Goal: Information Seeking & Learning: Learn about a topic

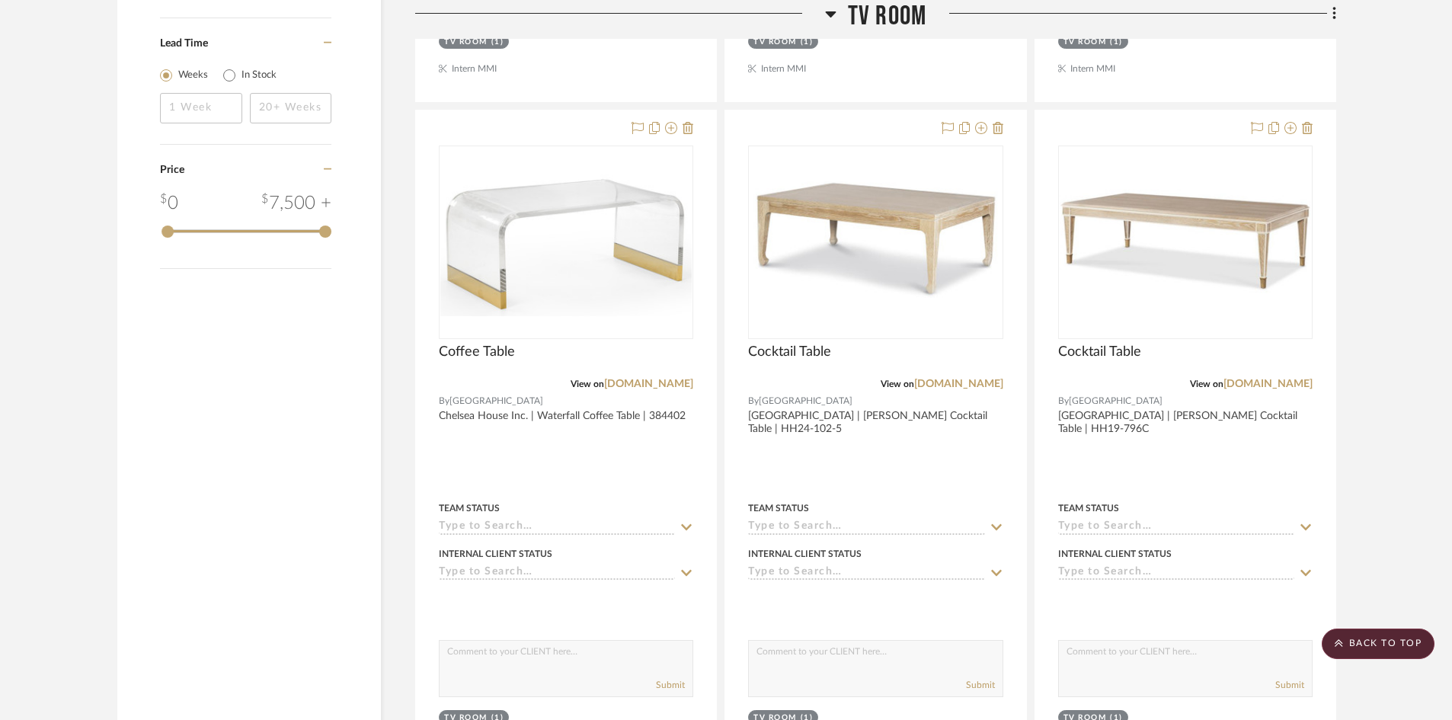
click at [890, 24] on span "TV ROOM" at bounding box center [887, 16] width 78 height 33
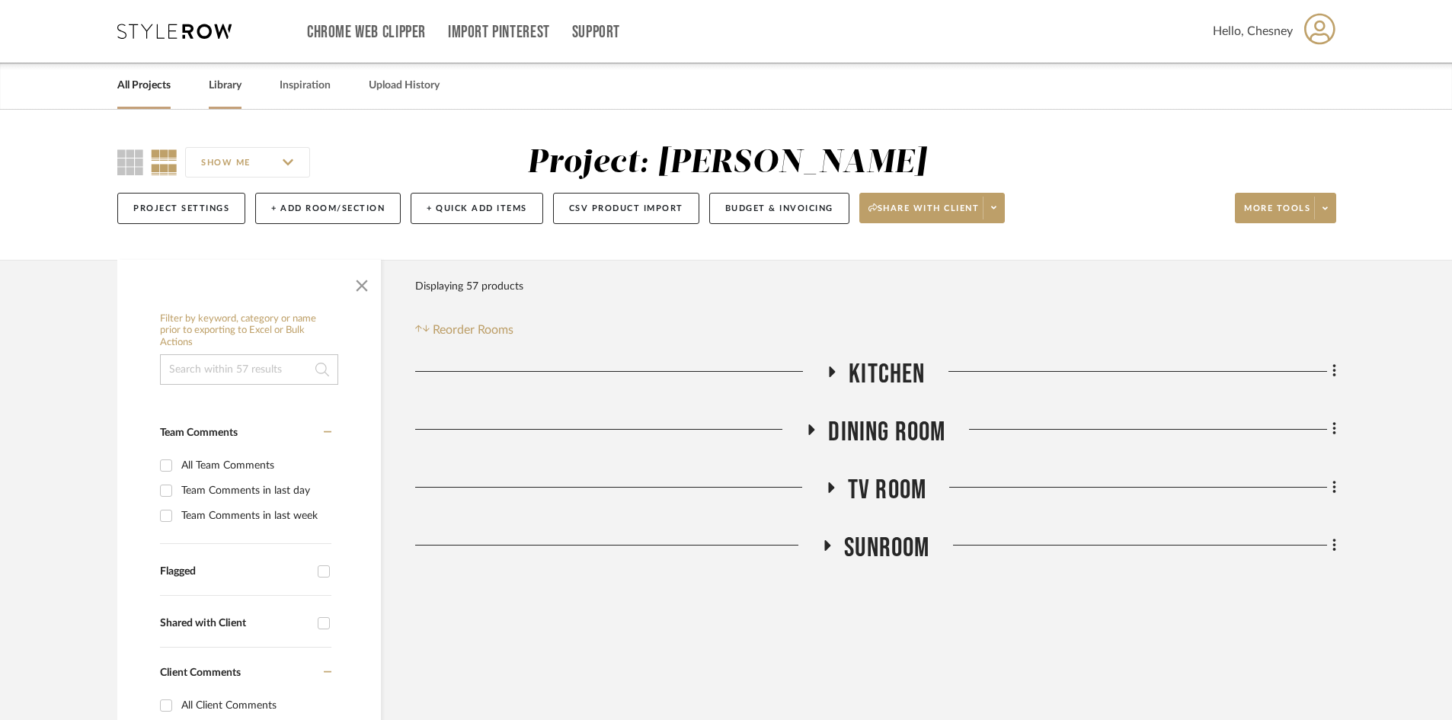
click at [232, 83] on link "Library" at bounding box center [225, 85] width 33 height 21
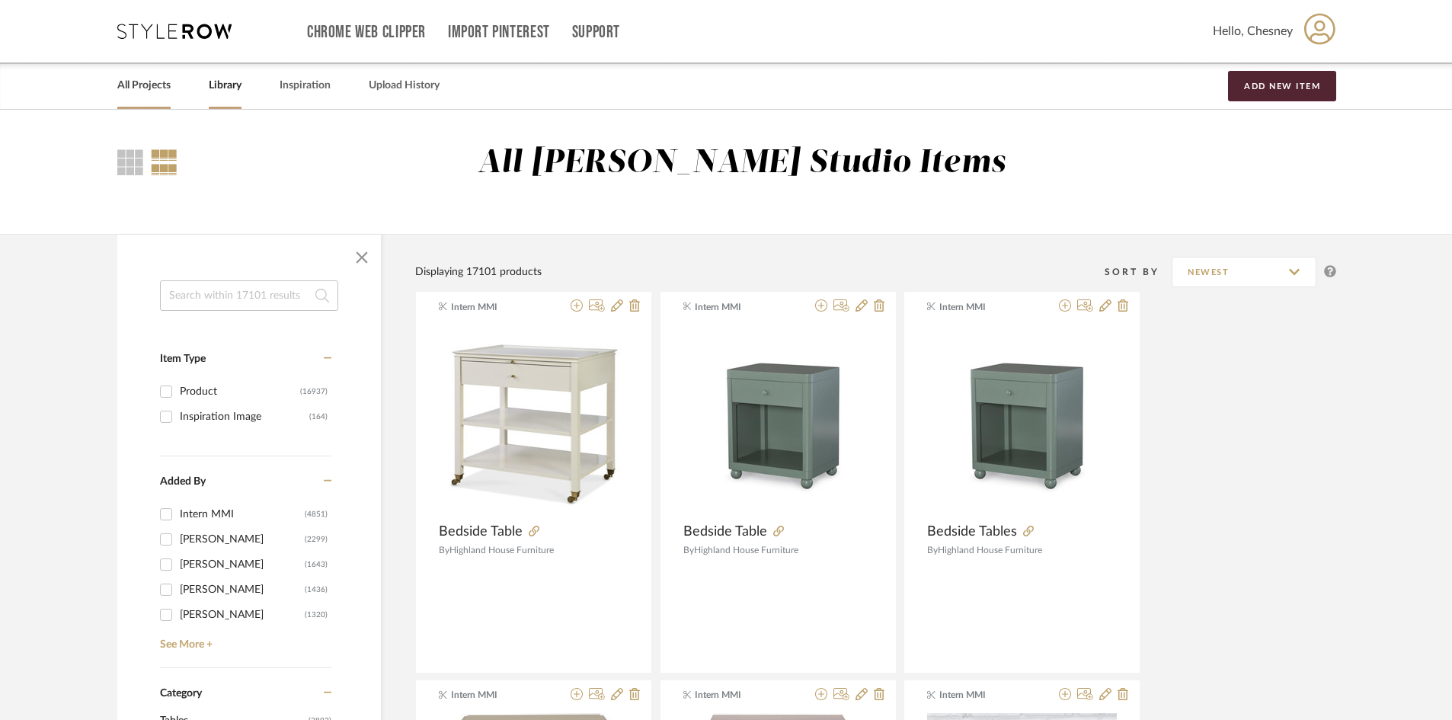
click at [151, 92] on link "All Projects" at bounding box center [143, 85] width 53 height 21
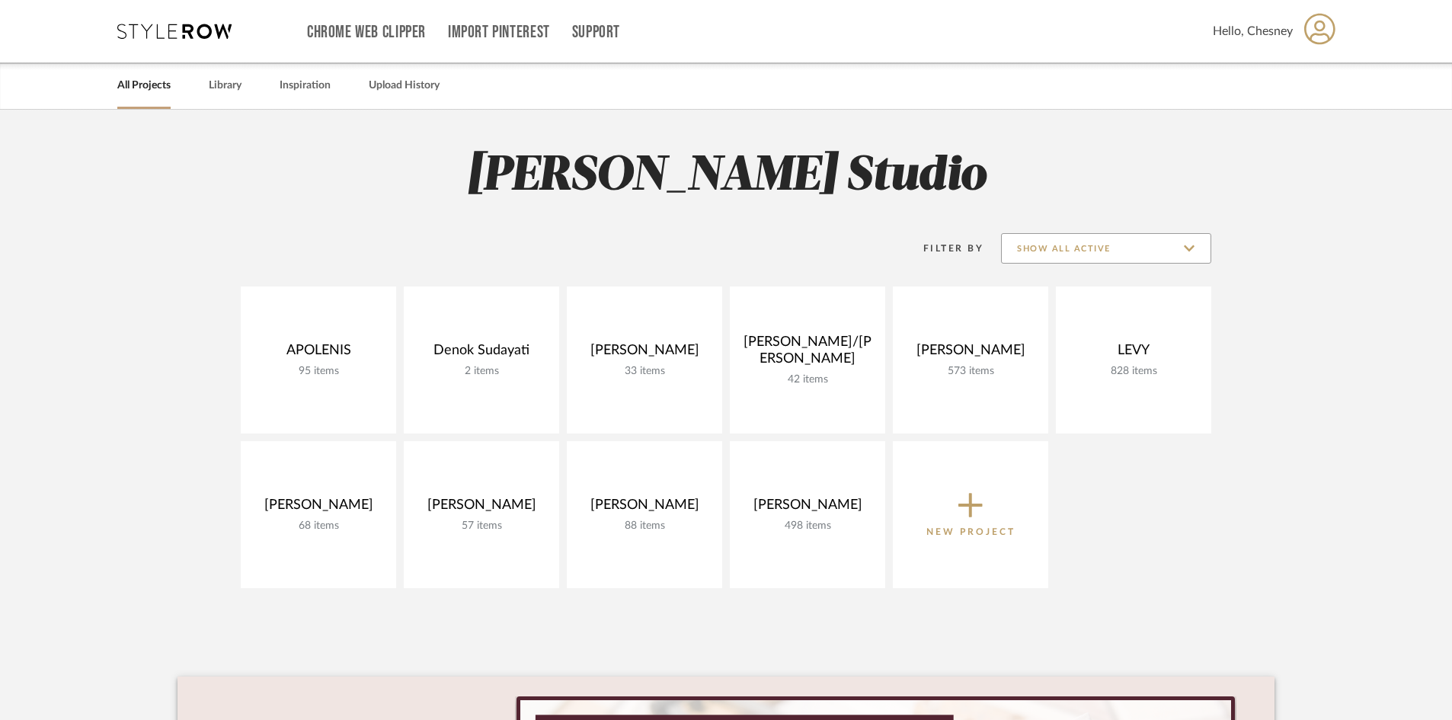
click at [1100, 242] on input "Show All Active" at bounding box center [1106, 248] width 210 height 30
click at [1044, 357] on span "Archived" at bounding box center [1108, 360] width 181 height 13
type input "Archived"
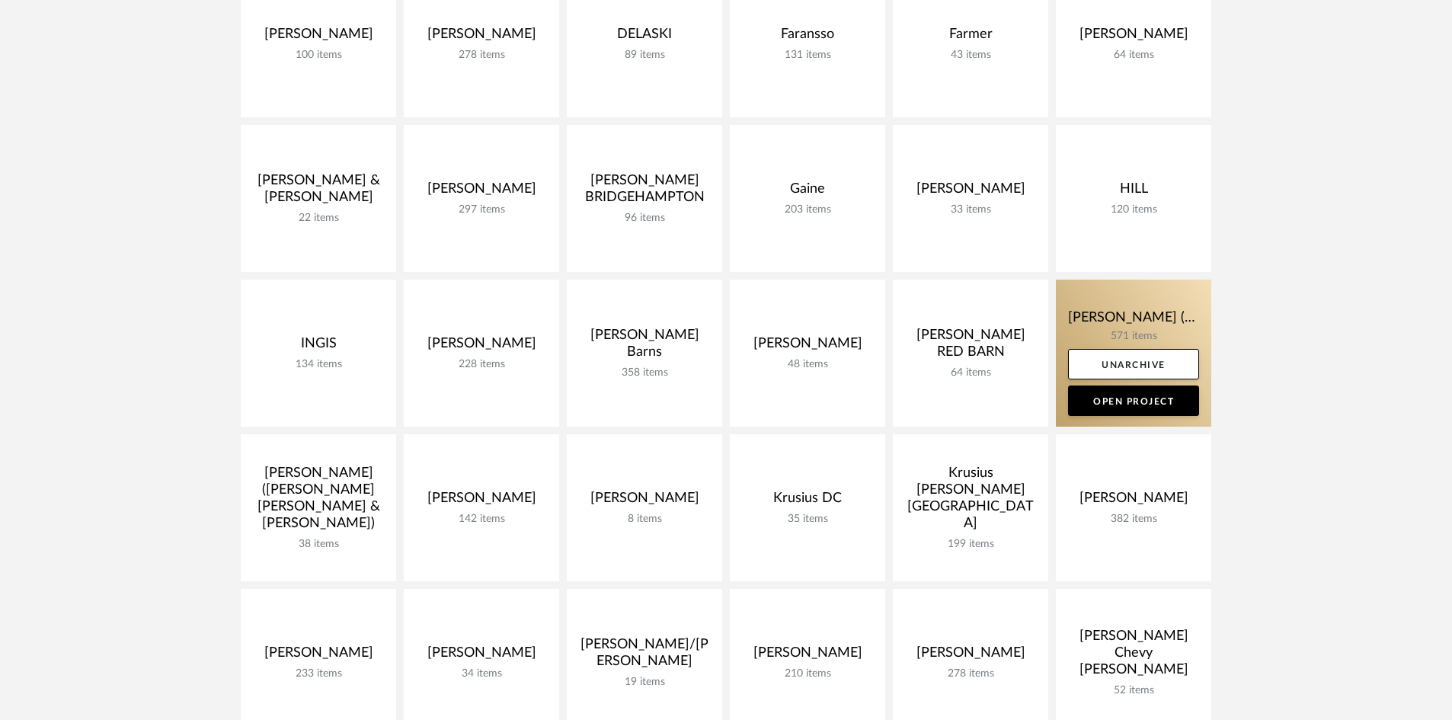
scroll to position [838, 0]
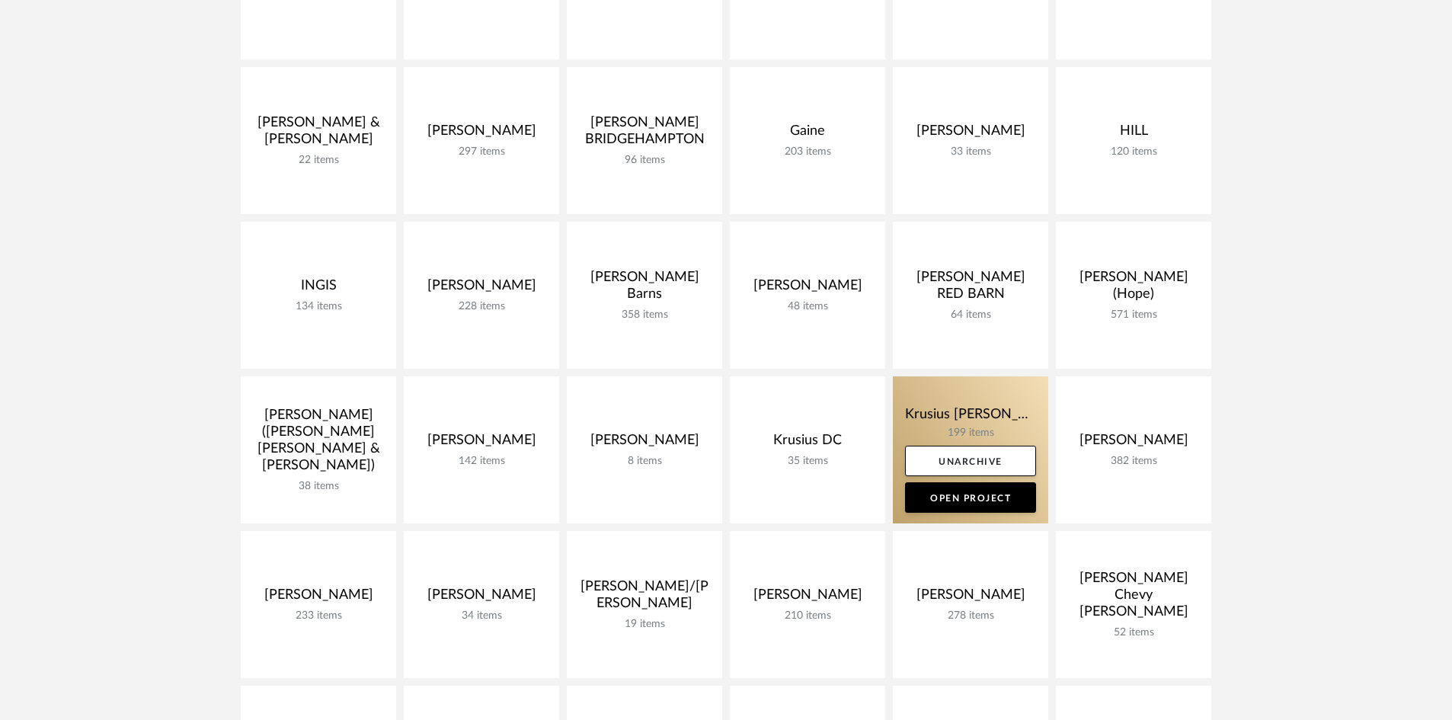
click at [957, 408] on link at bounding box center [970, 449] width 155 height 147
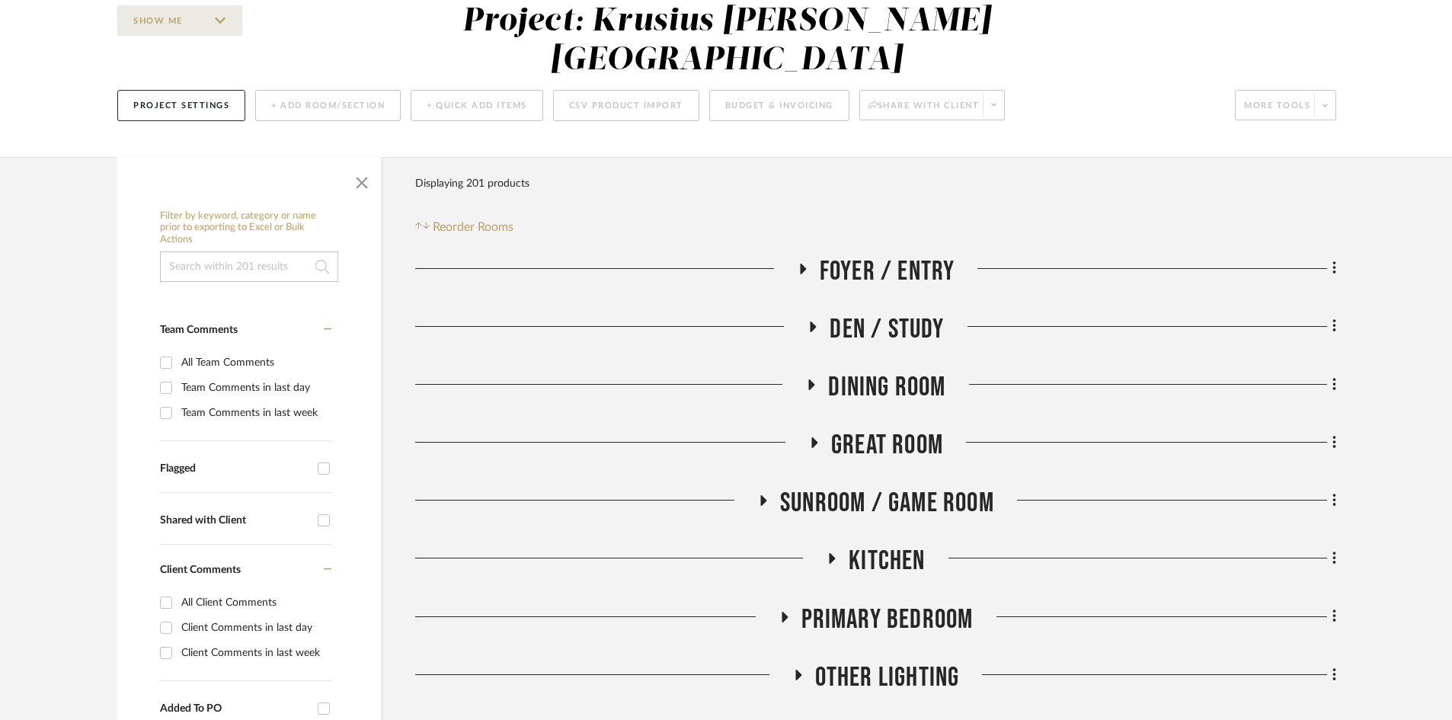
scroll to position [152, 0]
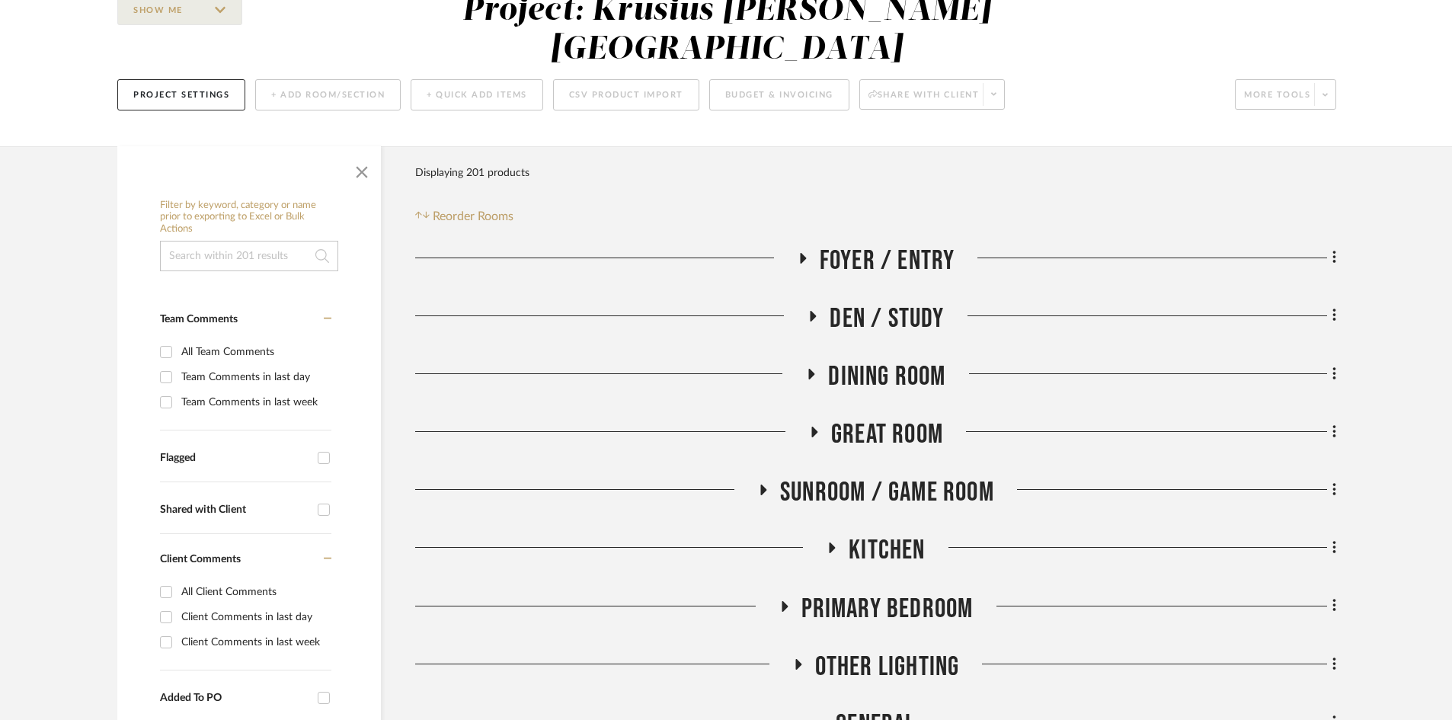
click at [909, 245] on span "Foyer / Entry" at bounding box center [888, 261] width 136 height 33
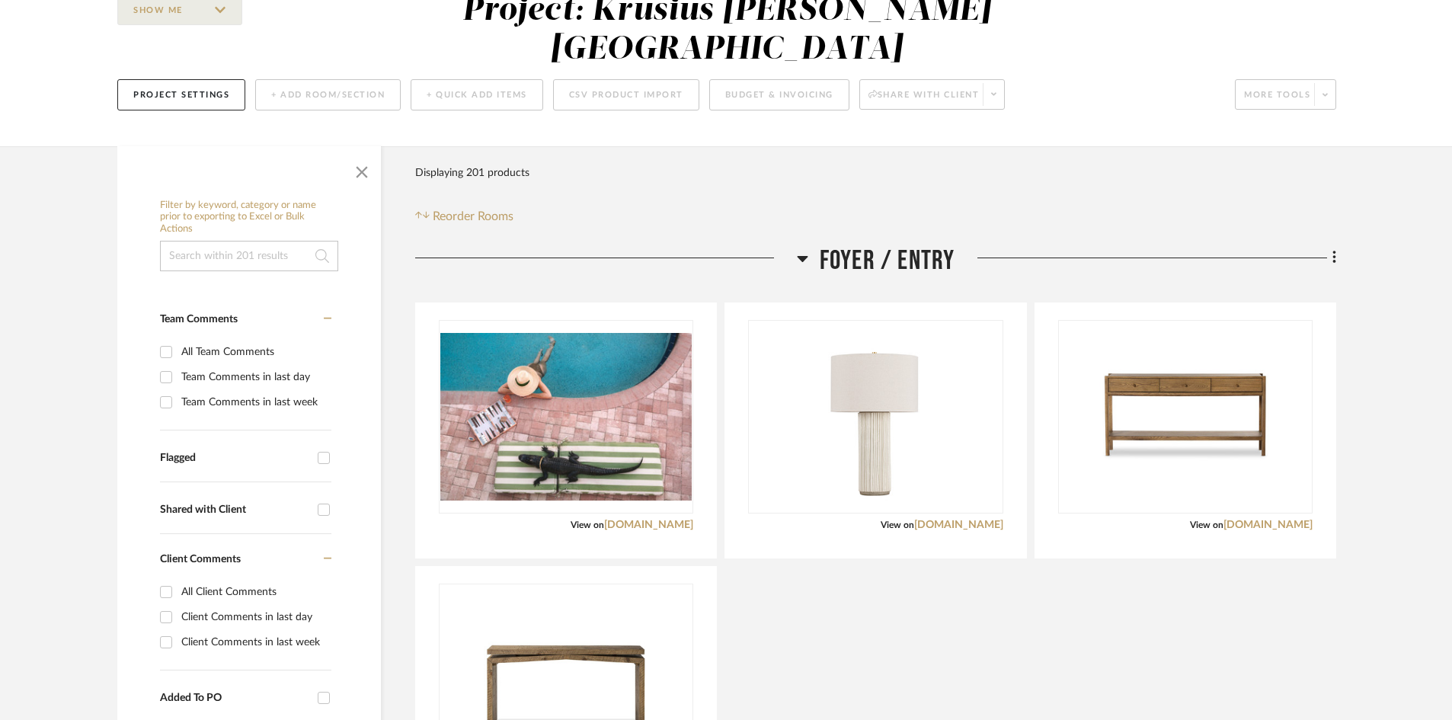
click at [932, 245] on span "Foyer / Entry" at bounding box center [888, 261] width 136 height 33
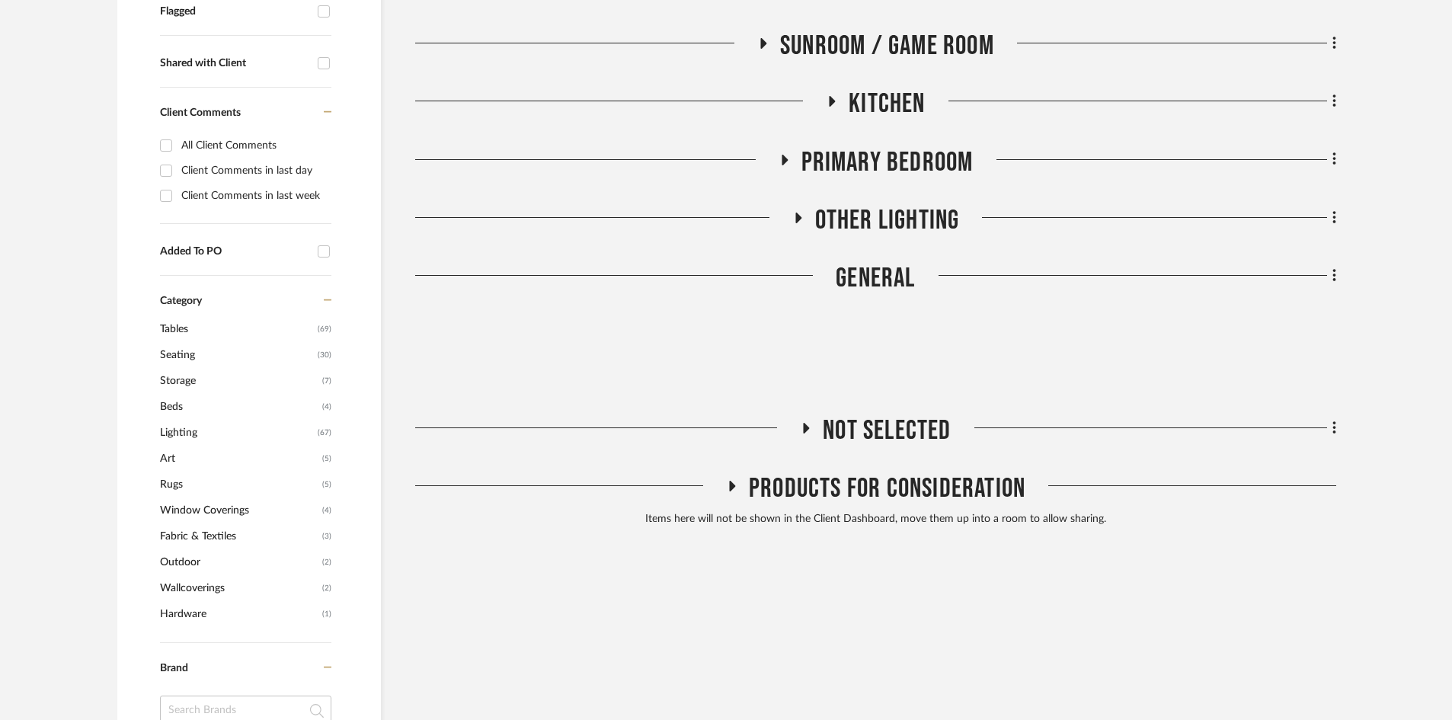
scroll to position [610, 0]
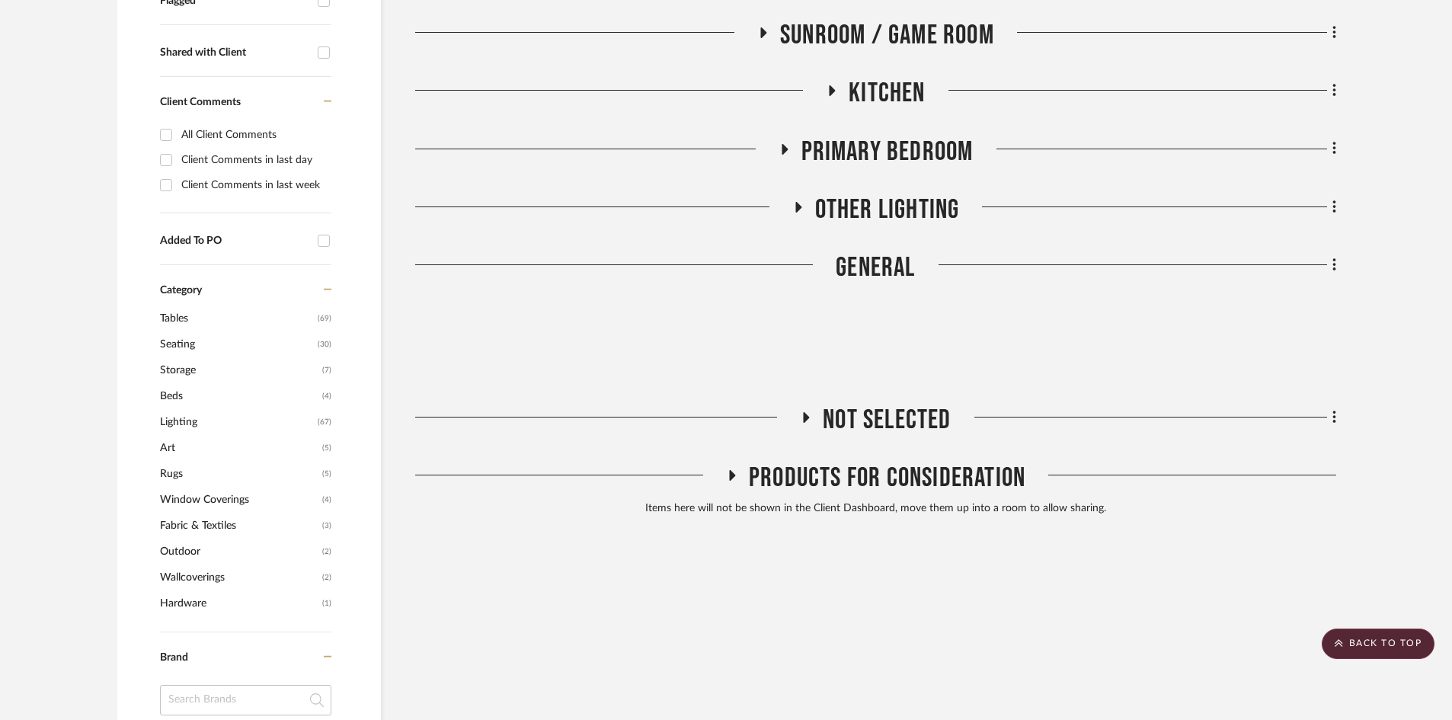
click at [903, 404] on span "not selected" at bounding box center [887, 420] width 128 height 33
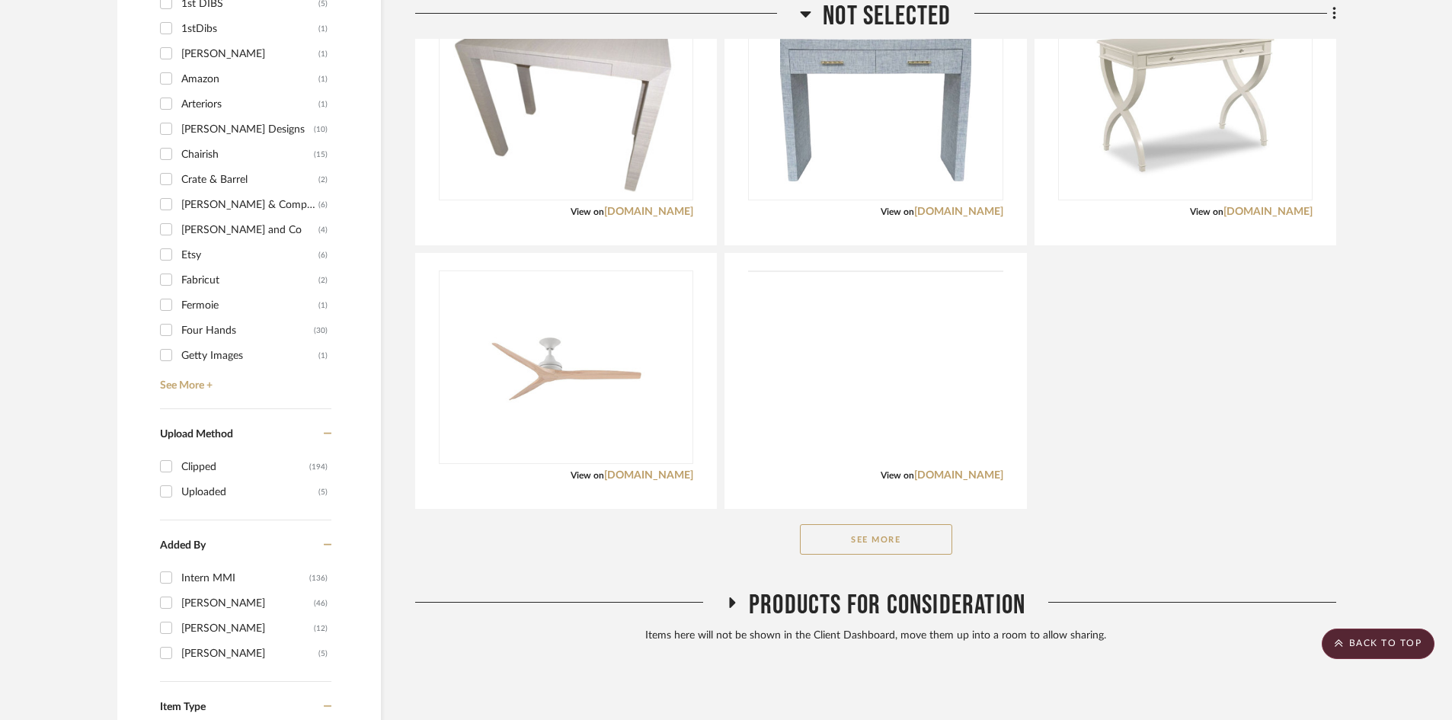
scroll to position [1372, 0]
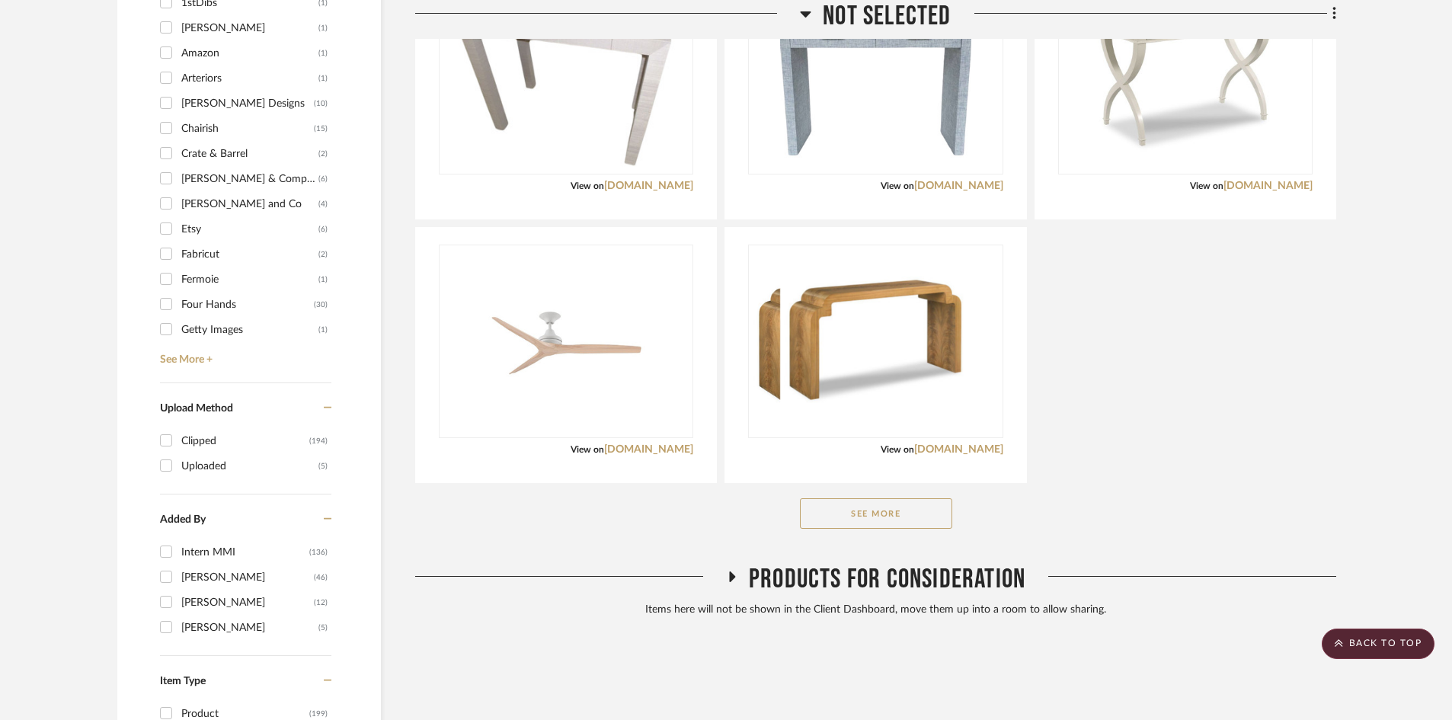
click at [885, 498] on button "See More" at bounding box center [876, 513] width 152 height 30
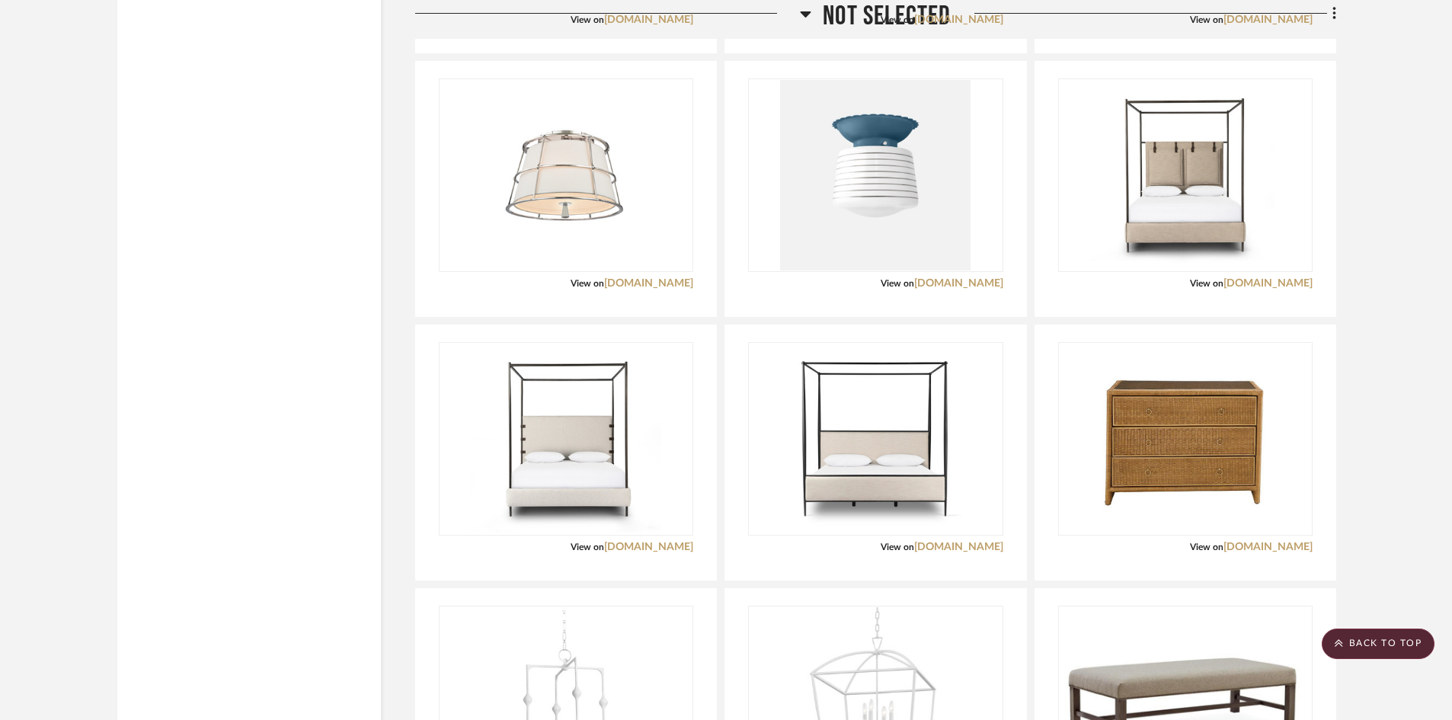
scroll to position [6172, 0]
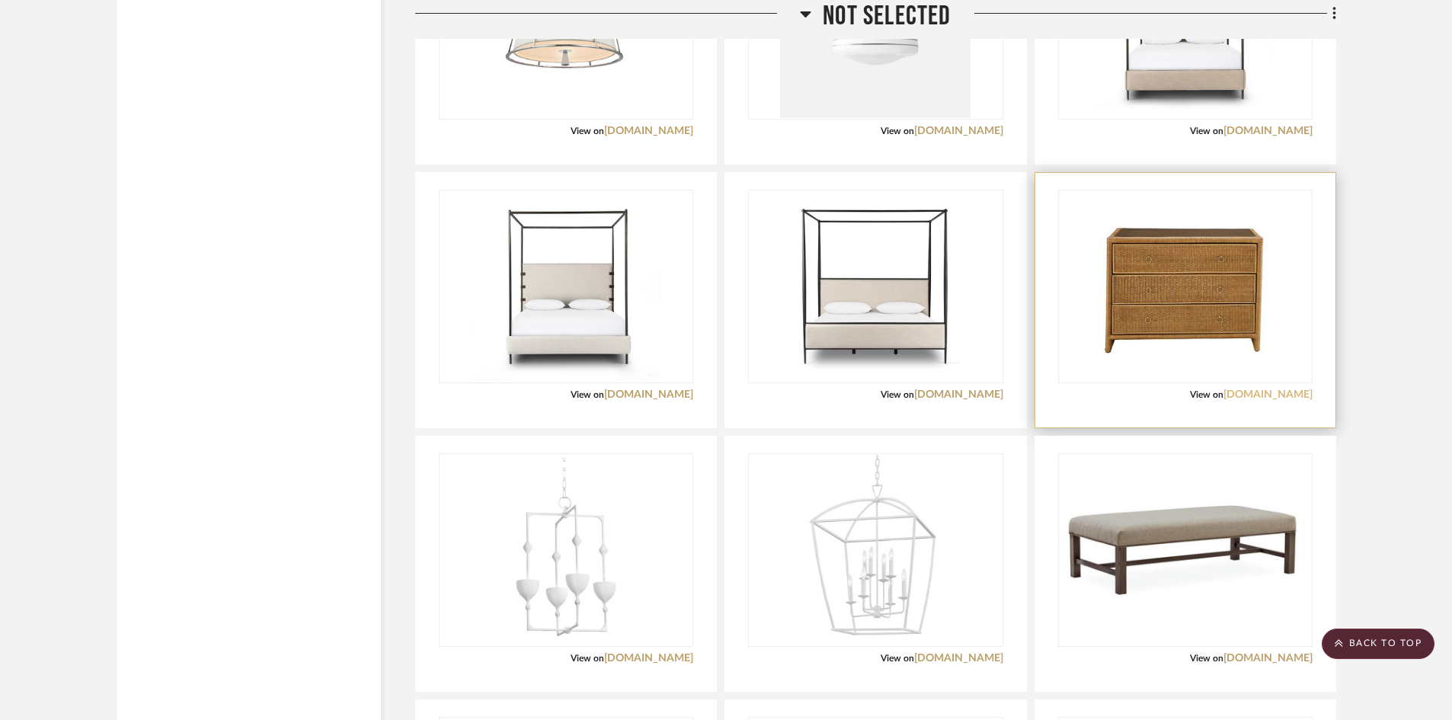
click at [1247, 389] on link "[DOMAIN_NAME]" at bounding box center [1268, 394] width 89 height 11
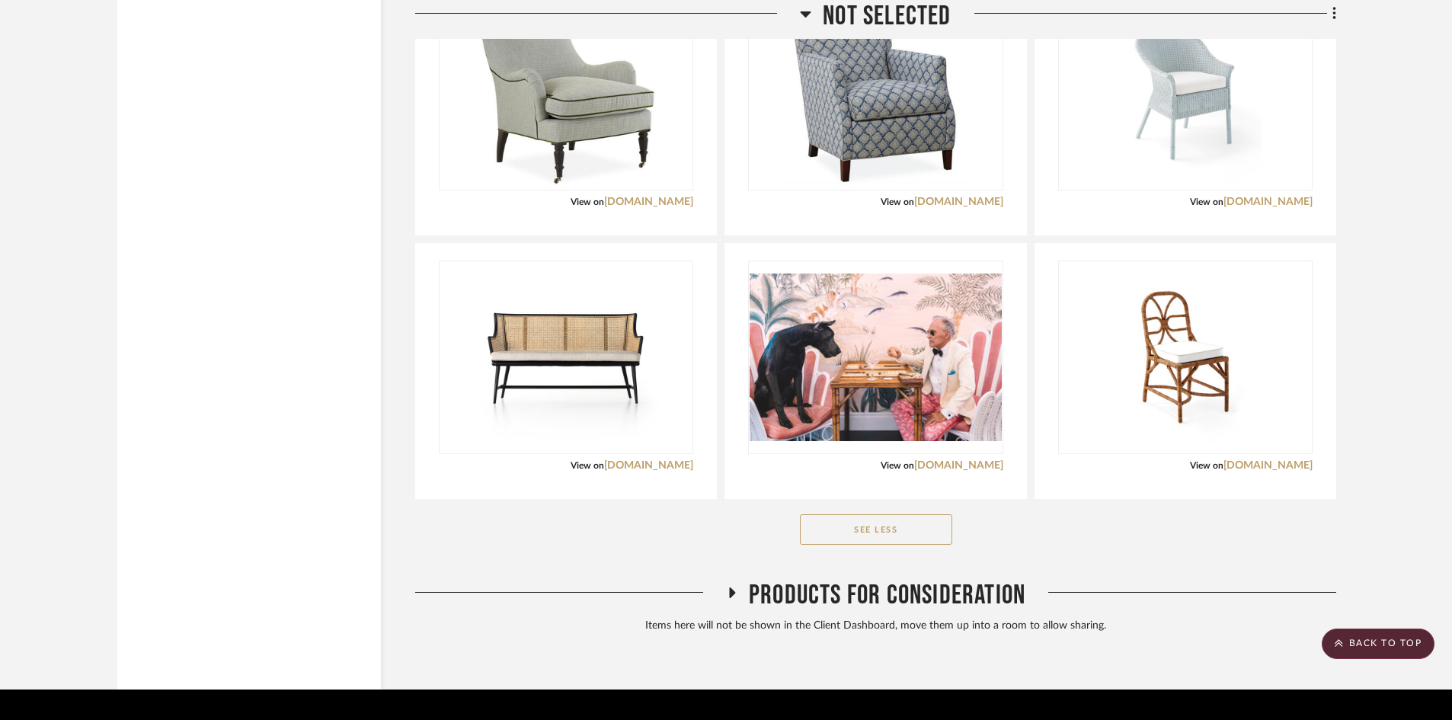
scroll to position [8212, 0]
click at [942, 514] on button "See Less" at bounding box center [876, 529] width 152 height 30
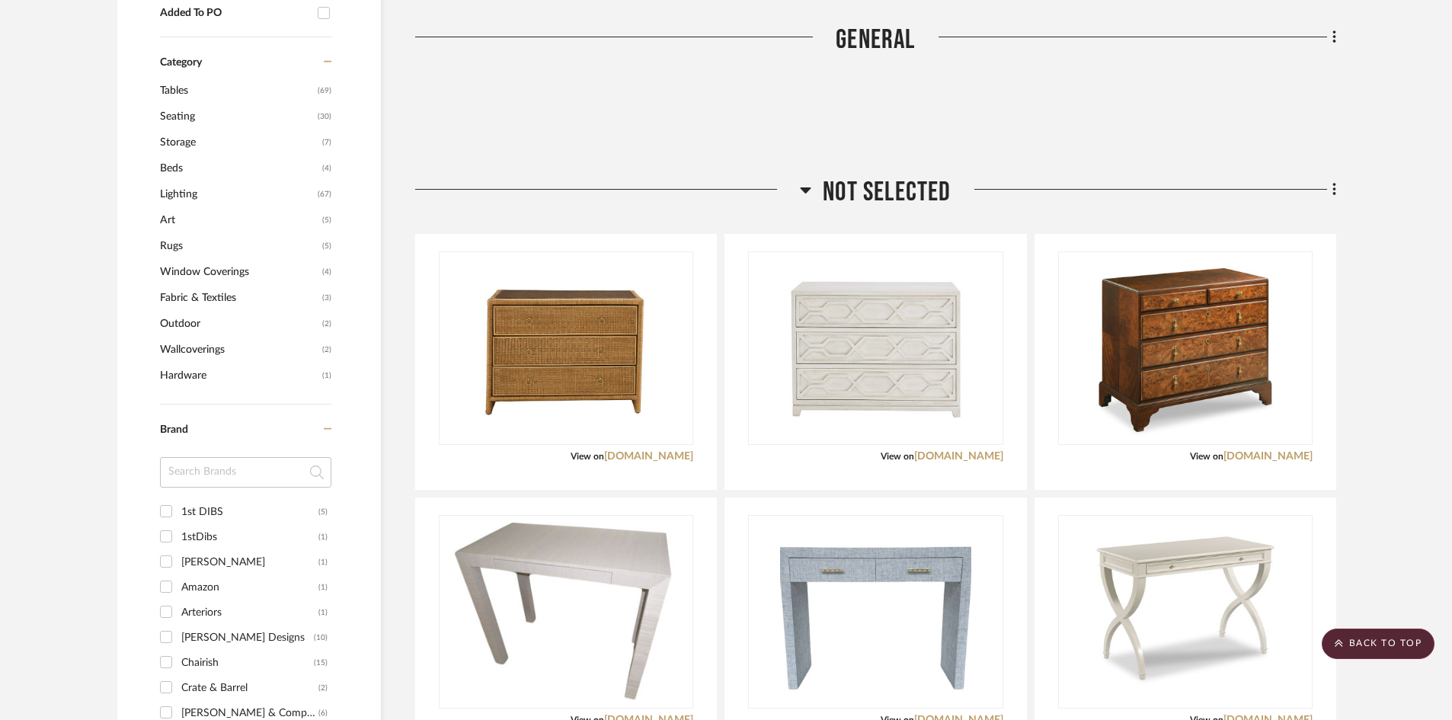
scroll to position [761, 0]
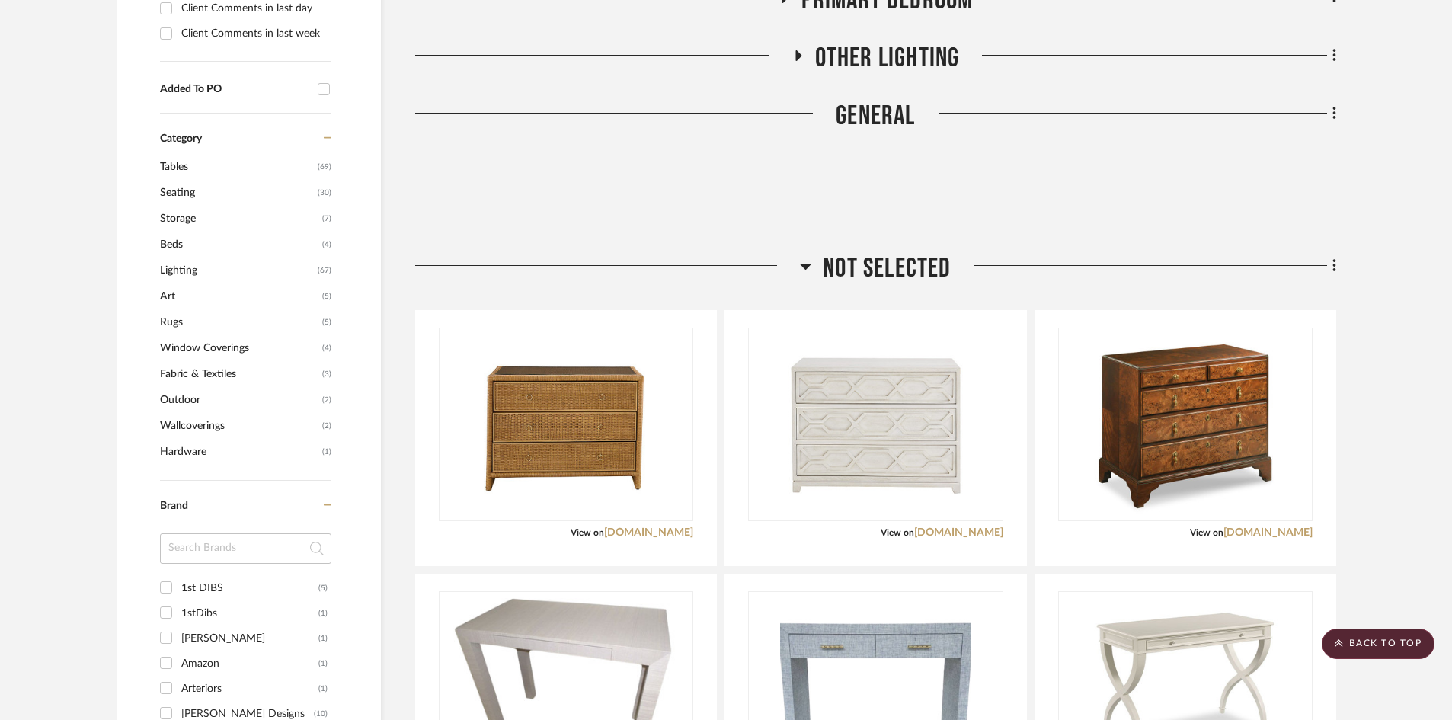
click at [917, 252] on span "not selected" at bounding box center [887, 268] width 128 height 33
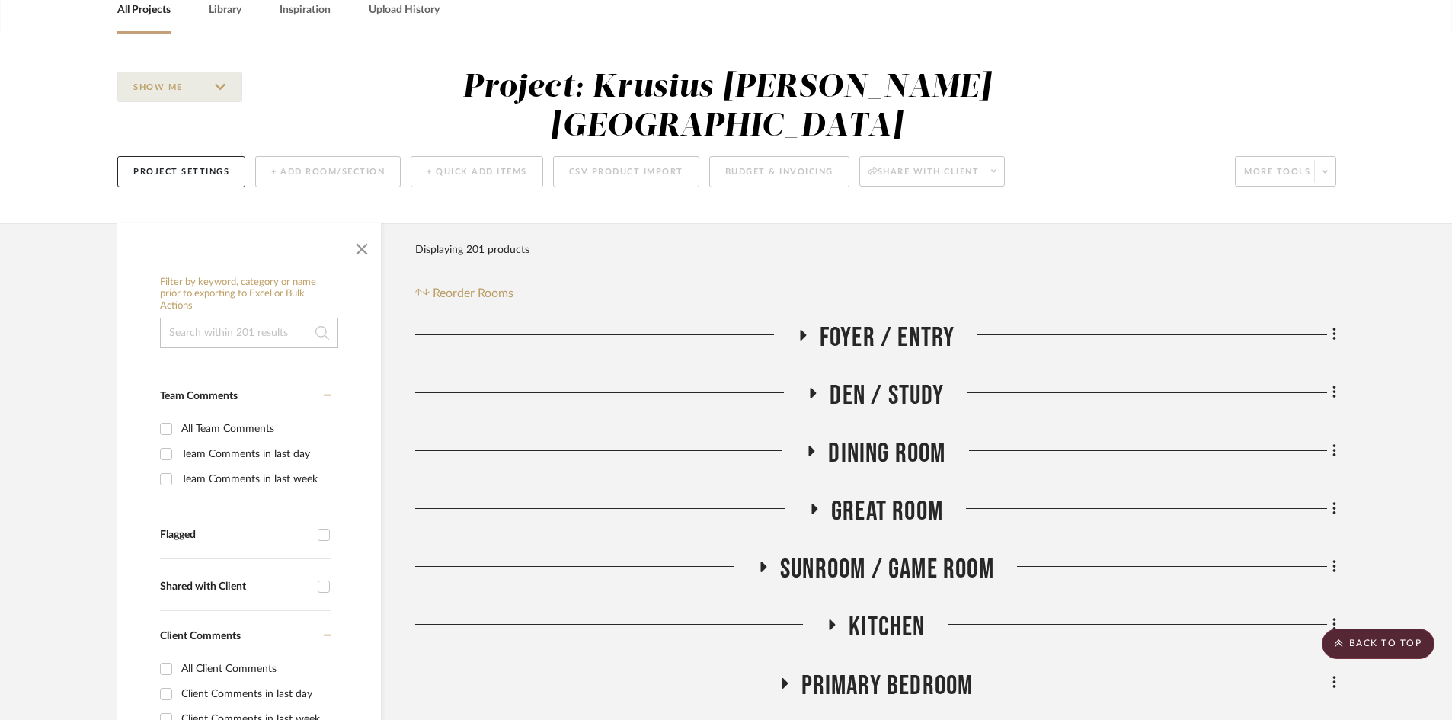
scroll to position [0, 0]
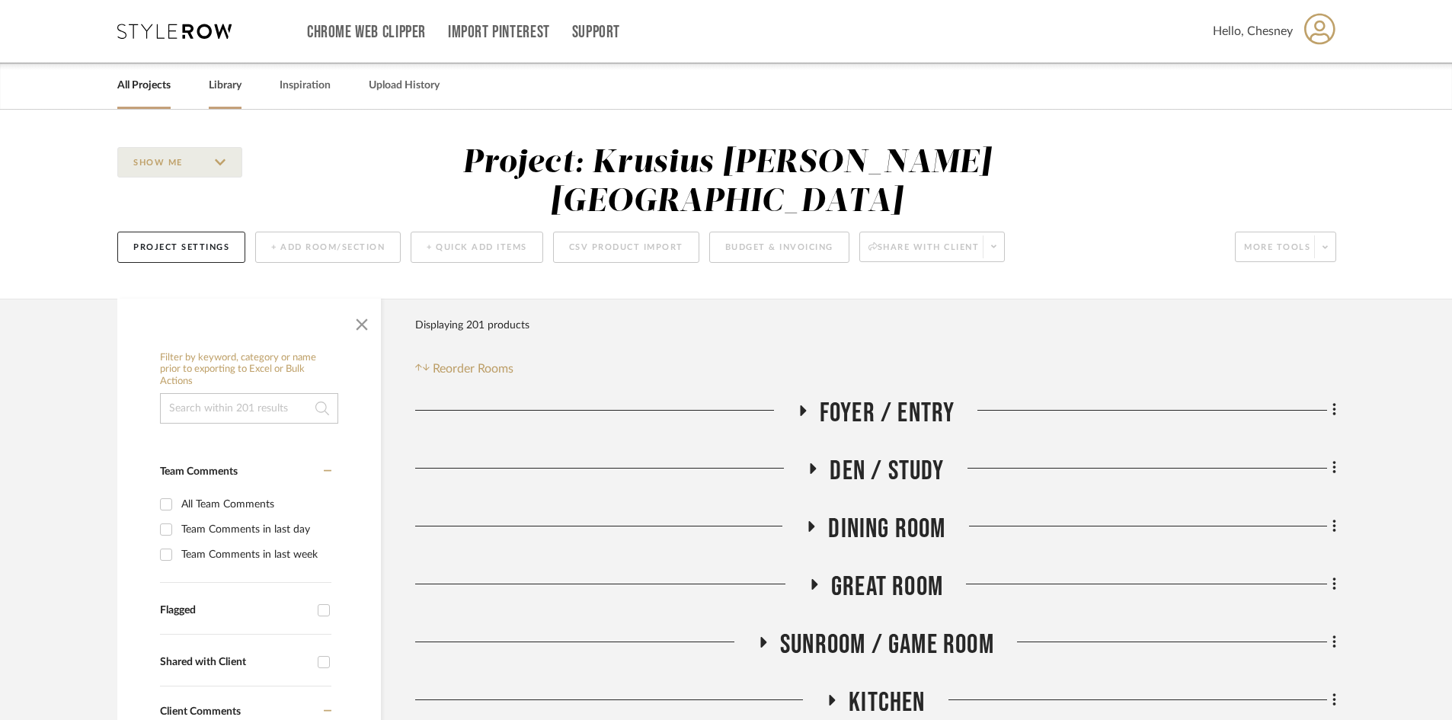
click at [238, 84] on link "Library" at bounding box center [225, 85] width 33 height 21
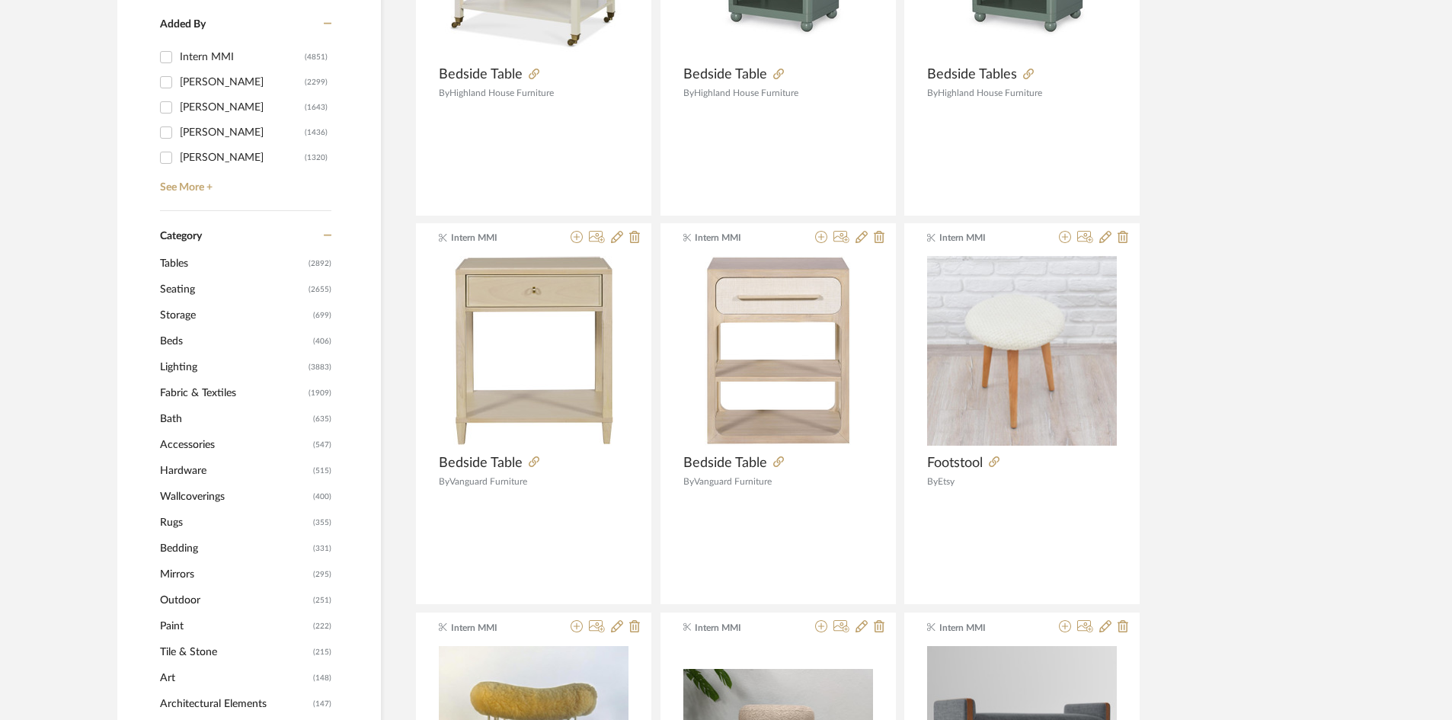
scroll to position [381, 0]
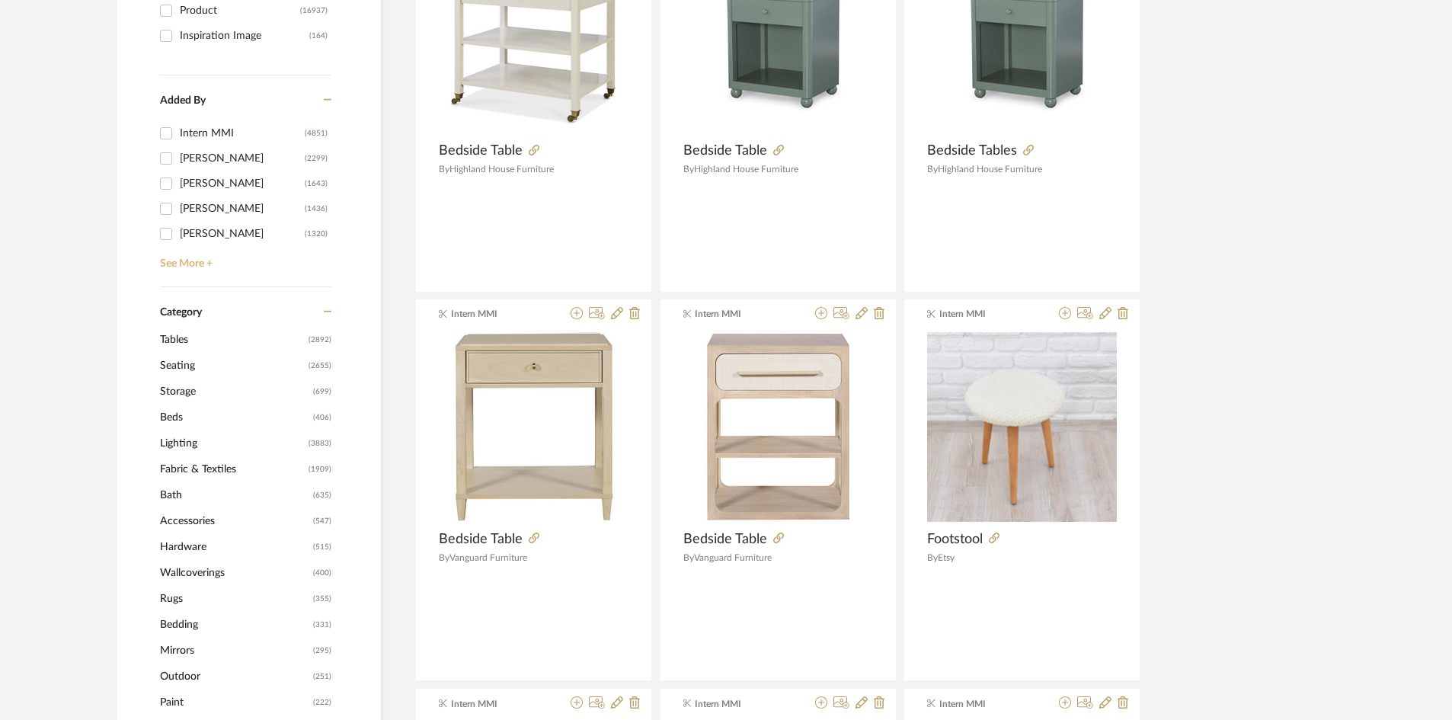
click at [210, 266] on link "See More +" at bounding box center [243, 258] width 175 height 24
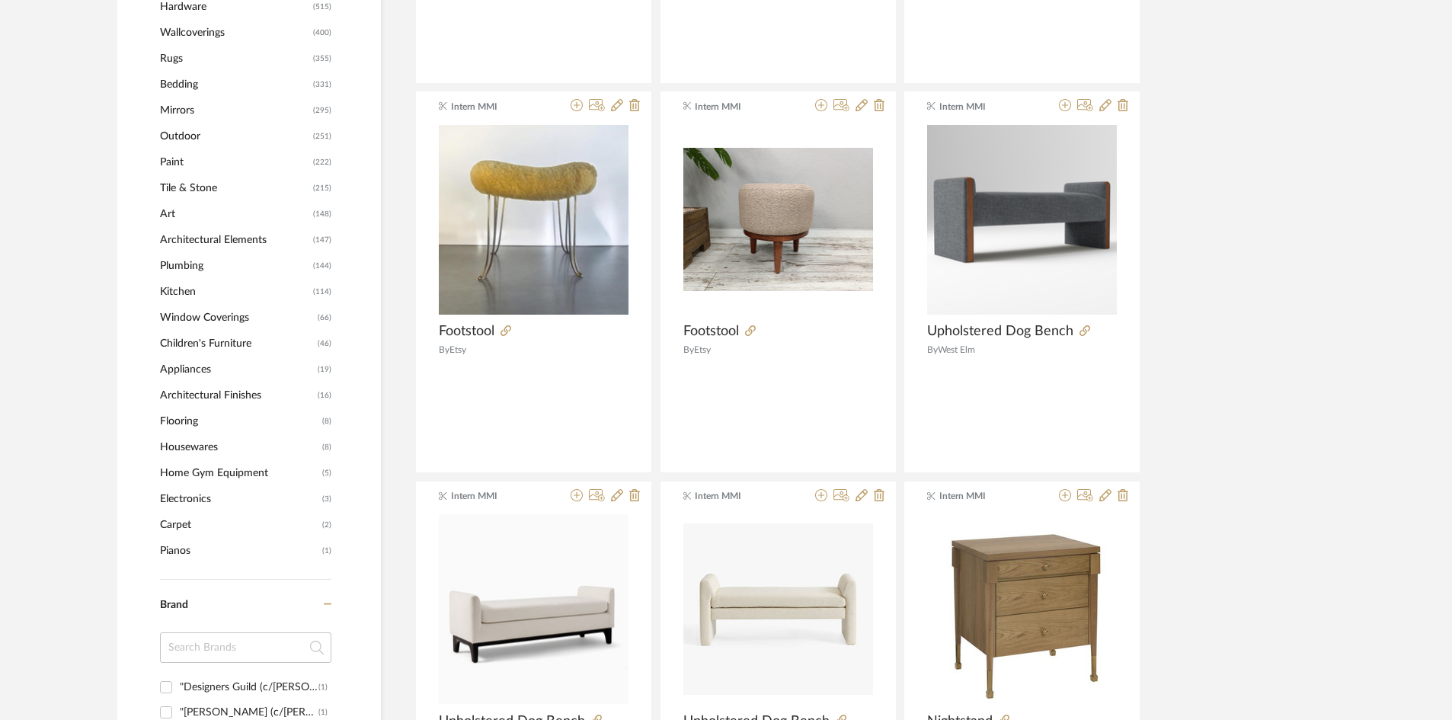
scroll to position [991, 0]
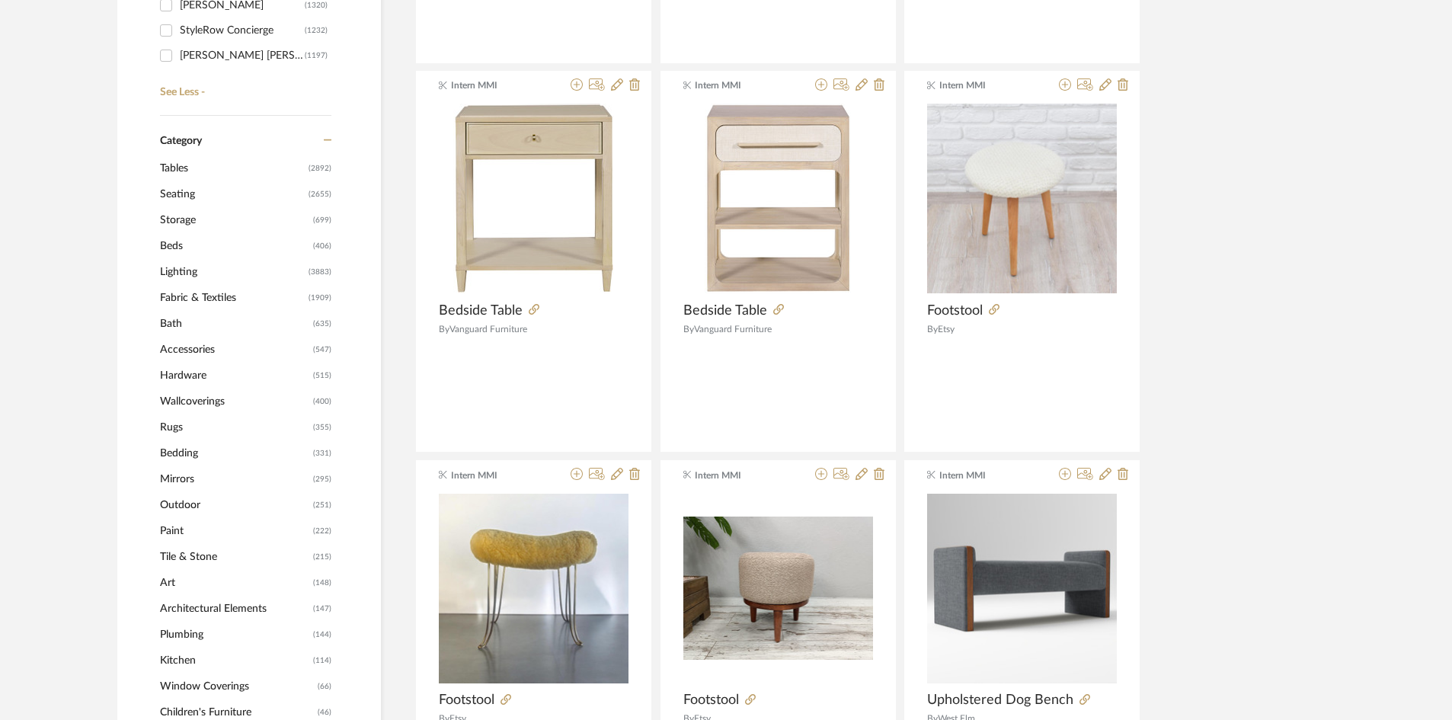
click at [267, 170] on span "Tables" at bounding box center [232, 168] width 145 height 26
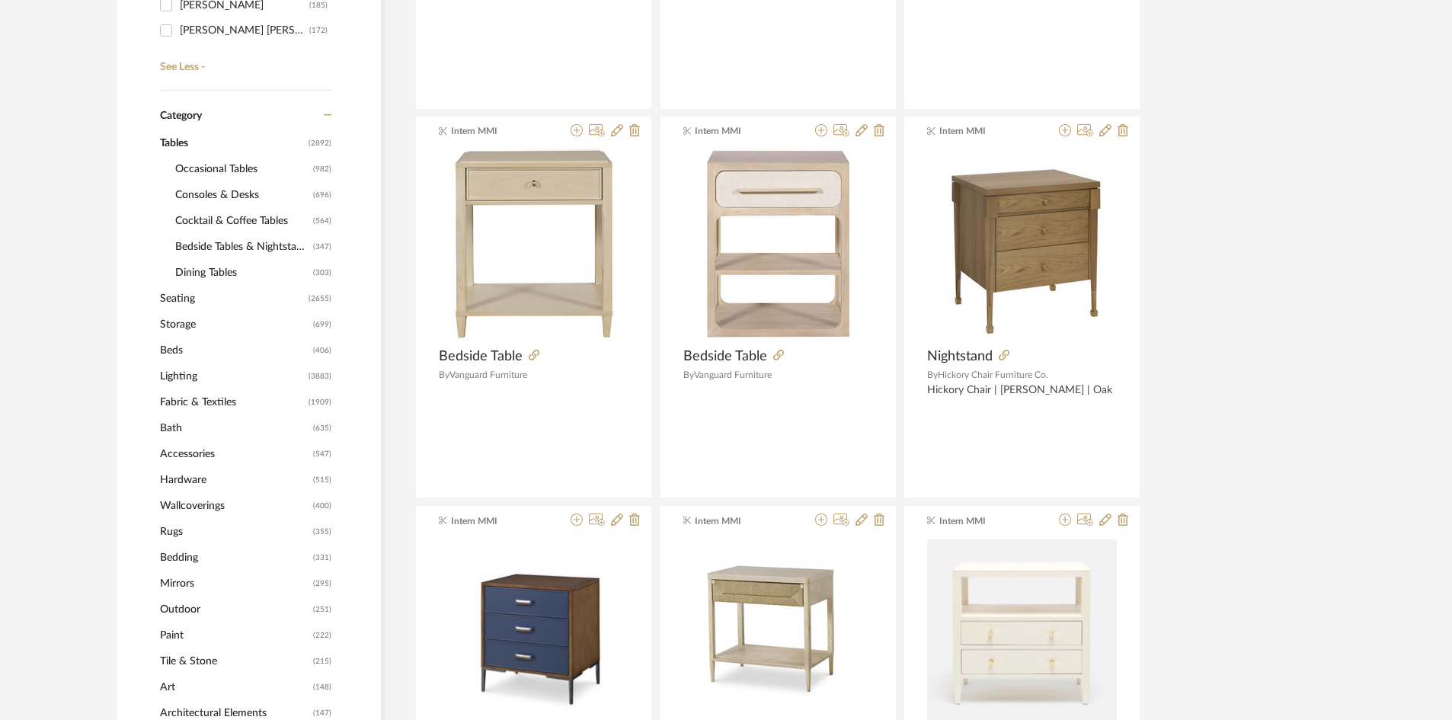
scroll to position [683, 0]
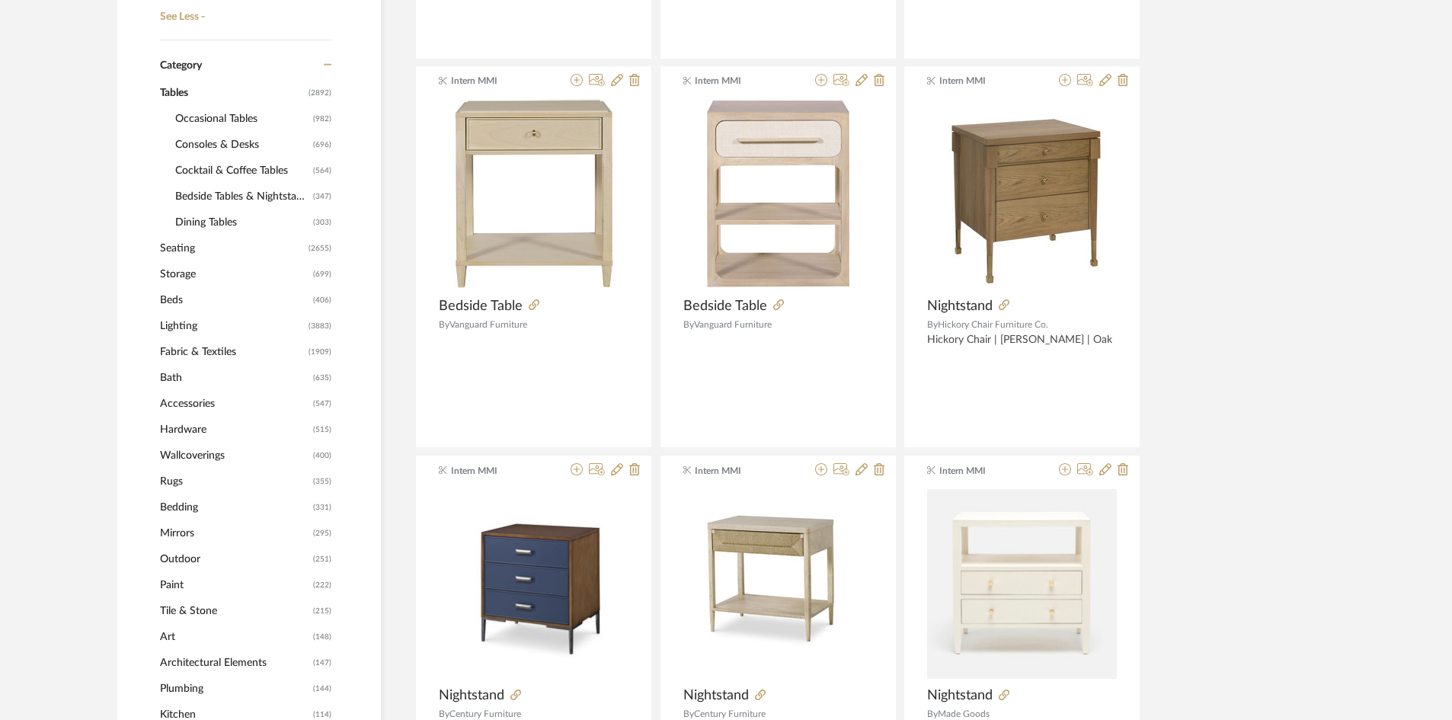
click at [259, 278] on span "Storage" at bounding box center [234, 274] width 149 height 26
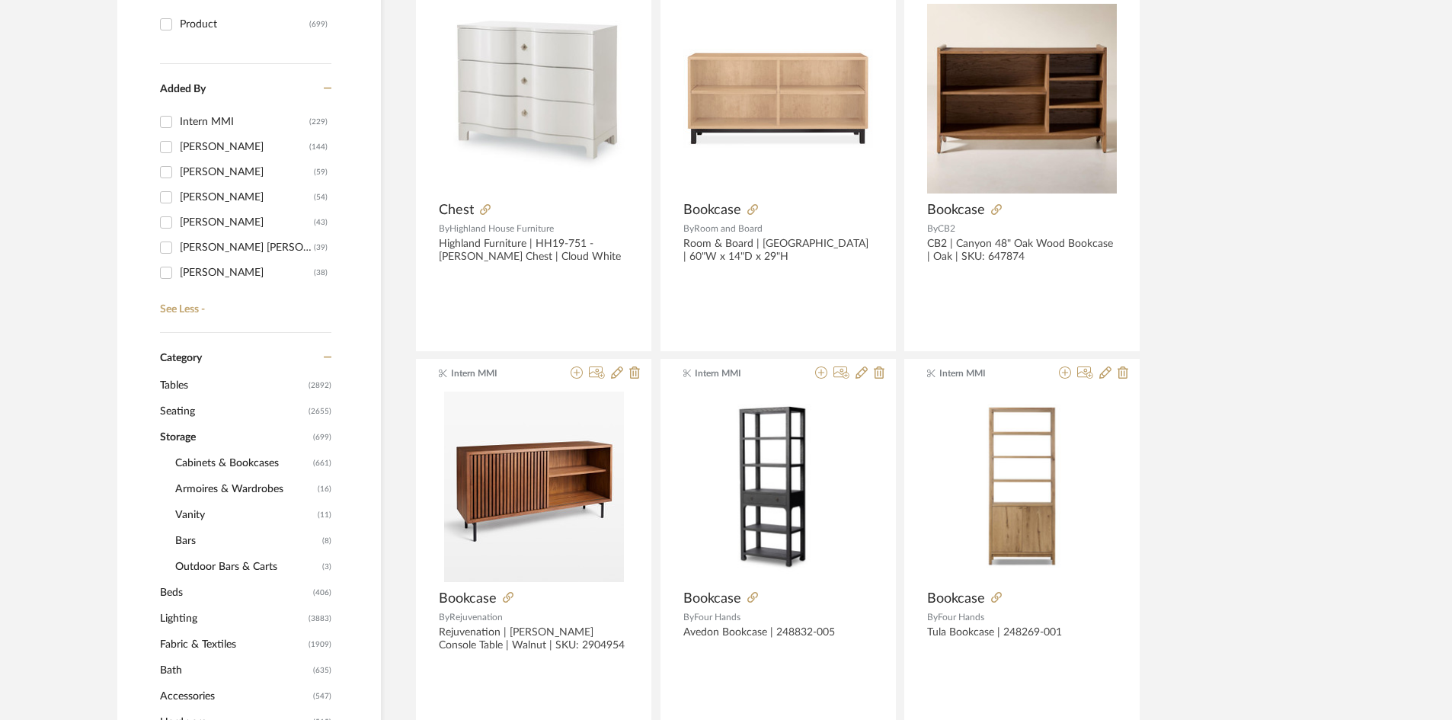
scroll to position [378, 0]
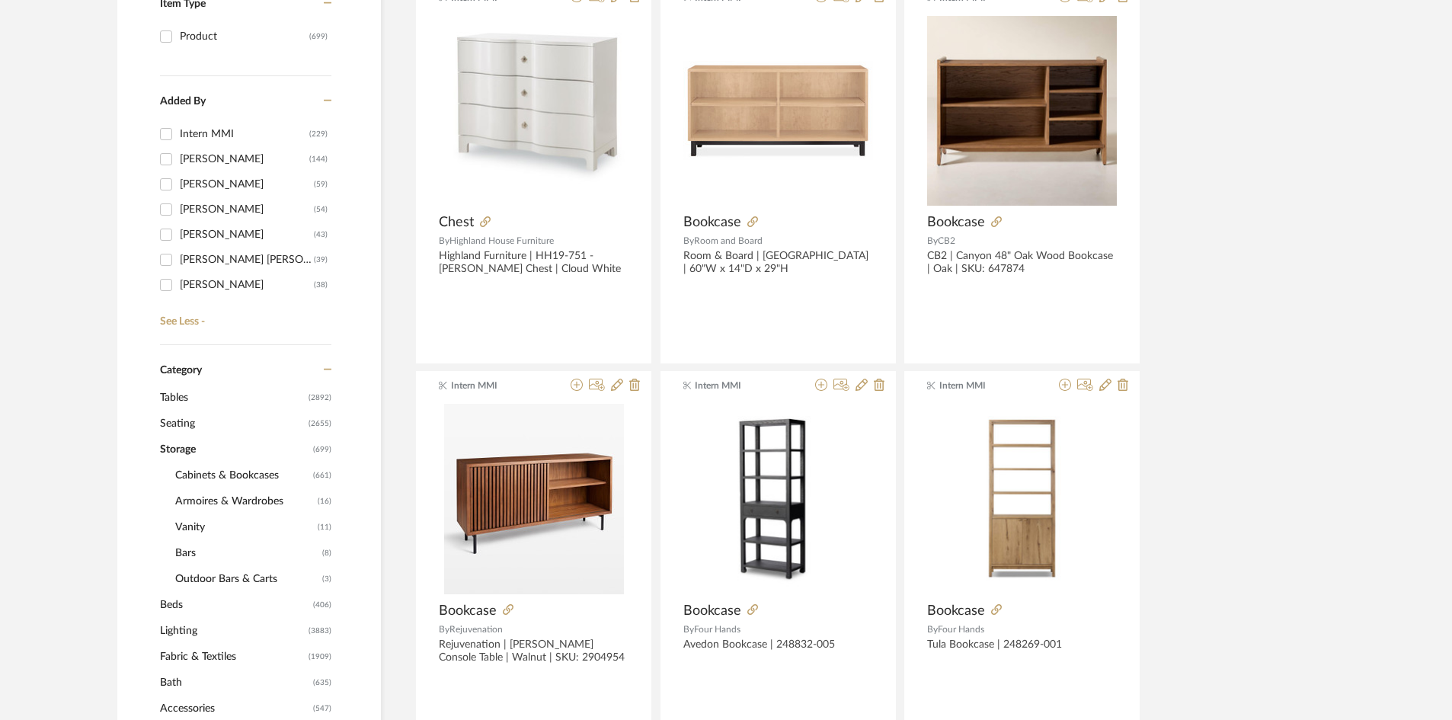
click at [286, 392] on span "Tables" at bounding box center [232, 398] width 145 height 26
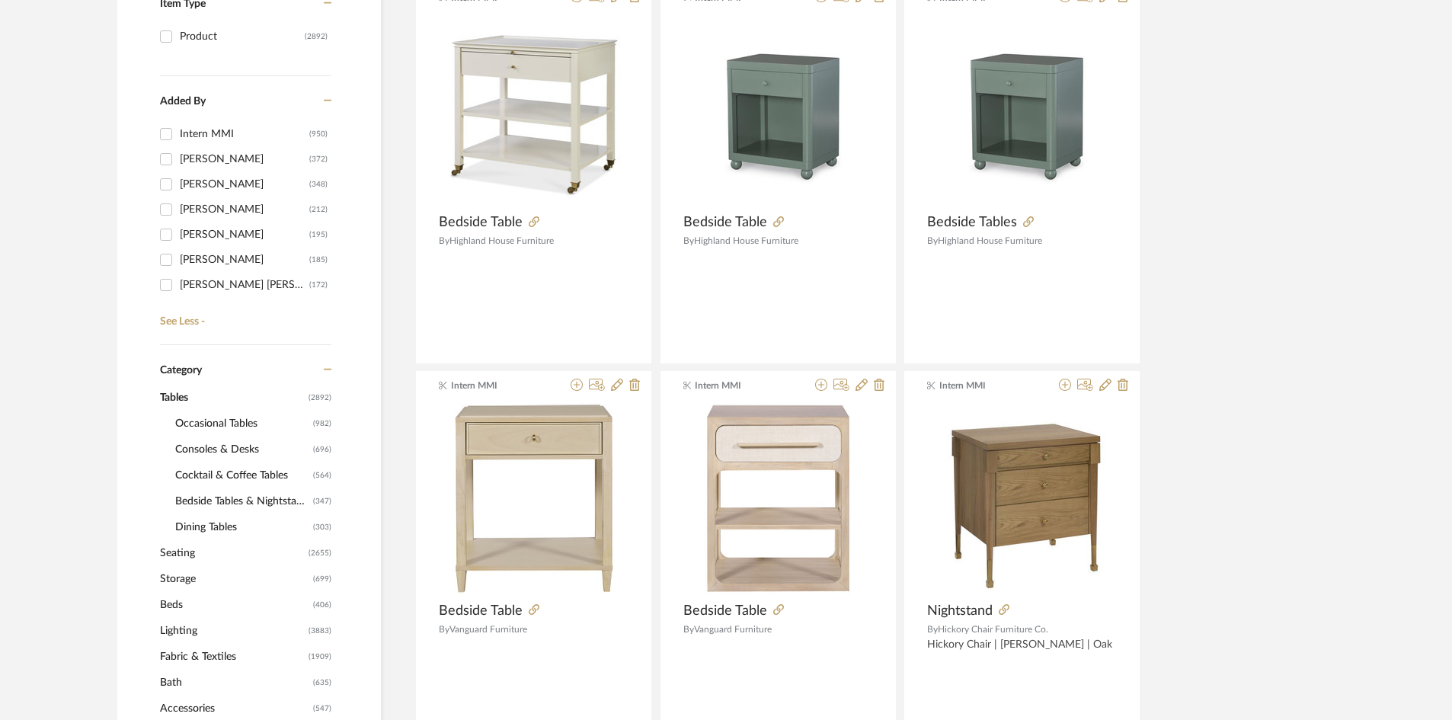
click at [243, 450] on span "Consoles & Desks" at bounding box center [242, 450] width 134 height 26
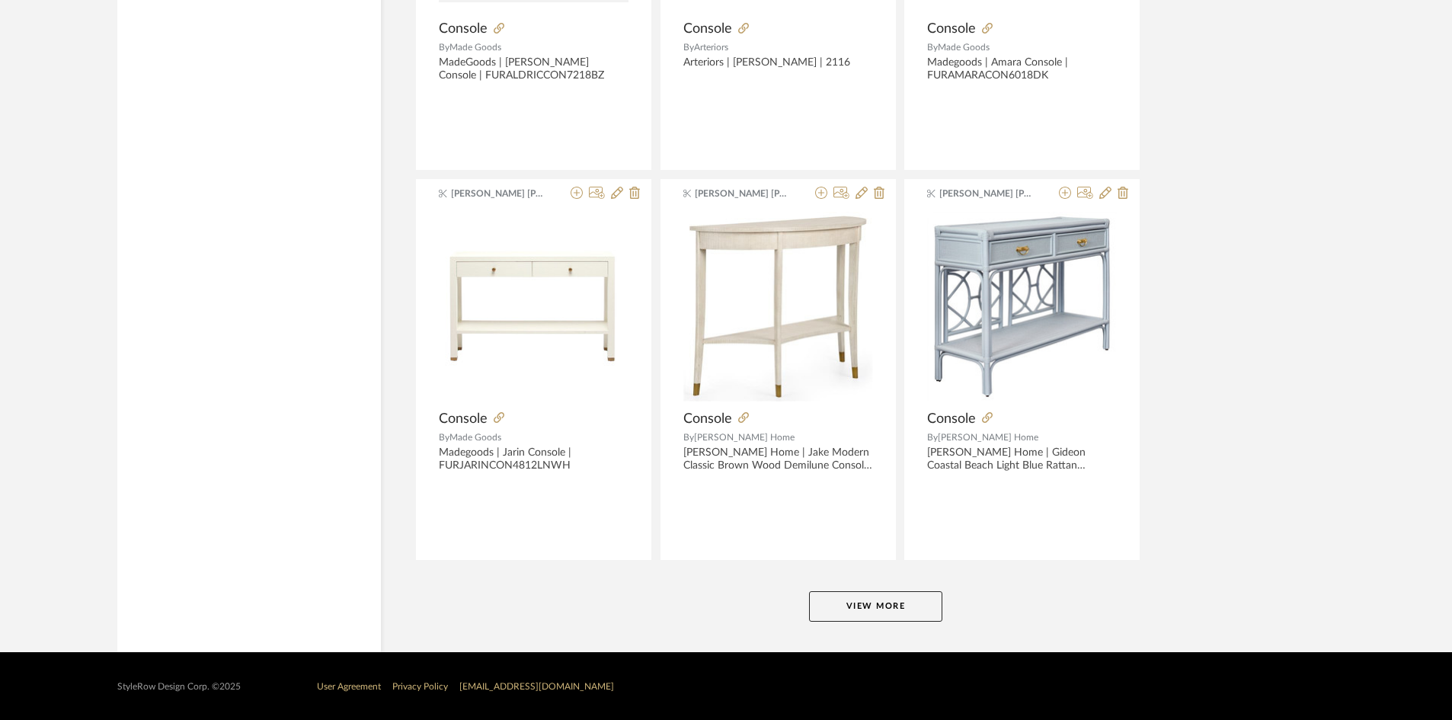
scroll to position [4470, 0]
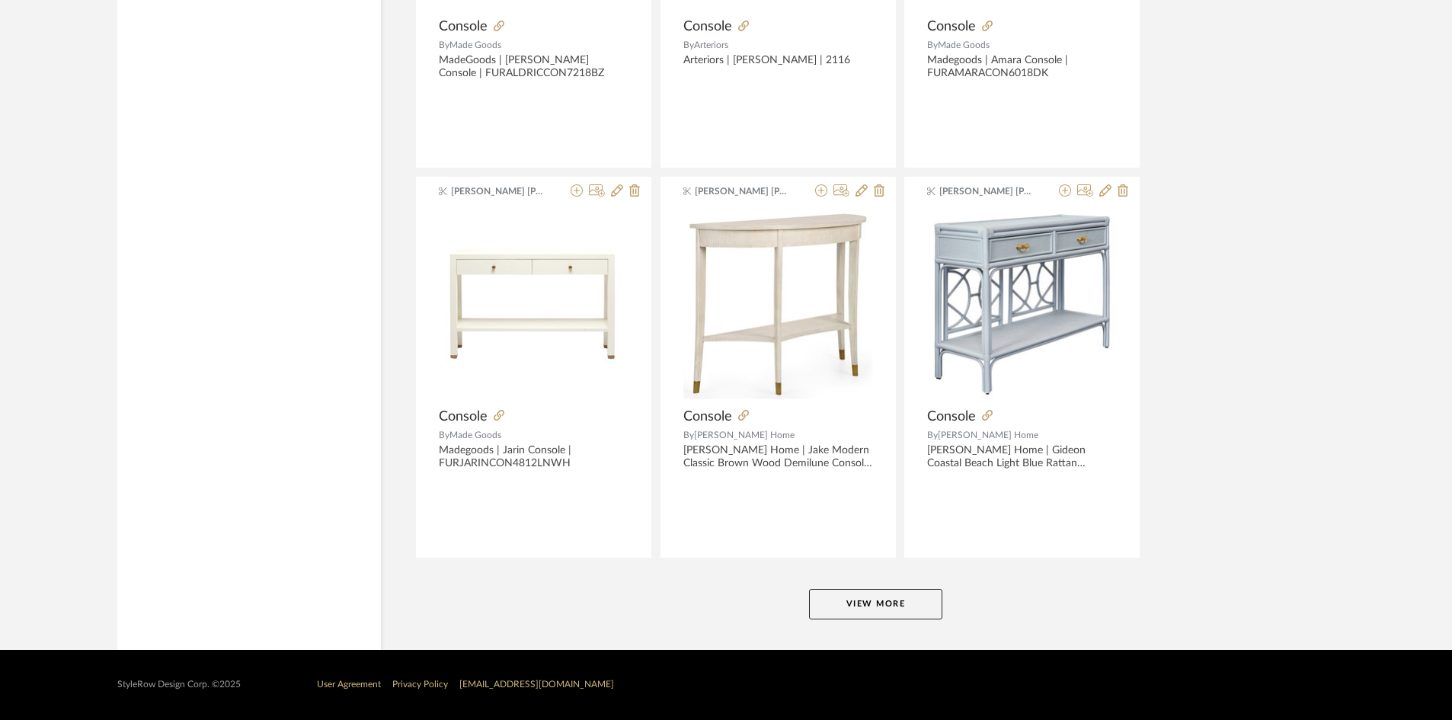
click at [861, 597] on button "View More" at bounding box center [875, 604] width 133 height 30
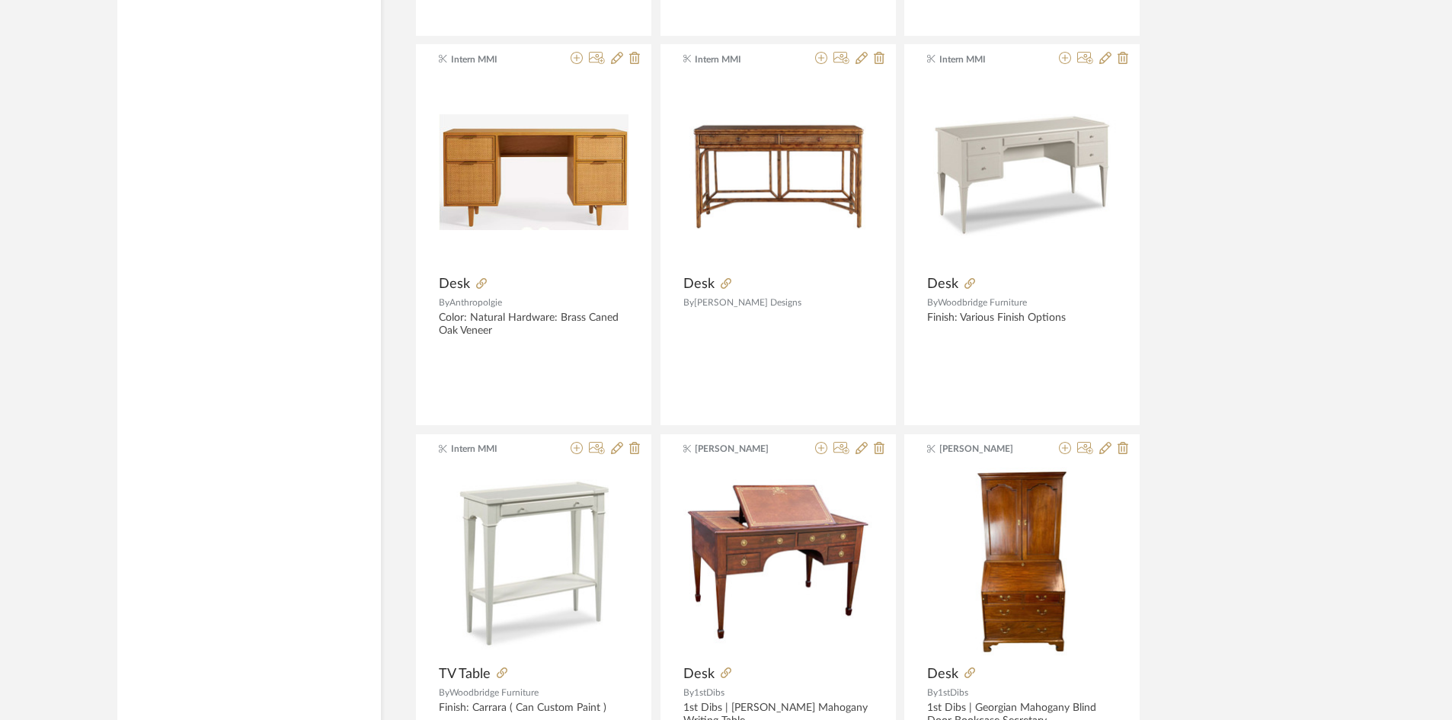
scroll to position [9147, 0]
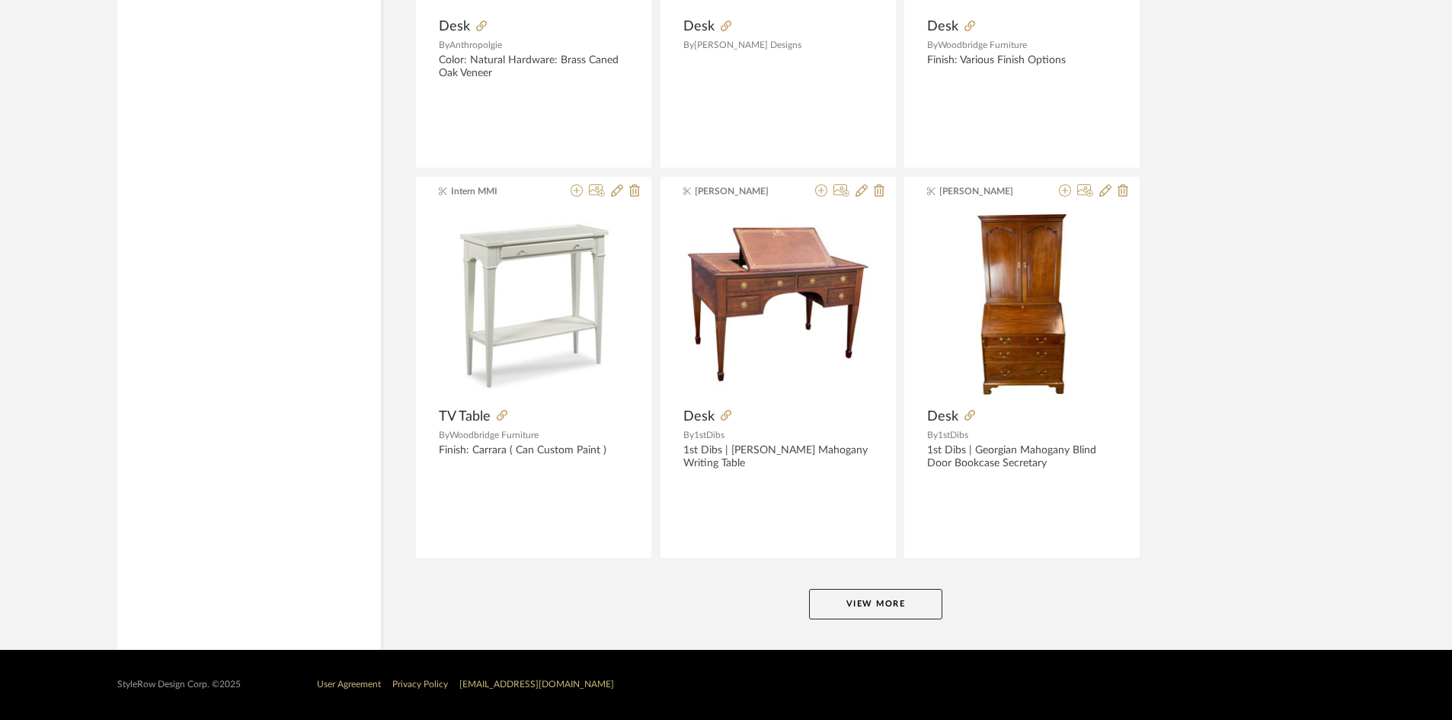
click at [855, 604] on button "View More" at bounding box center [875, 604] width 133 height 30
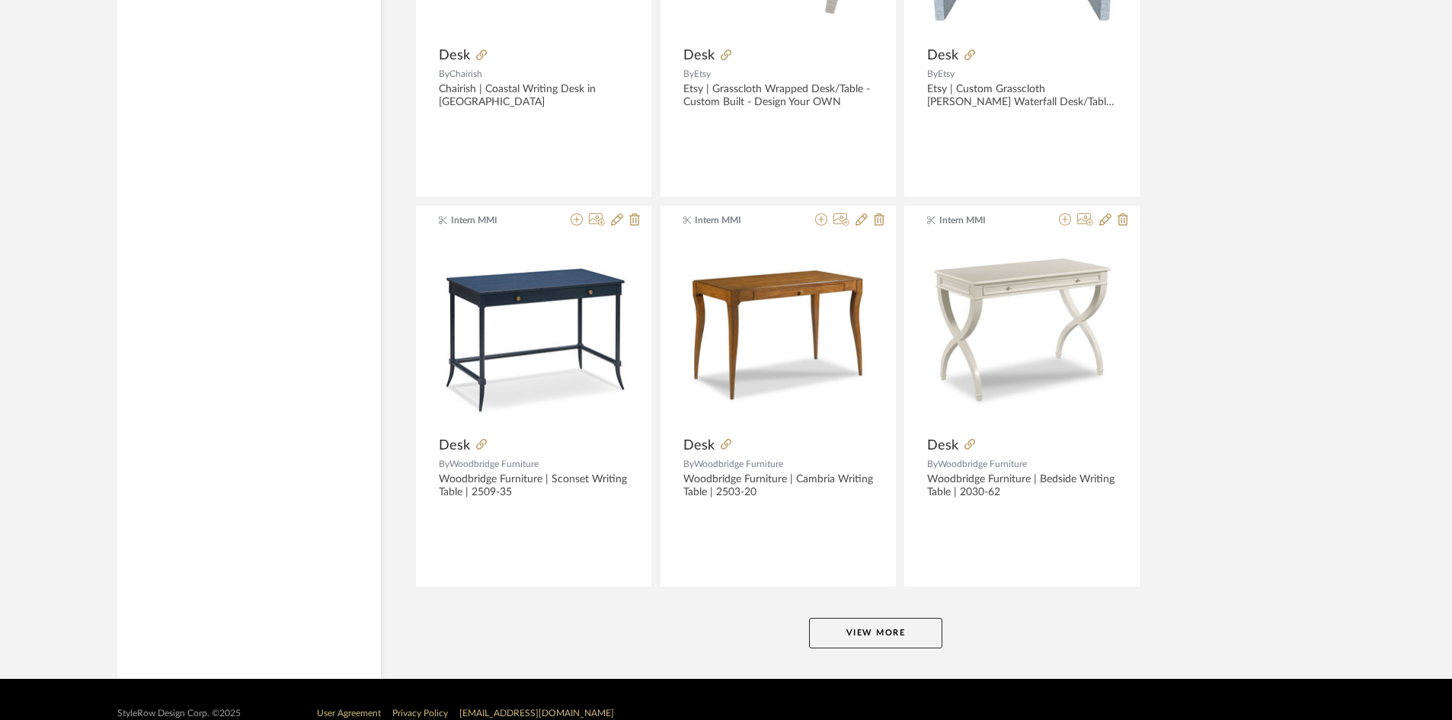
scroll to position [13825, 0]
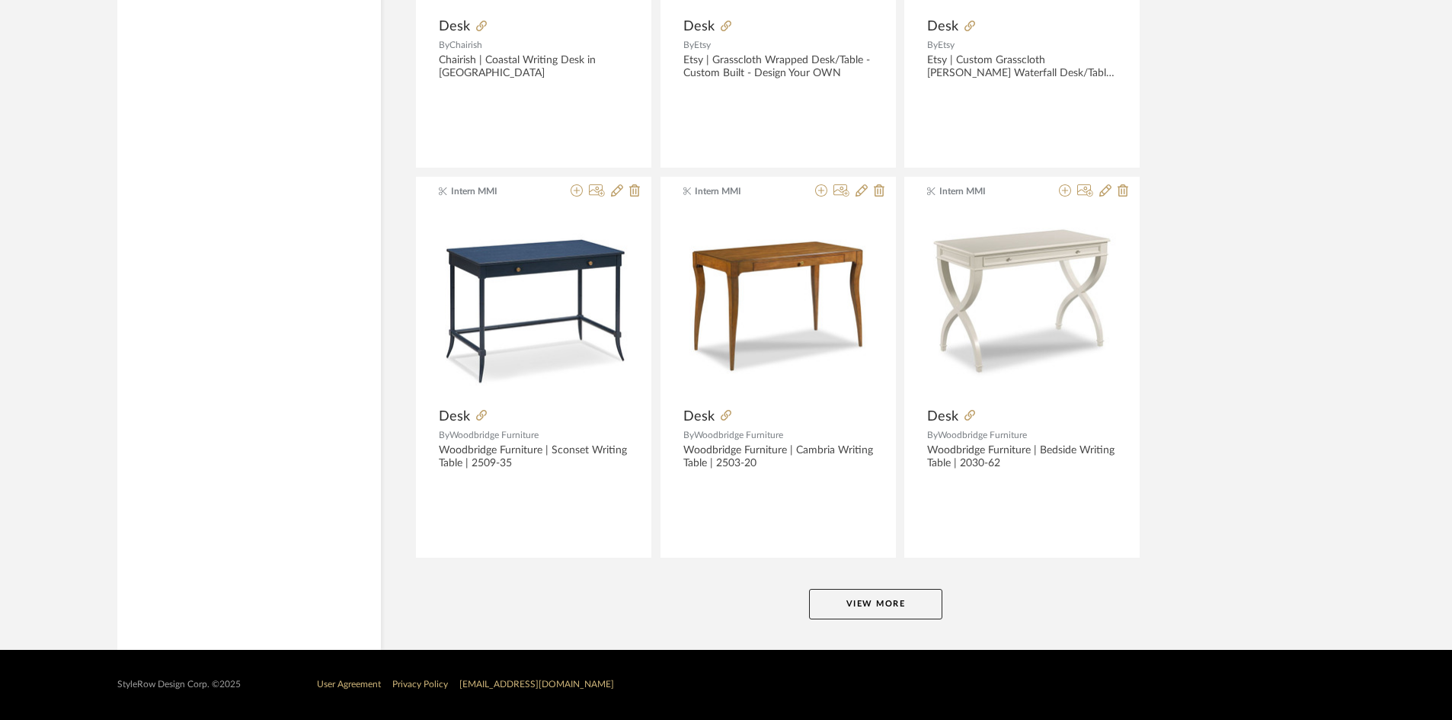
click at [857, 595] on button "View More" at bounding box center [875, 604] width 133 height 30
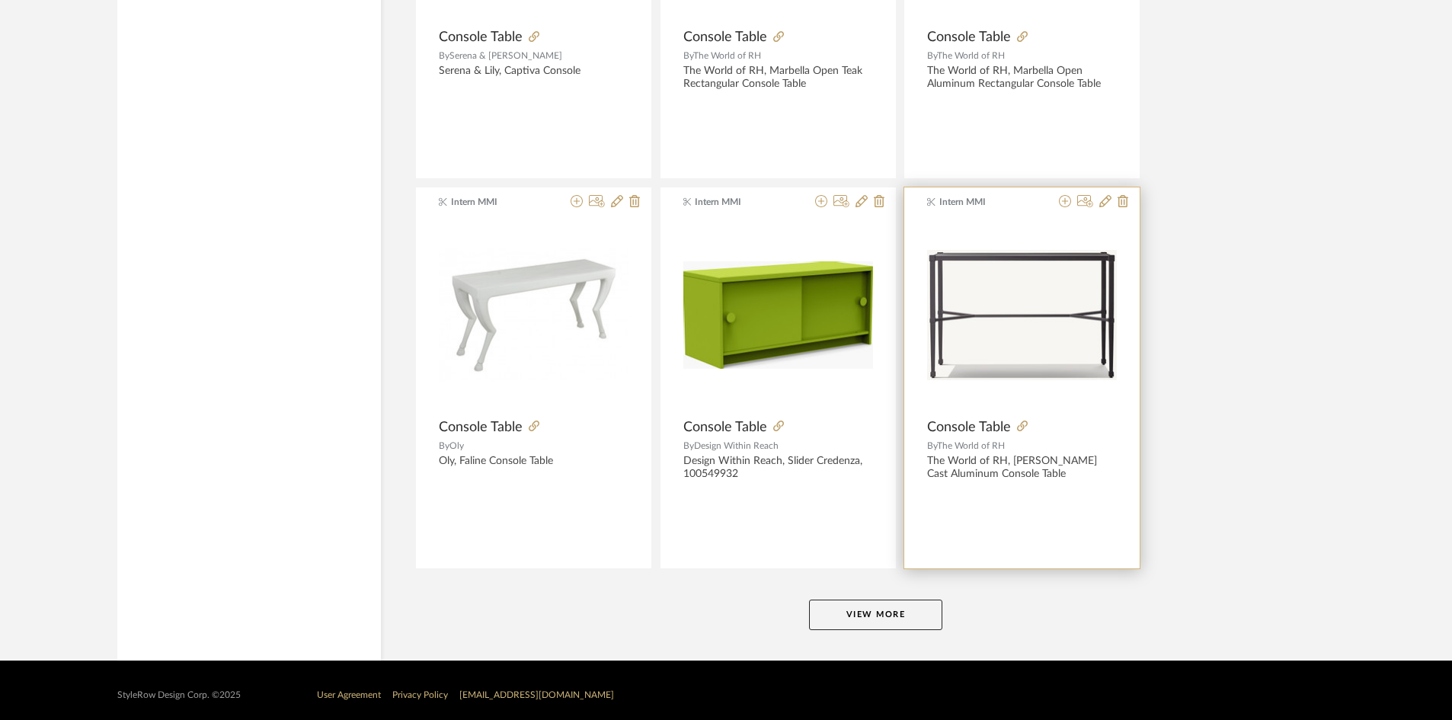
scroll to position [18502, 0]
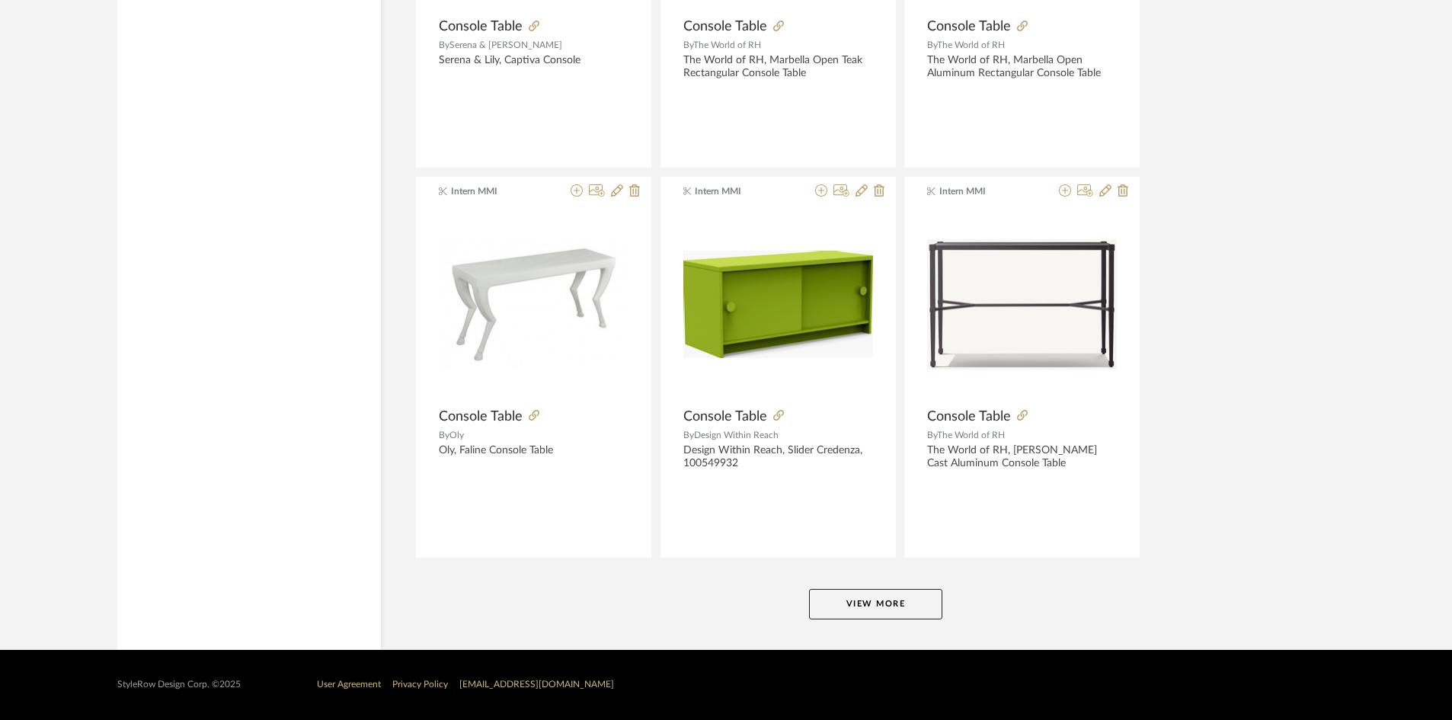
click at [896, 604] on button "View More" at bounding box center [875, 604] width 133 height 30
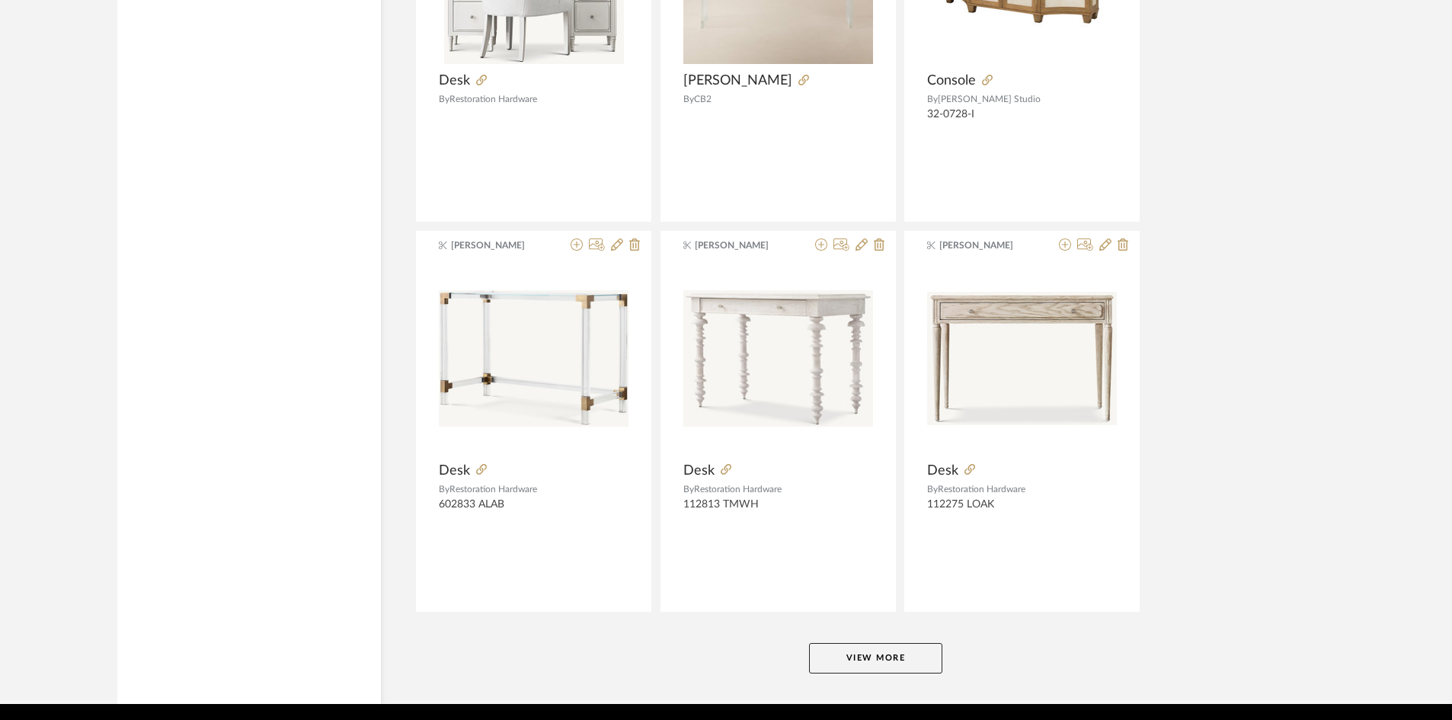
scroll to position [23179, 0]
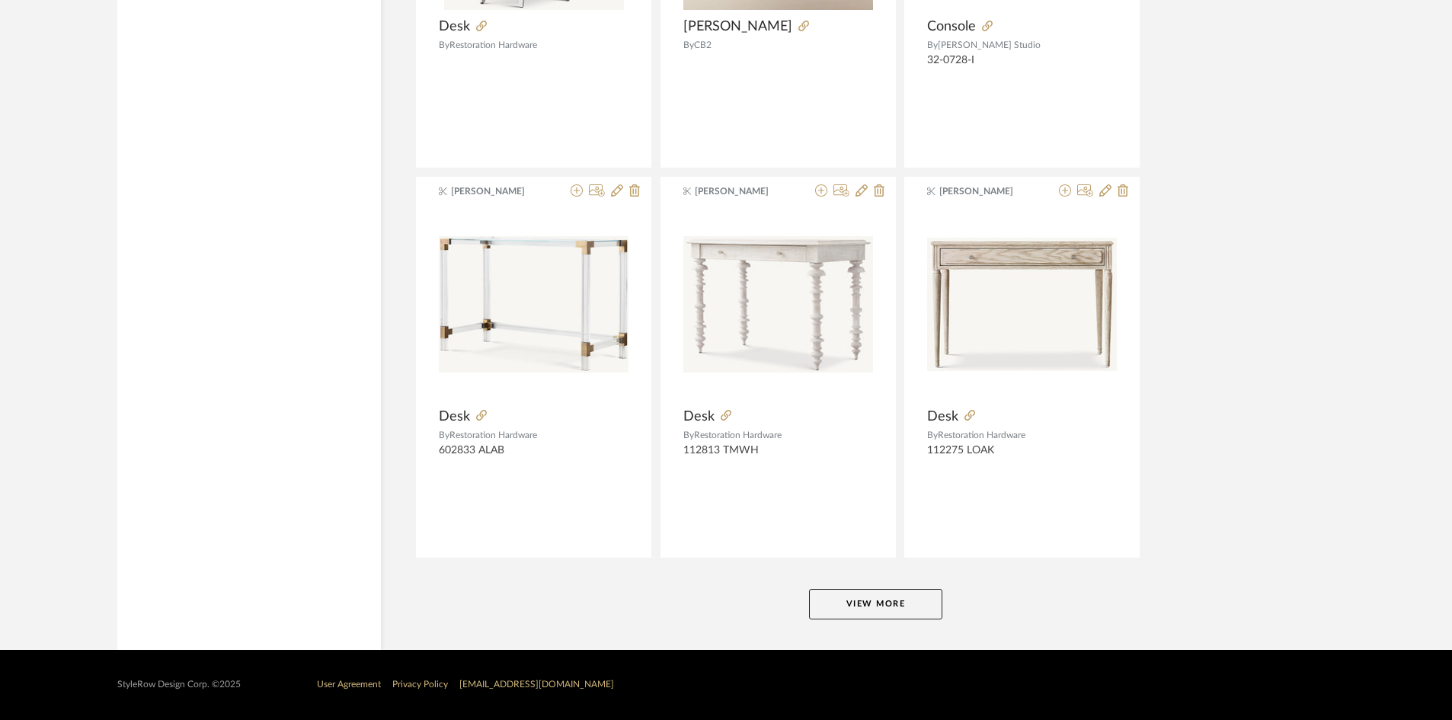
click at [887, 593] on button "View More" at bounding box center [875, 604] width 133 height 30
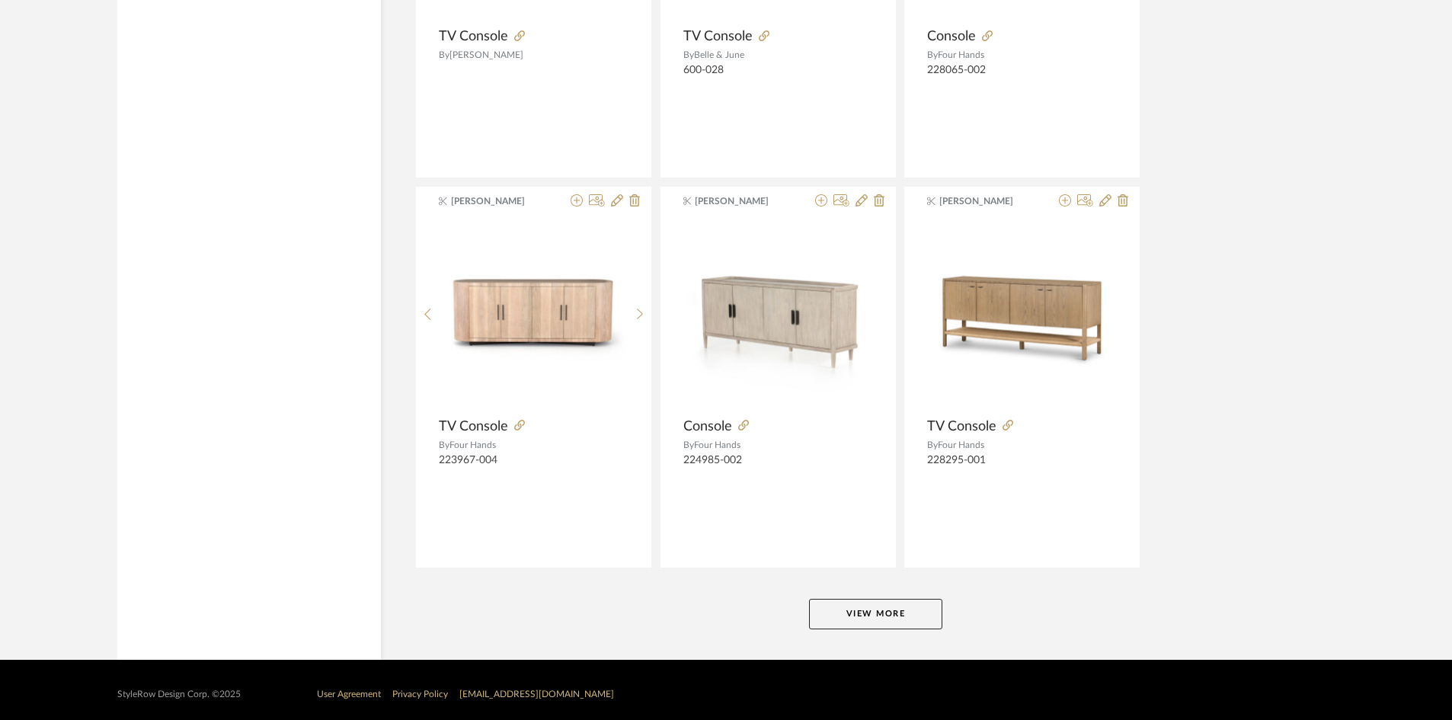
scroll to position [27856, 0]
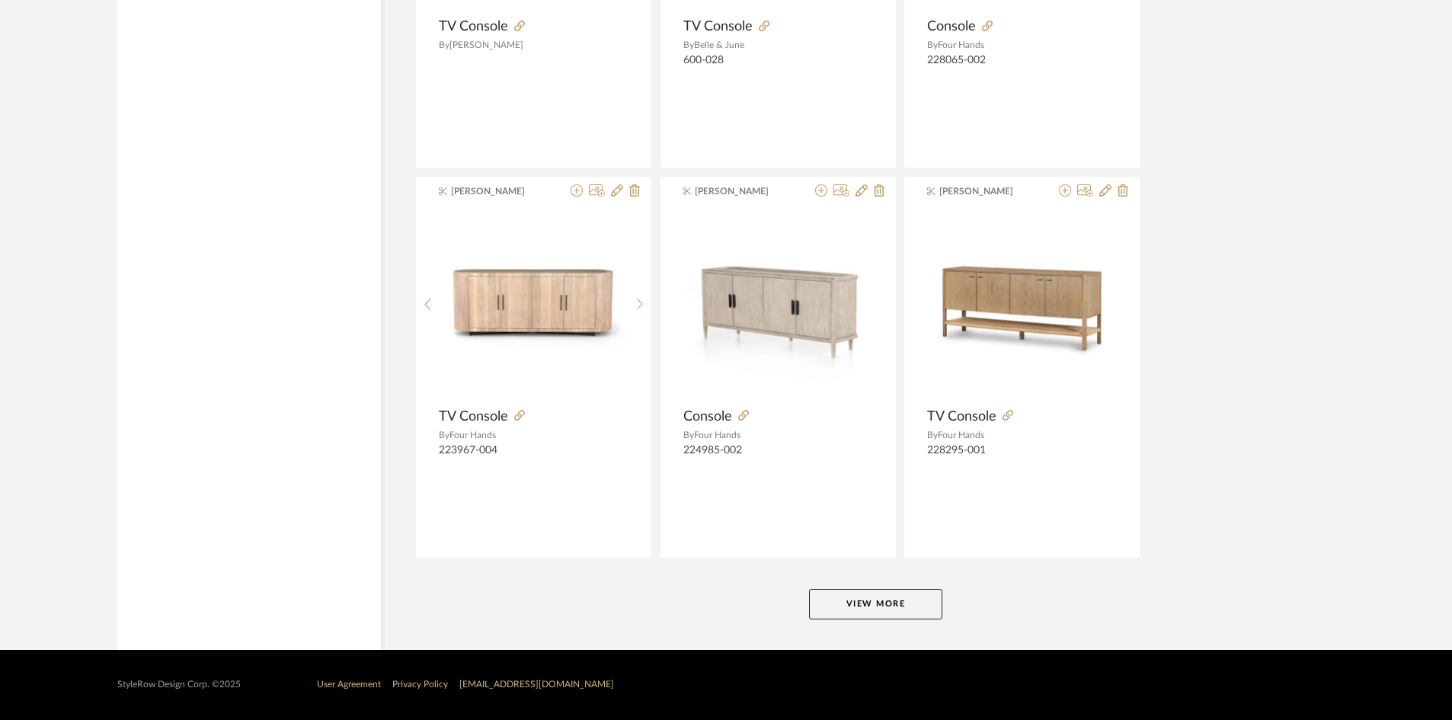
click at [871, 613] on button "View More" at bounding box center [875, 604] width 133 height 30
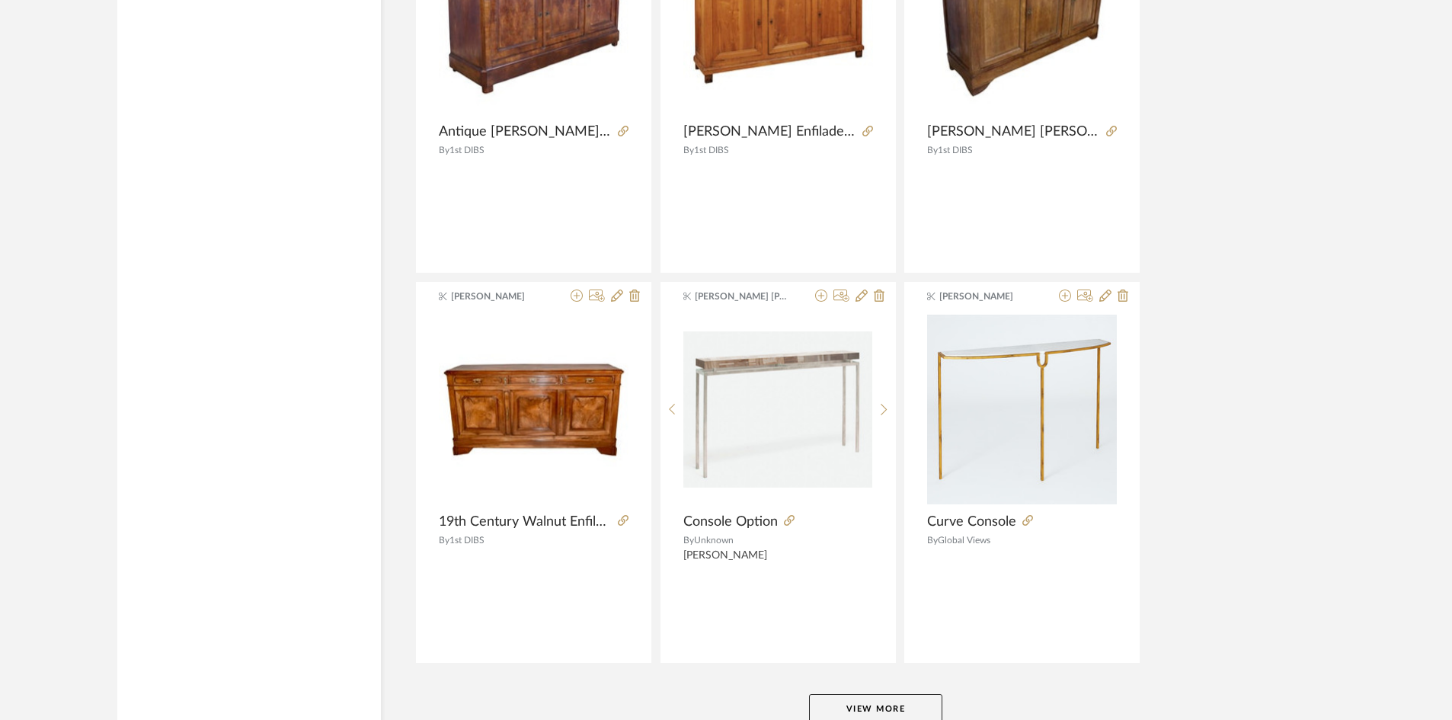
scroll to position [32534, 0]
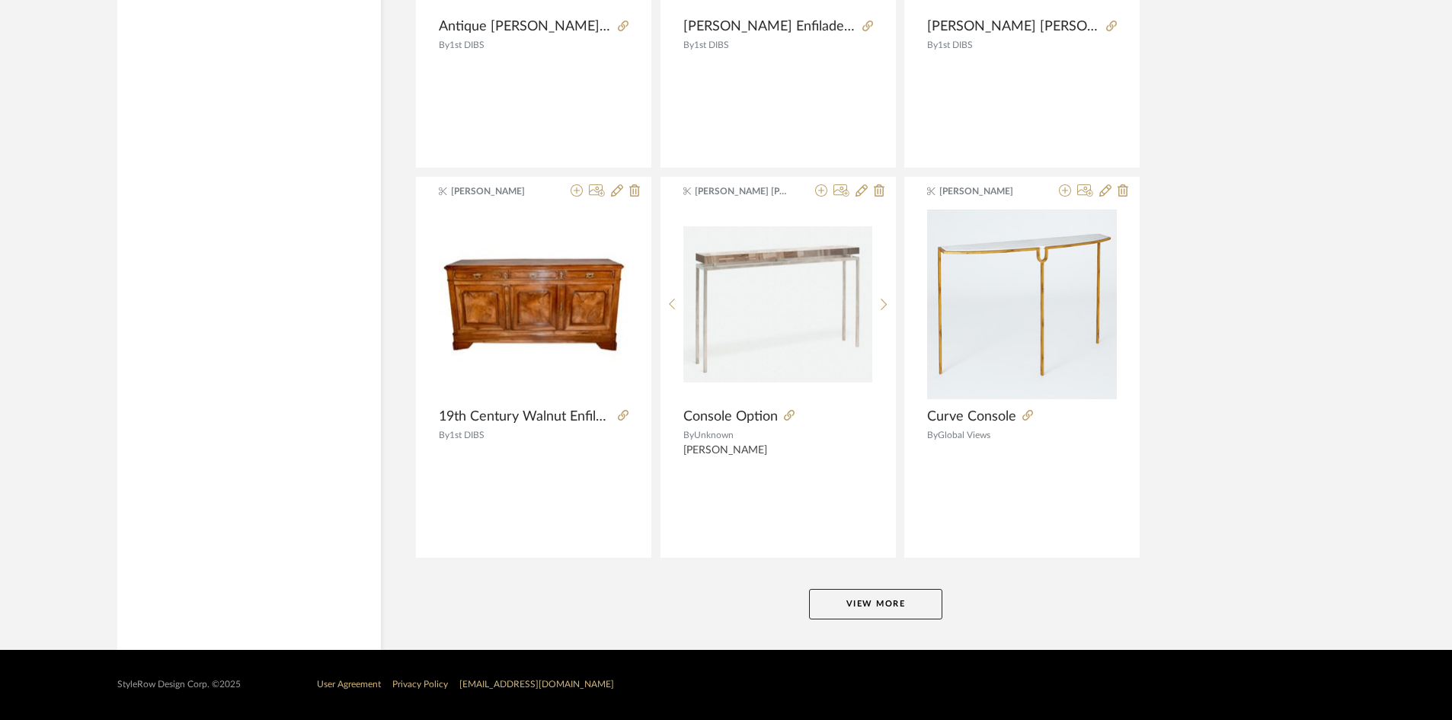
click at [841, 611] on button "View More" at bounding box center [875, 604] width 133 height 30
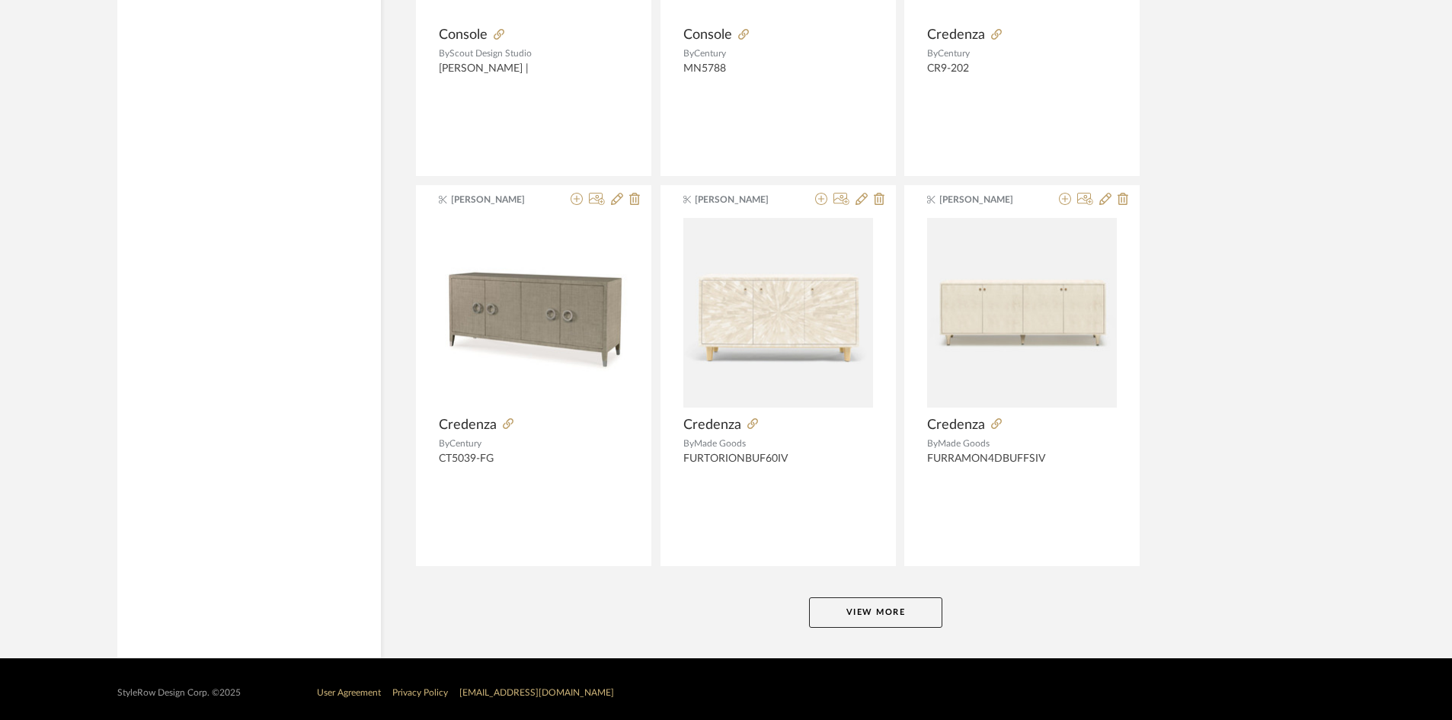
scroll to position [37211, 0]
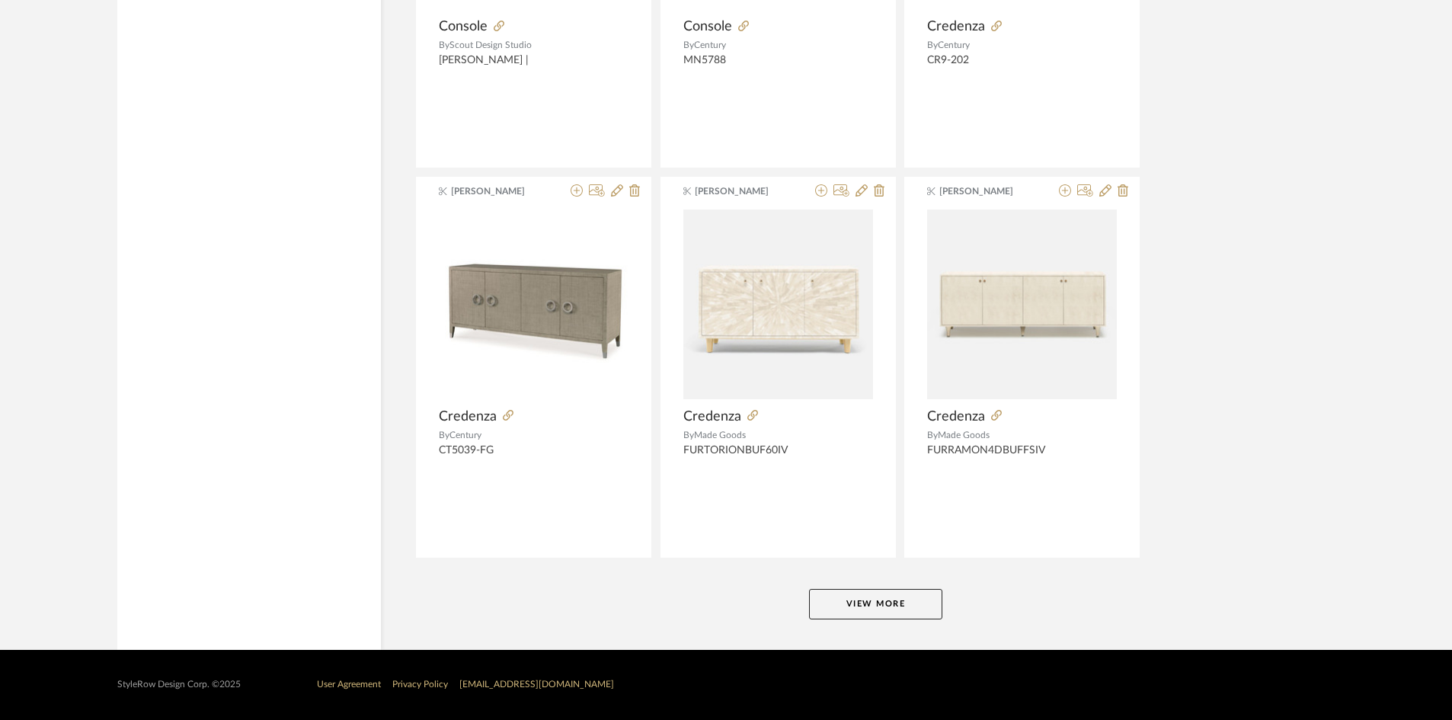
click at [834, 610] on button "View More" at bounding box center [875, 604] width 133 height 30
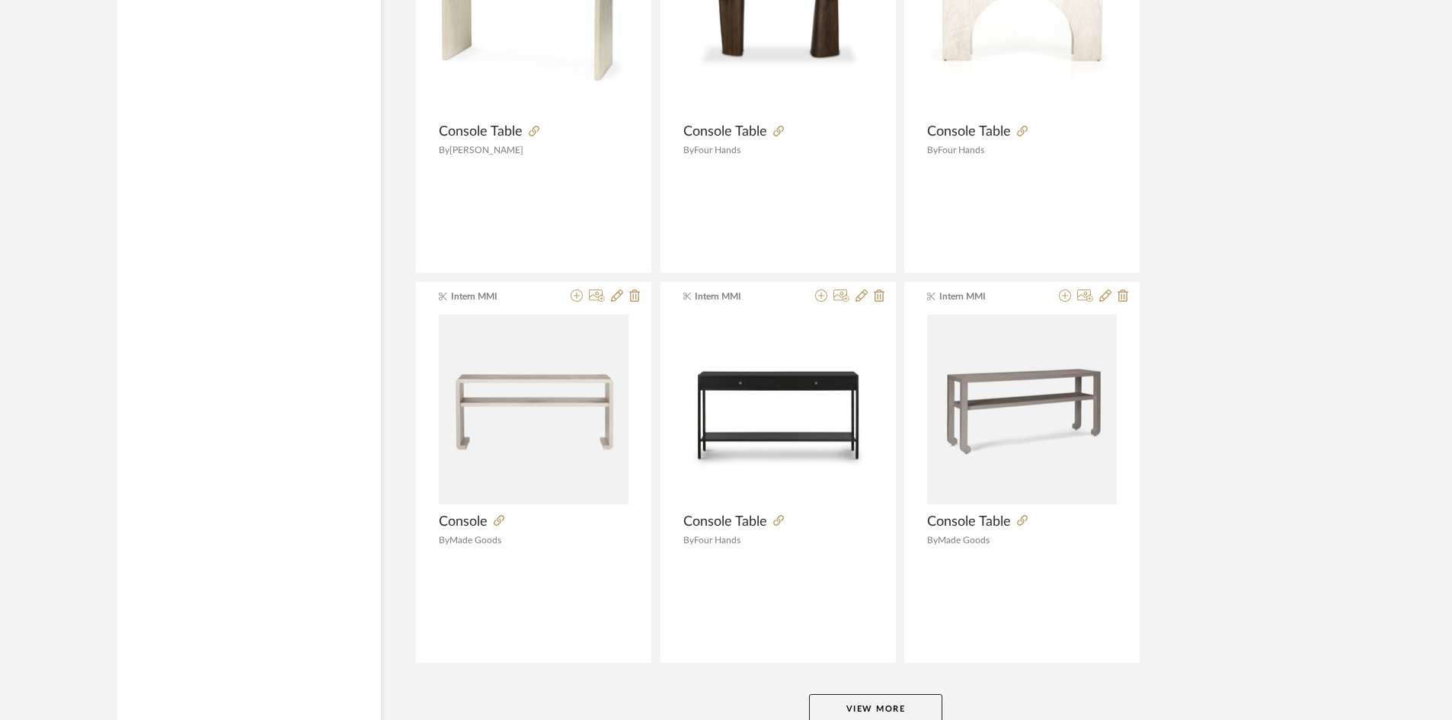
scroll to position [41888, 0]
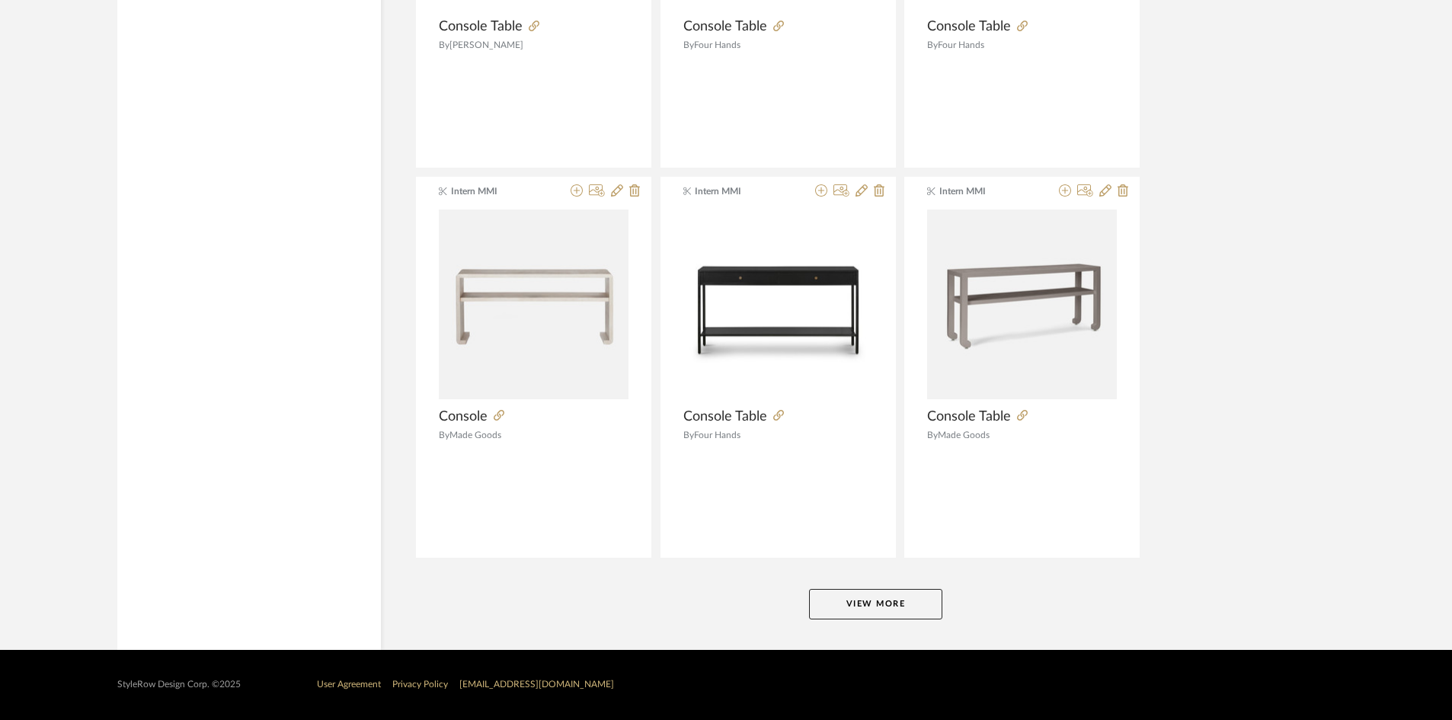
click at [834, 604] on button "View More" at bounding box center [875, 604] width 133 height 30
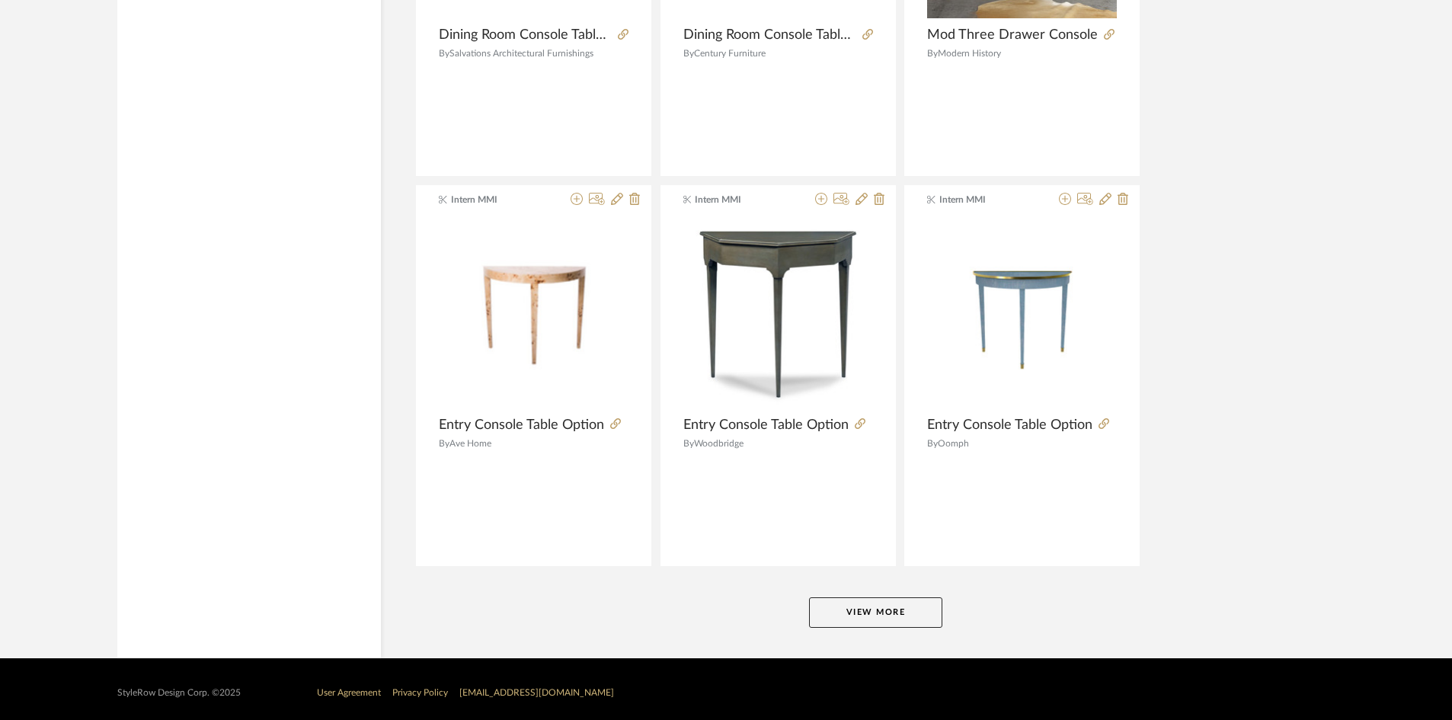
scroll to position [46565, 0]
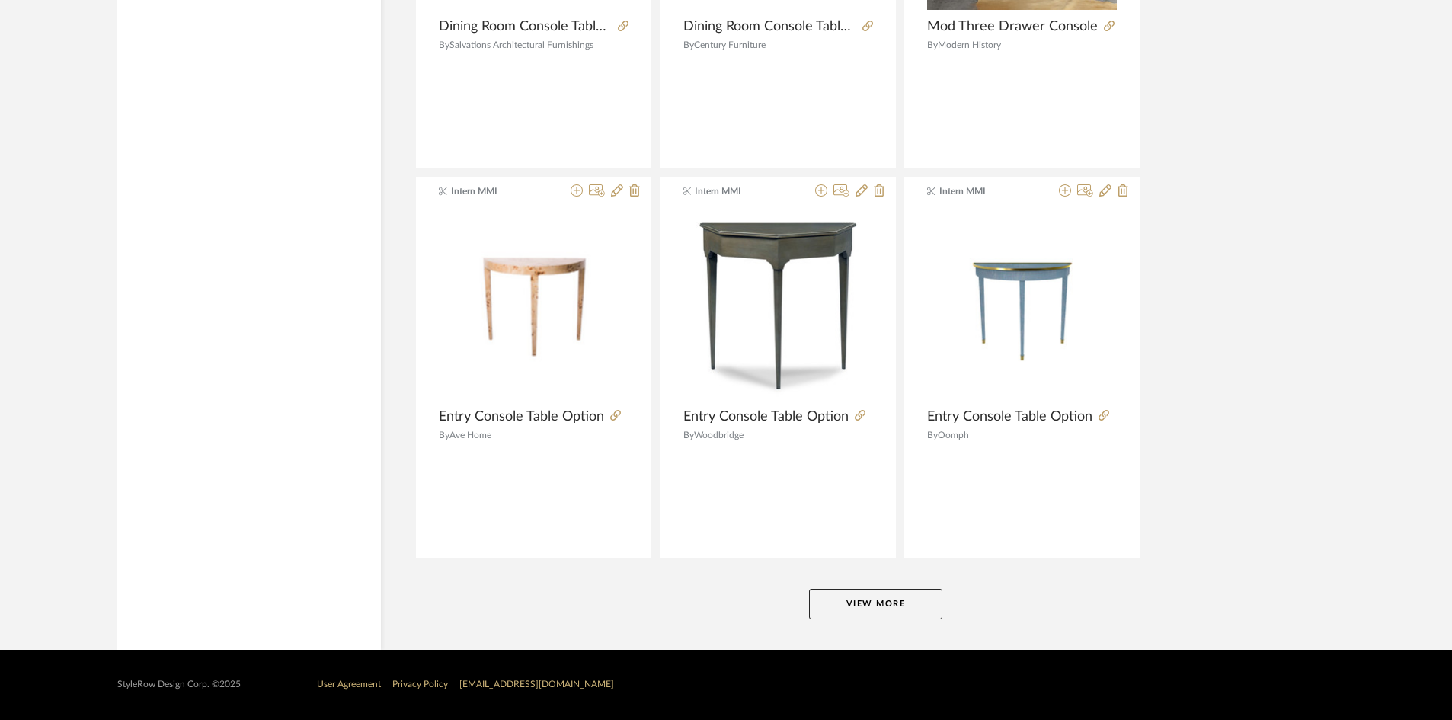
click at [901, 619] on button "View More" at bounding box center [875, 604] width 133 height 30
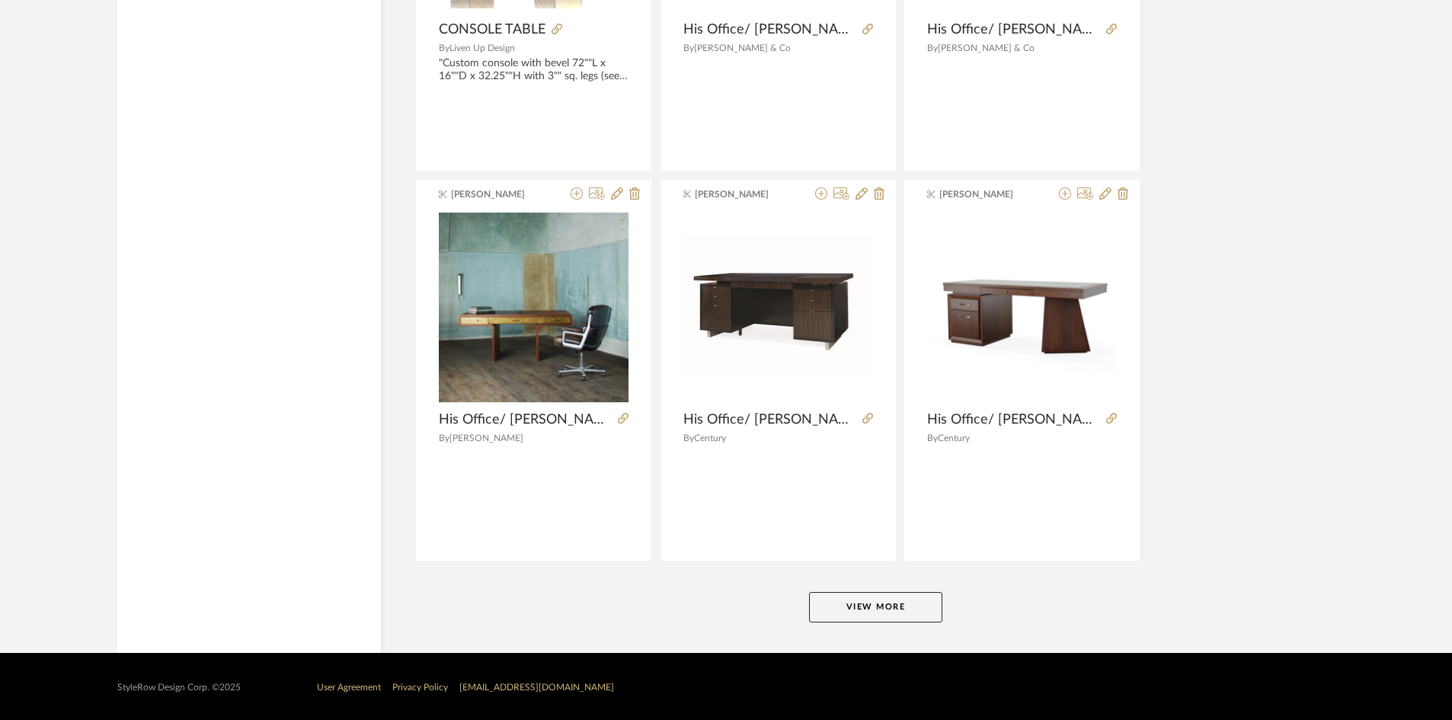
scroll to position [51243, 0]
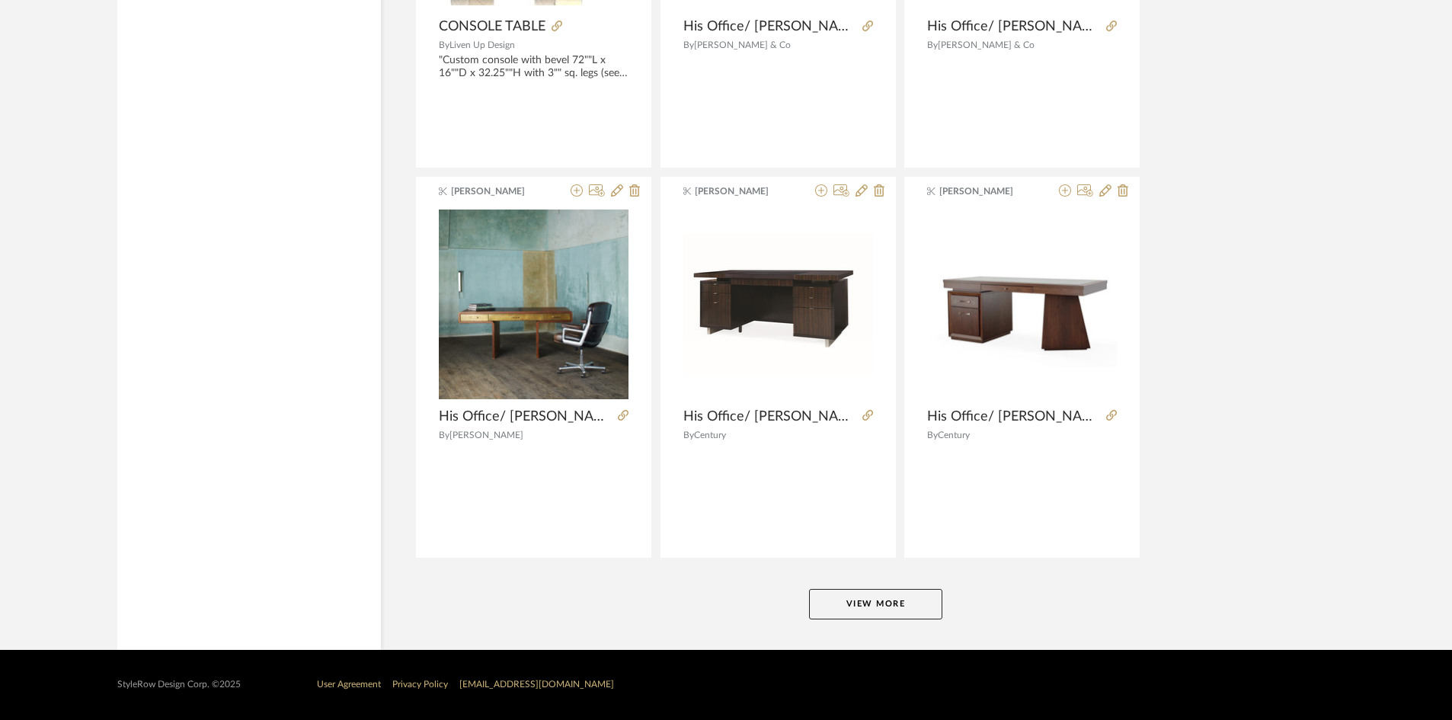
click at [885, 596] on button "View More" at bounding box center [875, 604] width 133 height 30
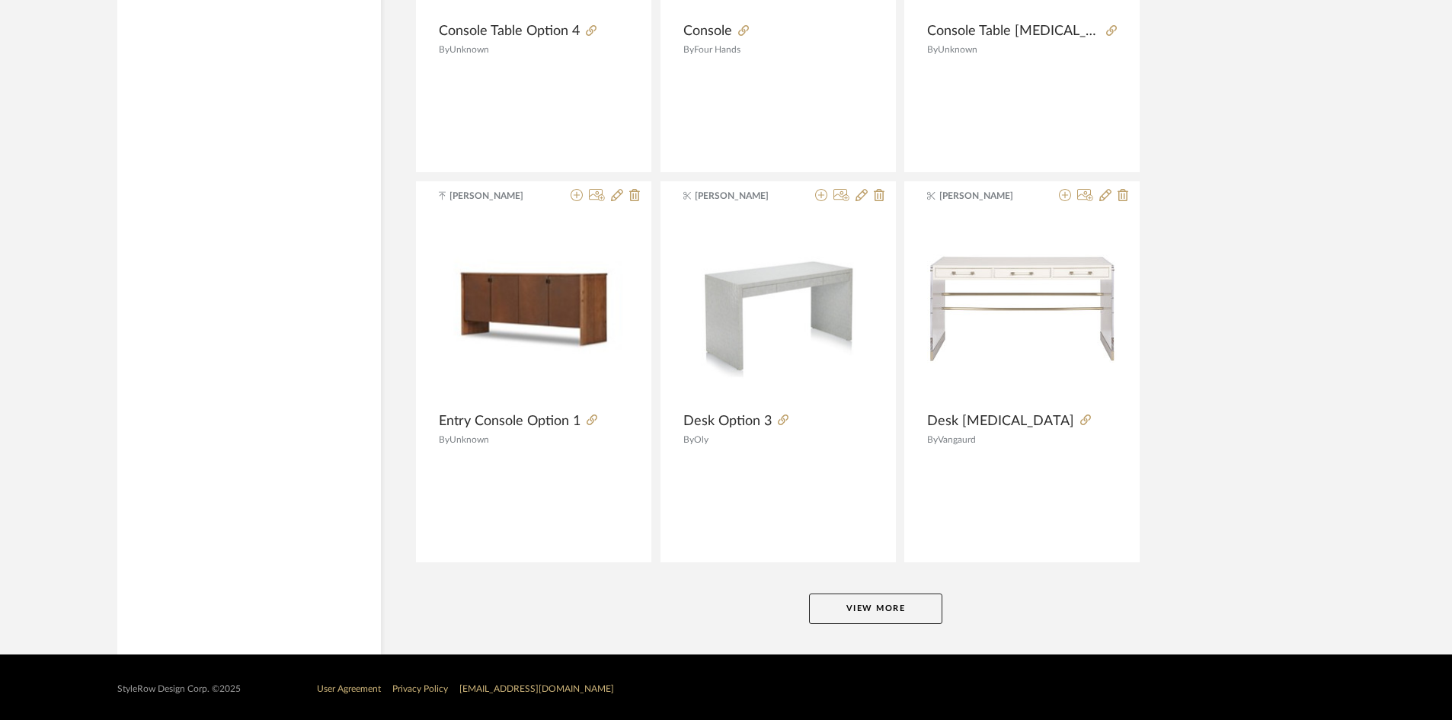
scroll to position [55920, 0]
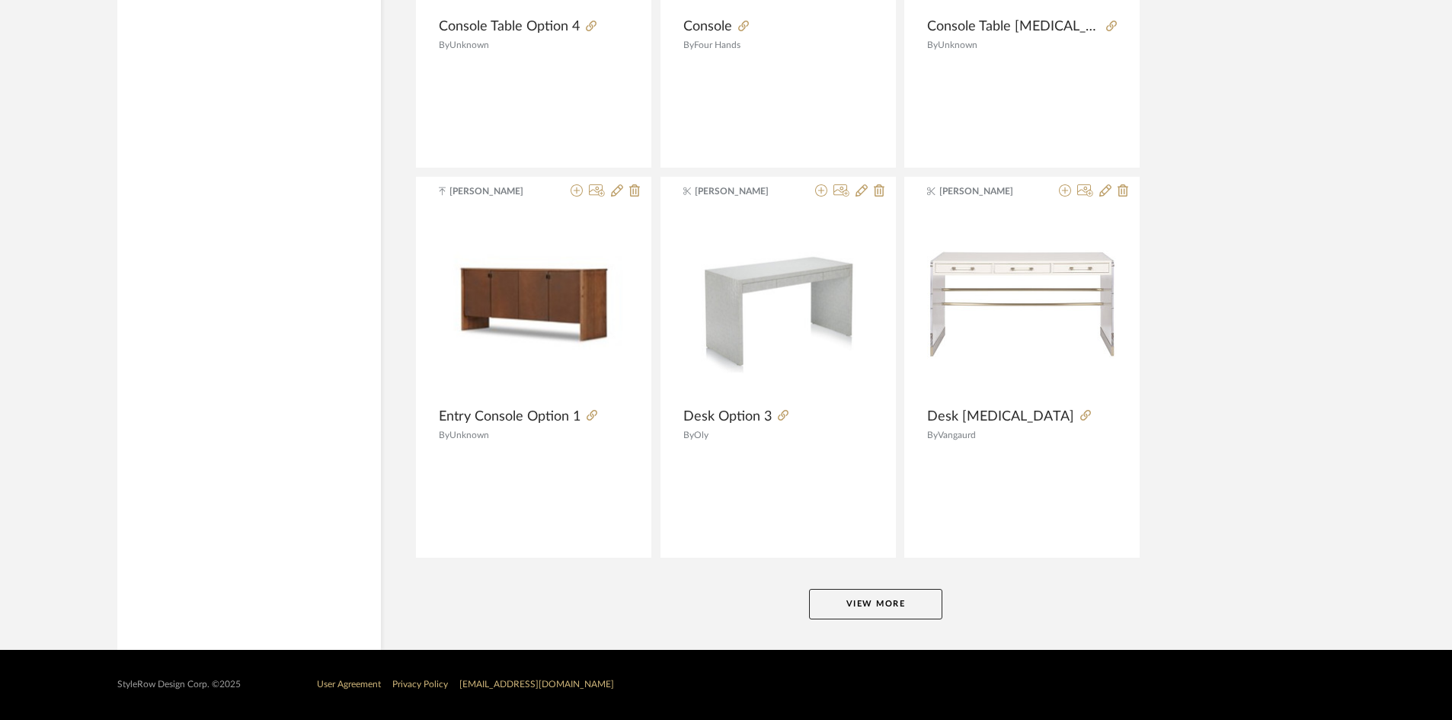
click at [901, 616] on button "View More" at bounding box center [875, 604] width 133 height 30
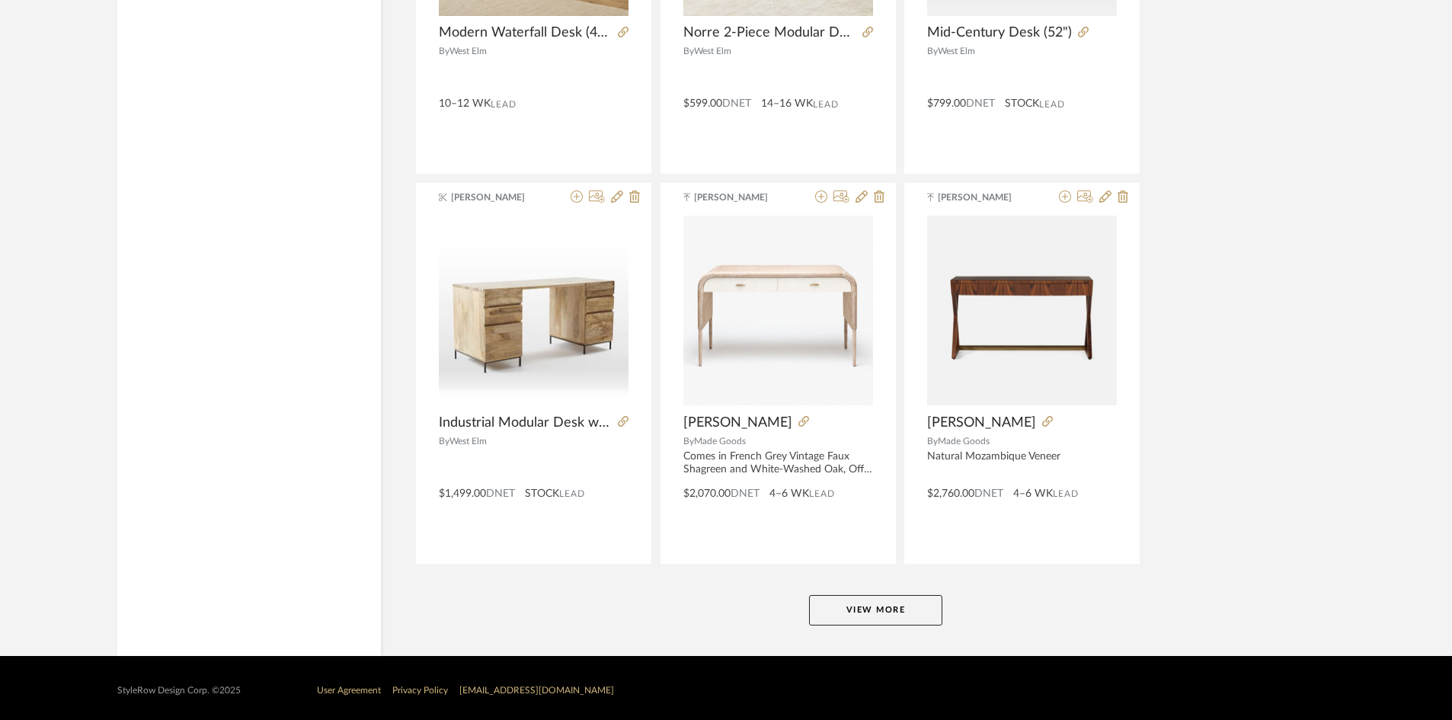
scroll to position [60597, 0]
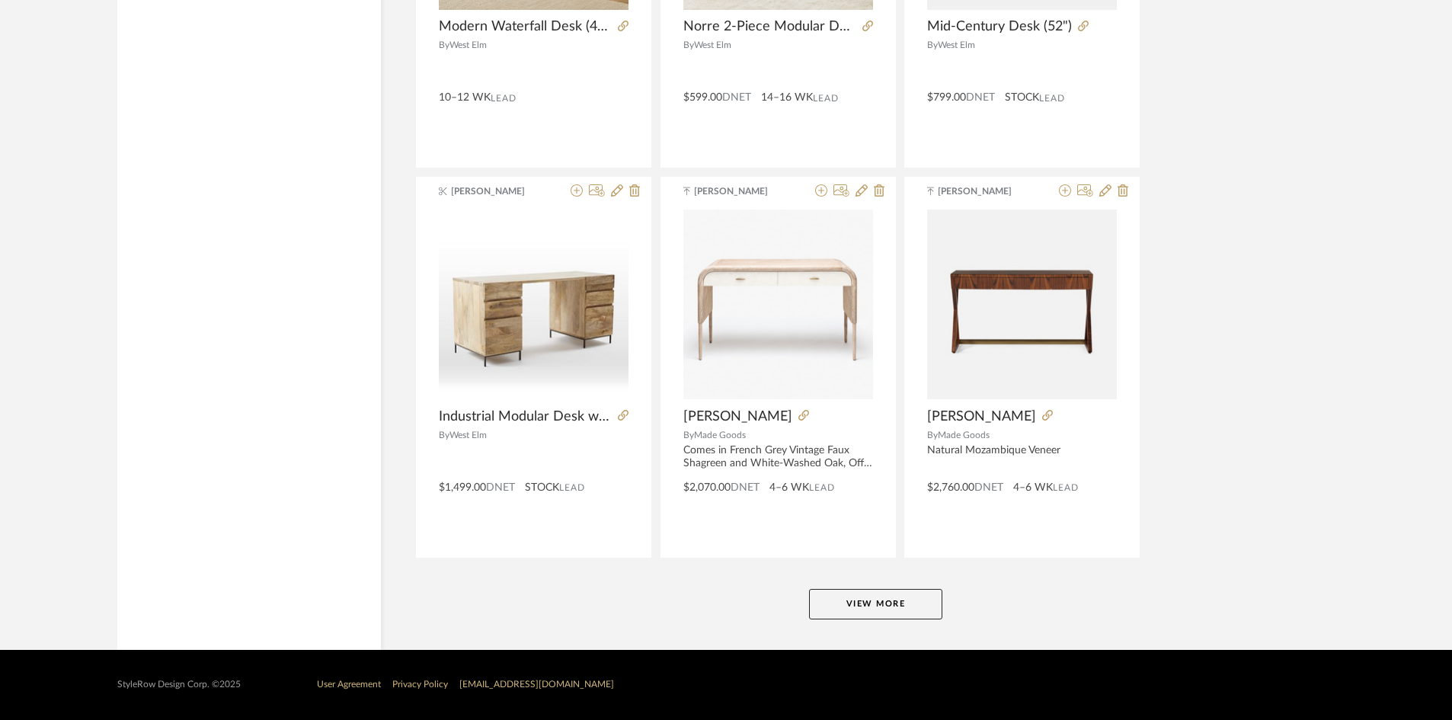
click at [863, 609] on button "View More" at bounding box center [875, 604] width 133 height 30
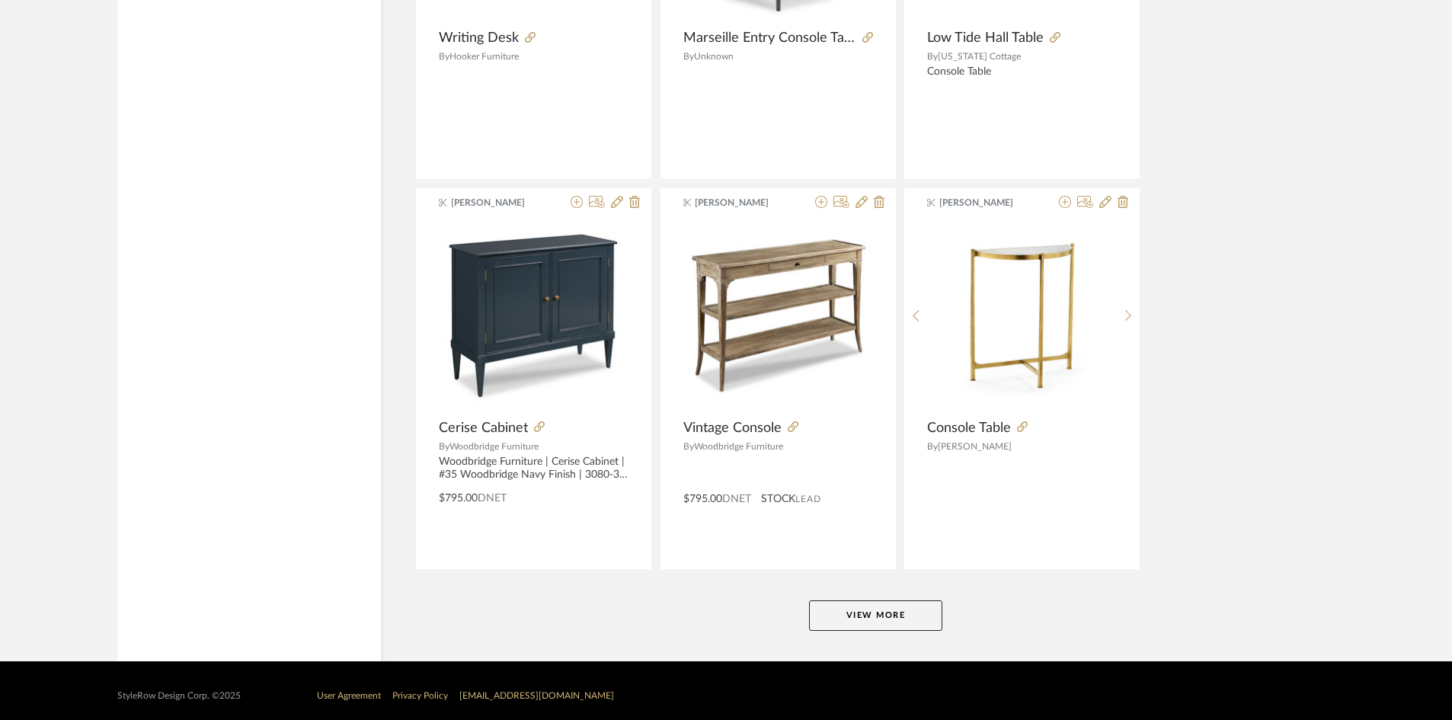
scroll to position [65275, 0]
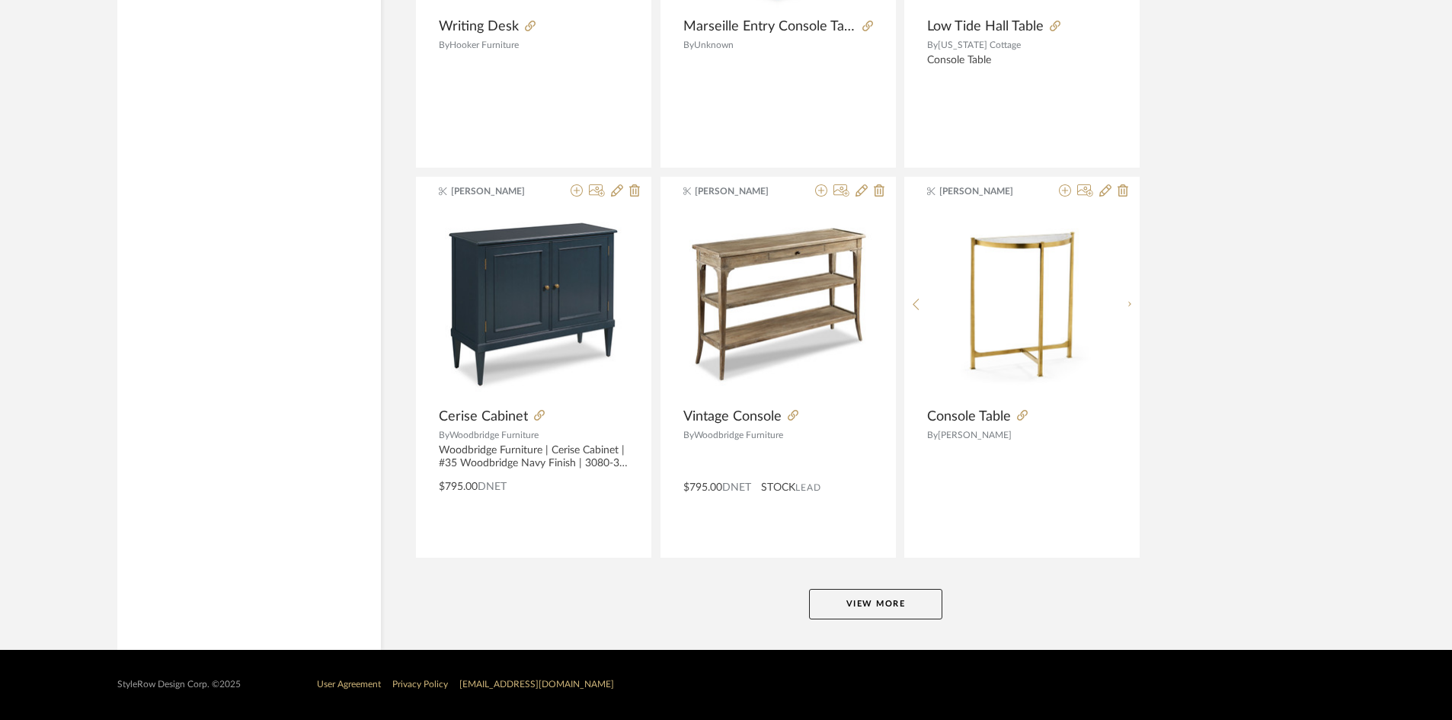
click at [903, 609] on button "View More" at bounding box center [875, 604] width 133 height 30
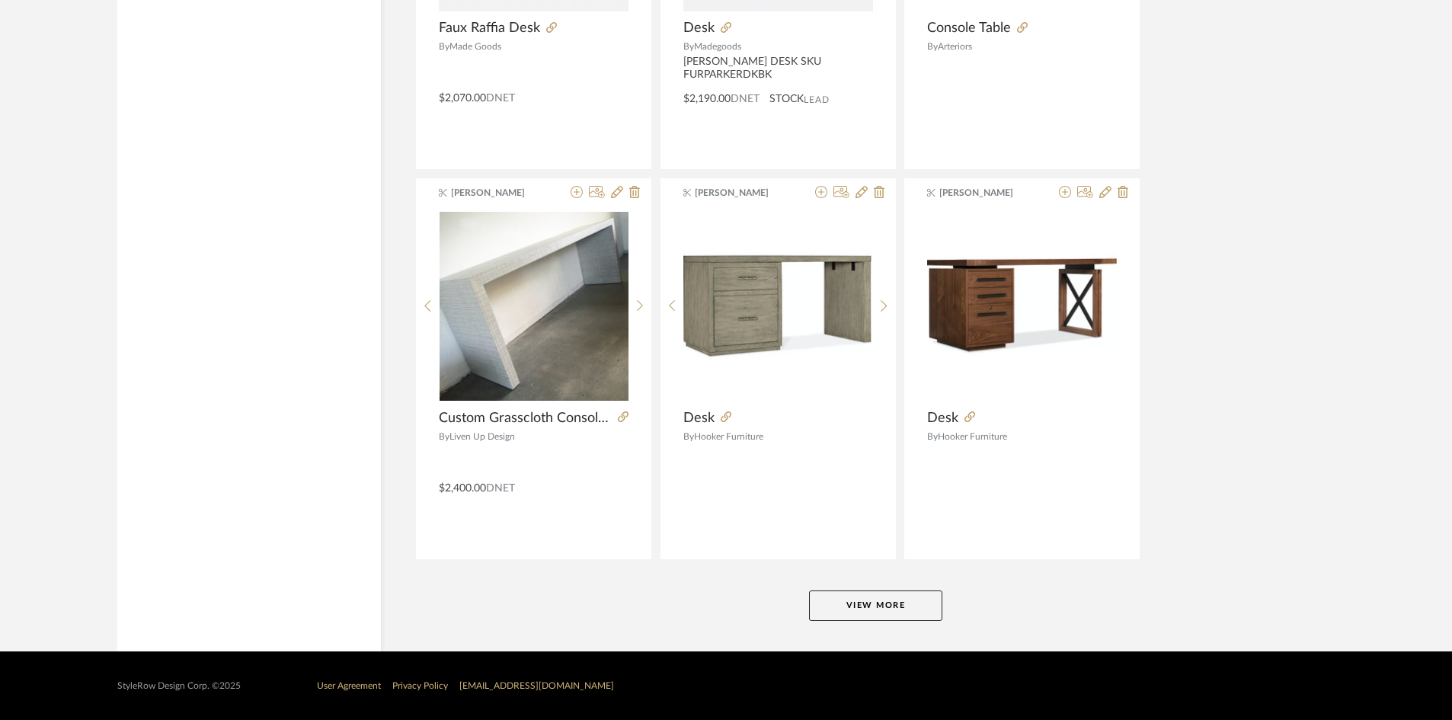
scroll to position [69952, 0]
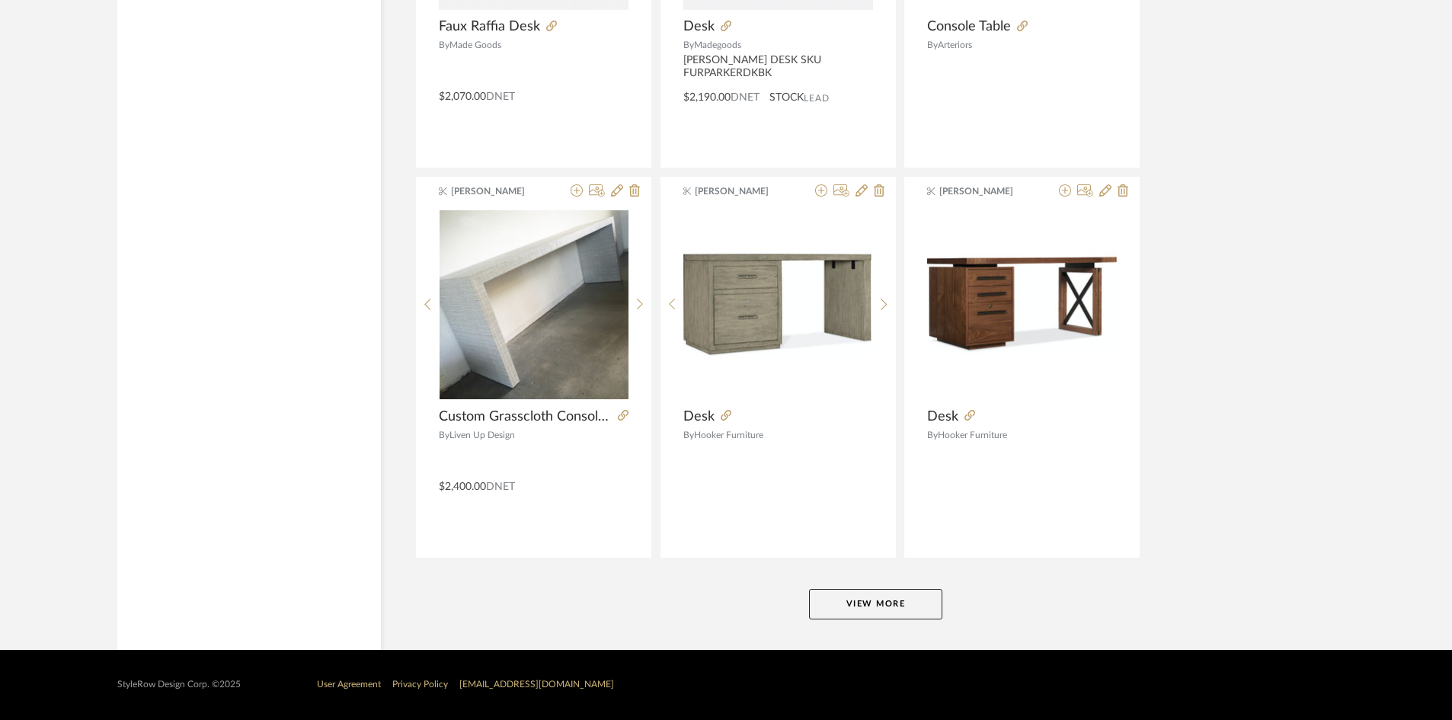
click at [907, 599] on button "View More" at bounding box center [875, 604] width 133 height 30
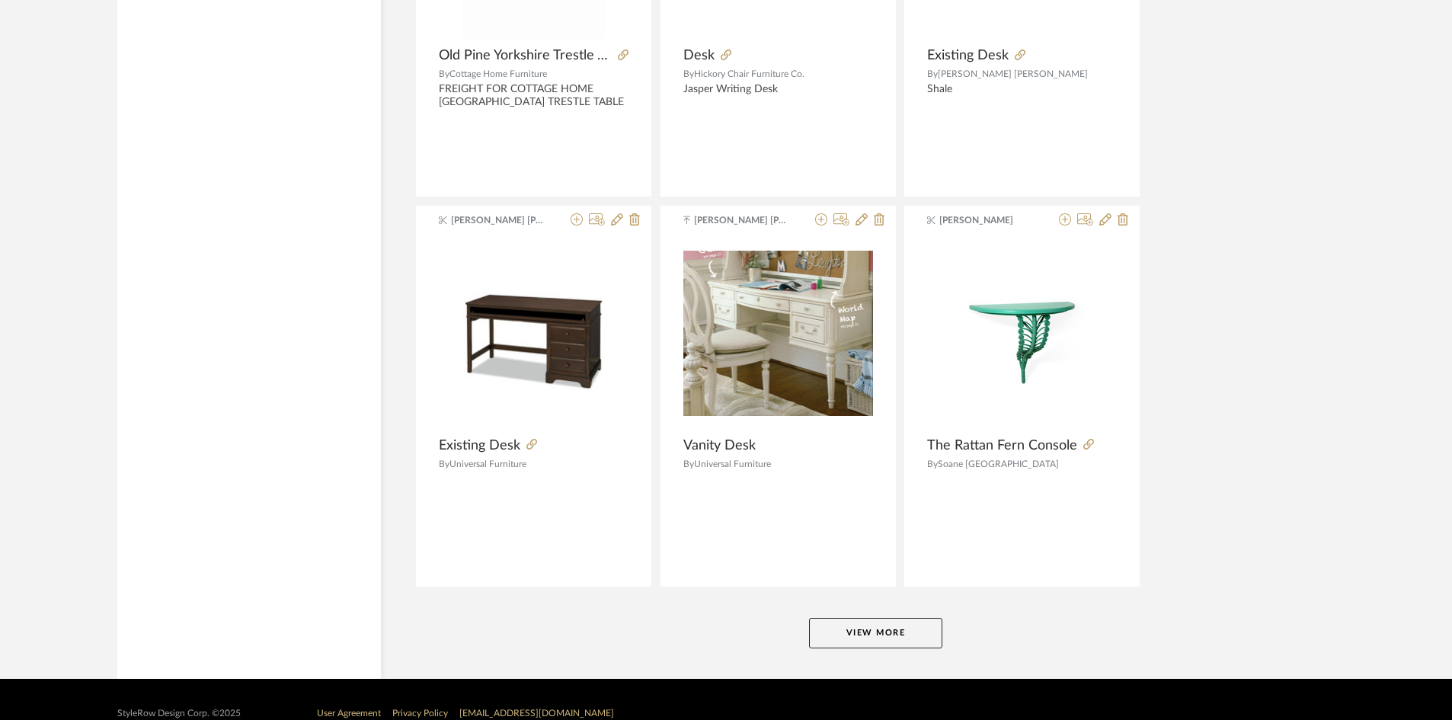
scroll to position [74629, 0]
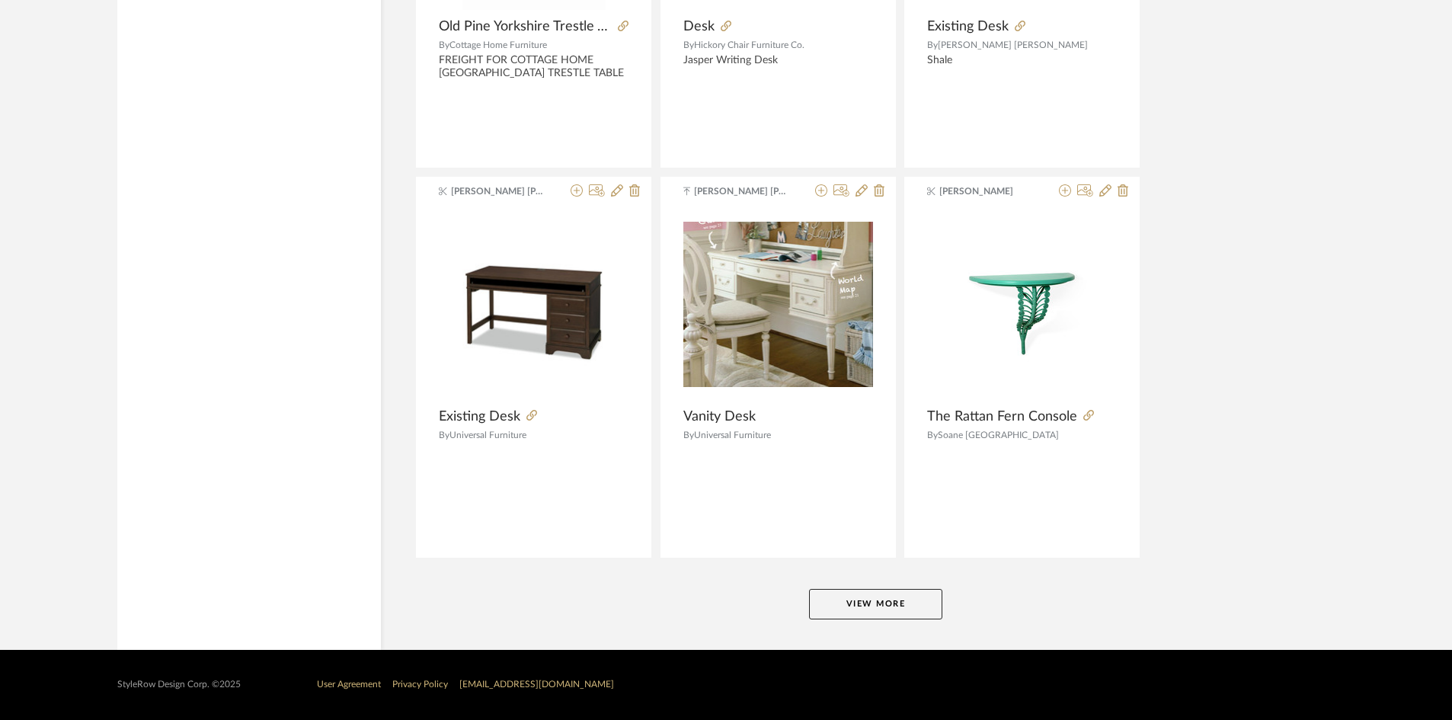
click at [892, 610] on button "View More" at bounding box center [875, 604] width 133 height 30
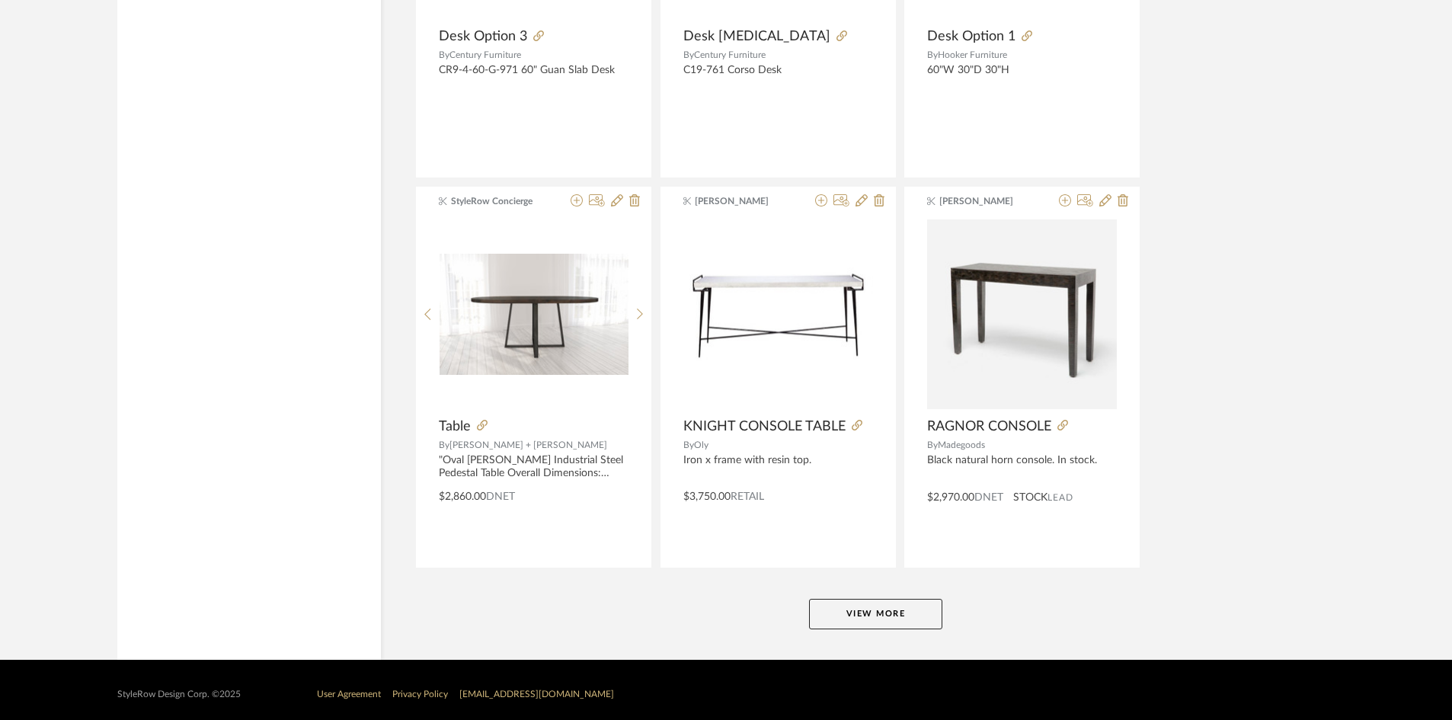
scroll to position [79306, 0]
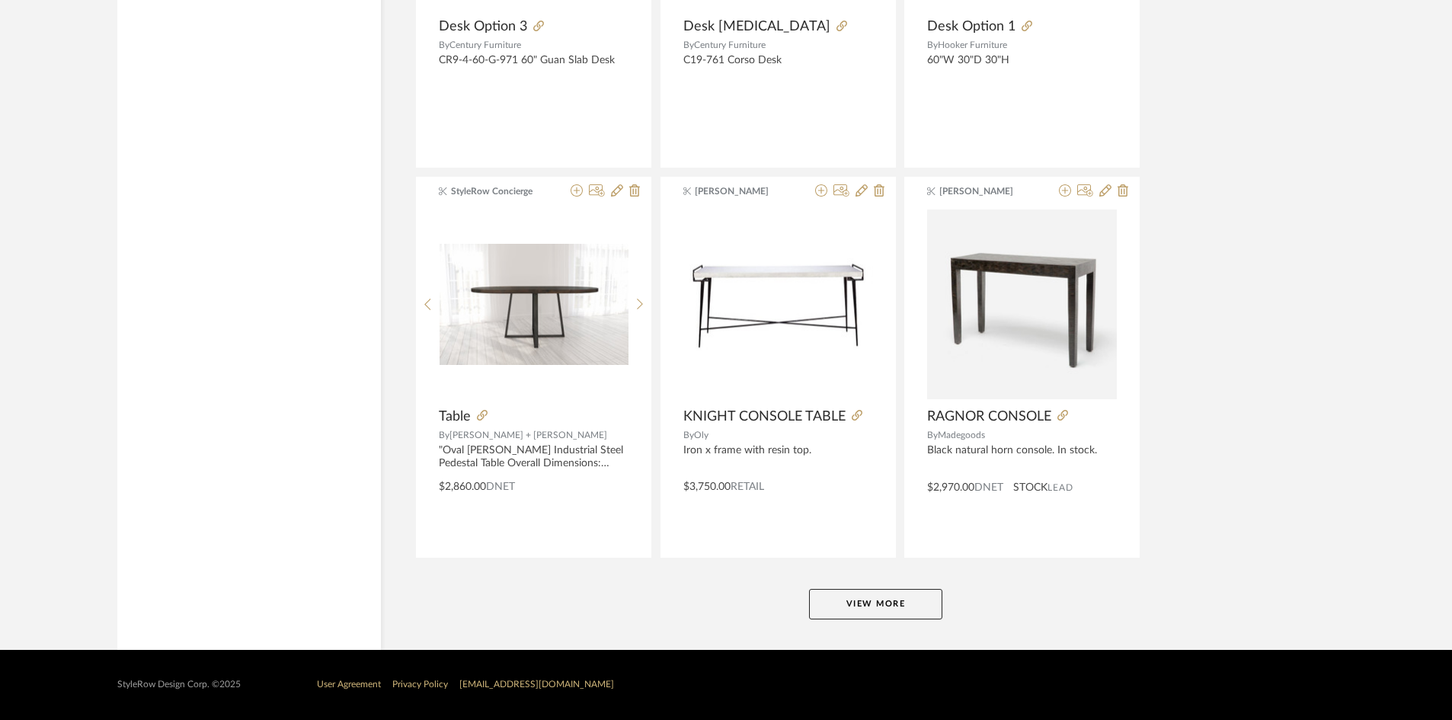
click at [888, 615] on button "View More" at bounding box center [875, 604] width 133 height 30
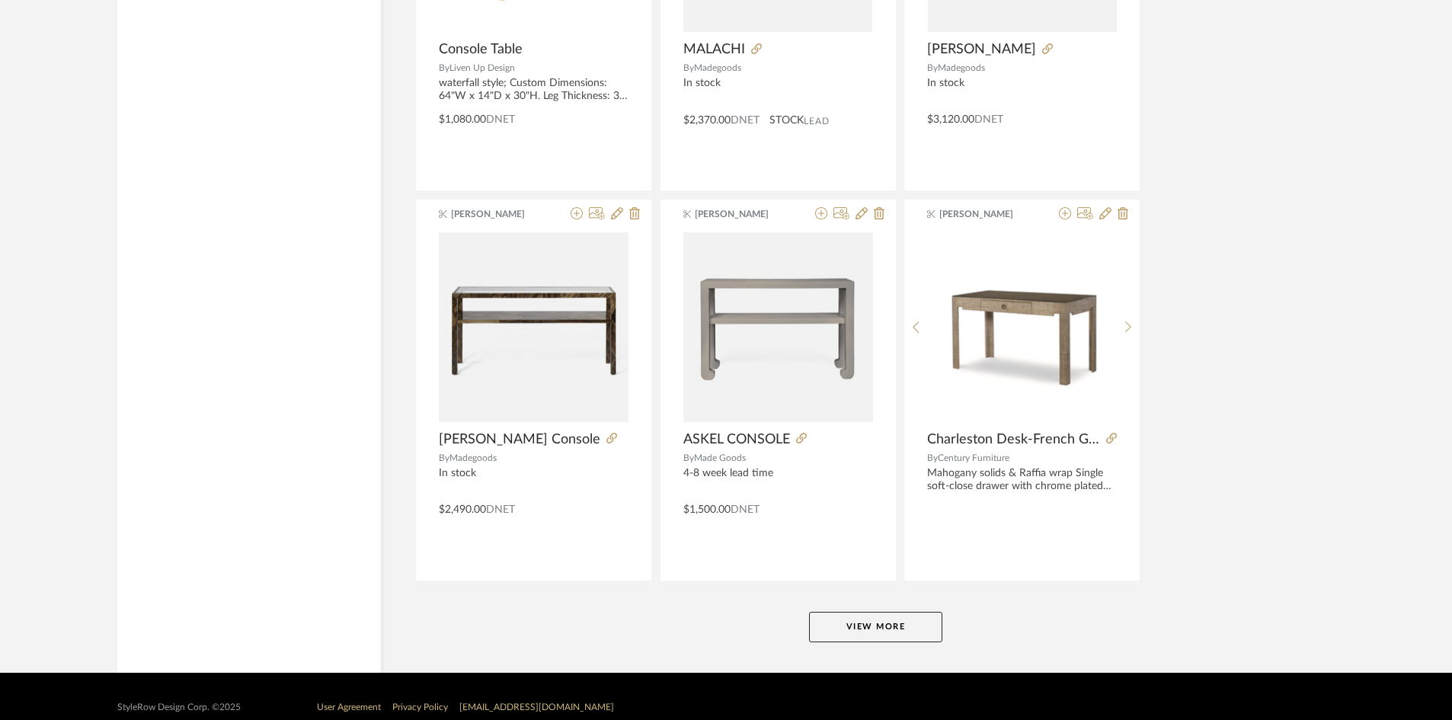
scroll to position [83984, 0]
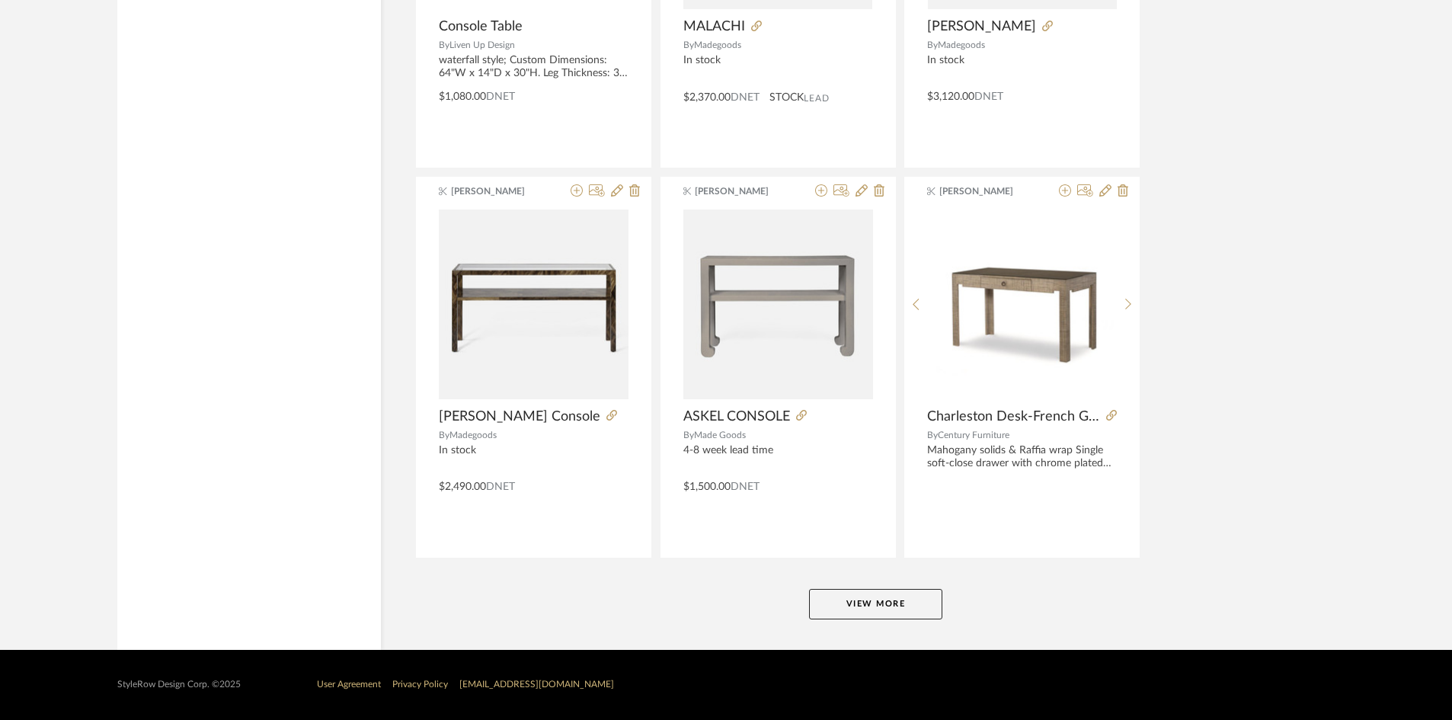
click at [879, 614] on button "View More" at bounding box center [875, 604] width 133 height 30
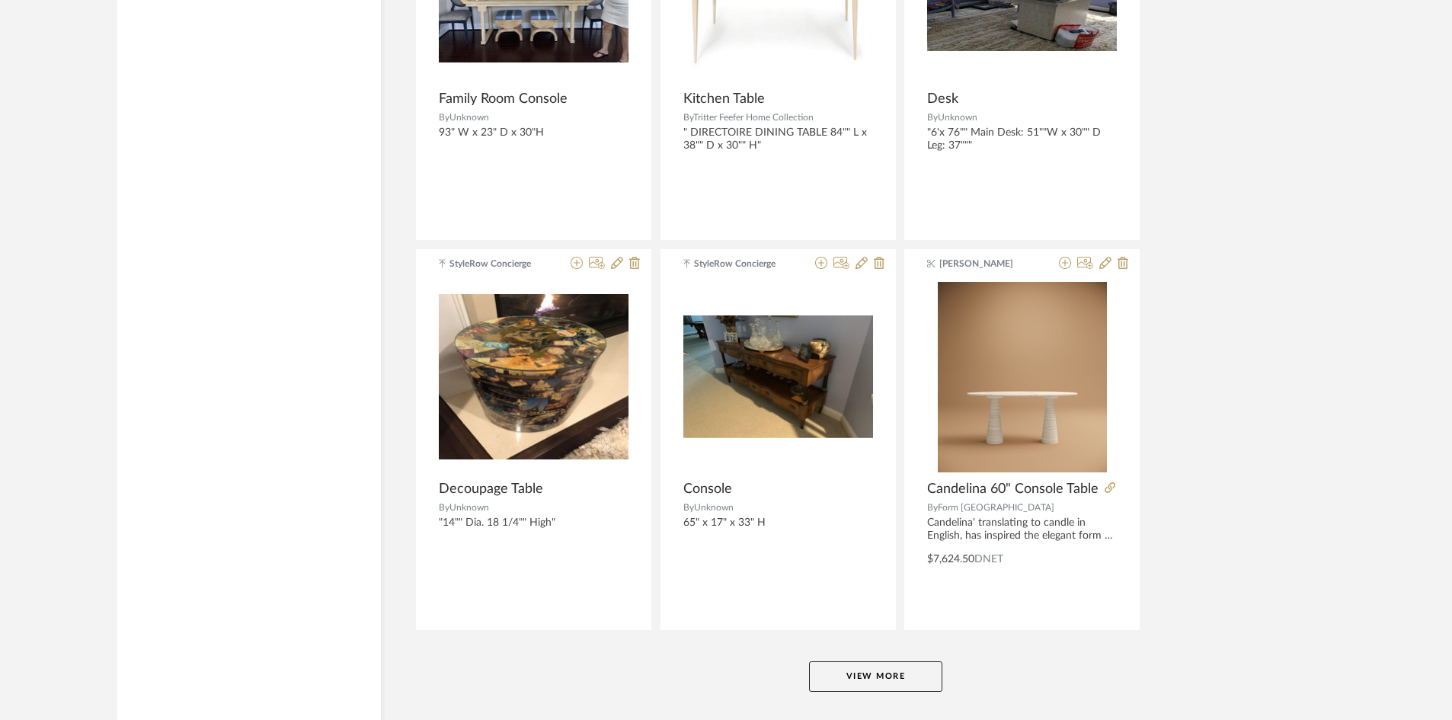
scroll to position [88661, 0]
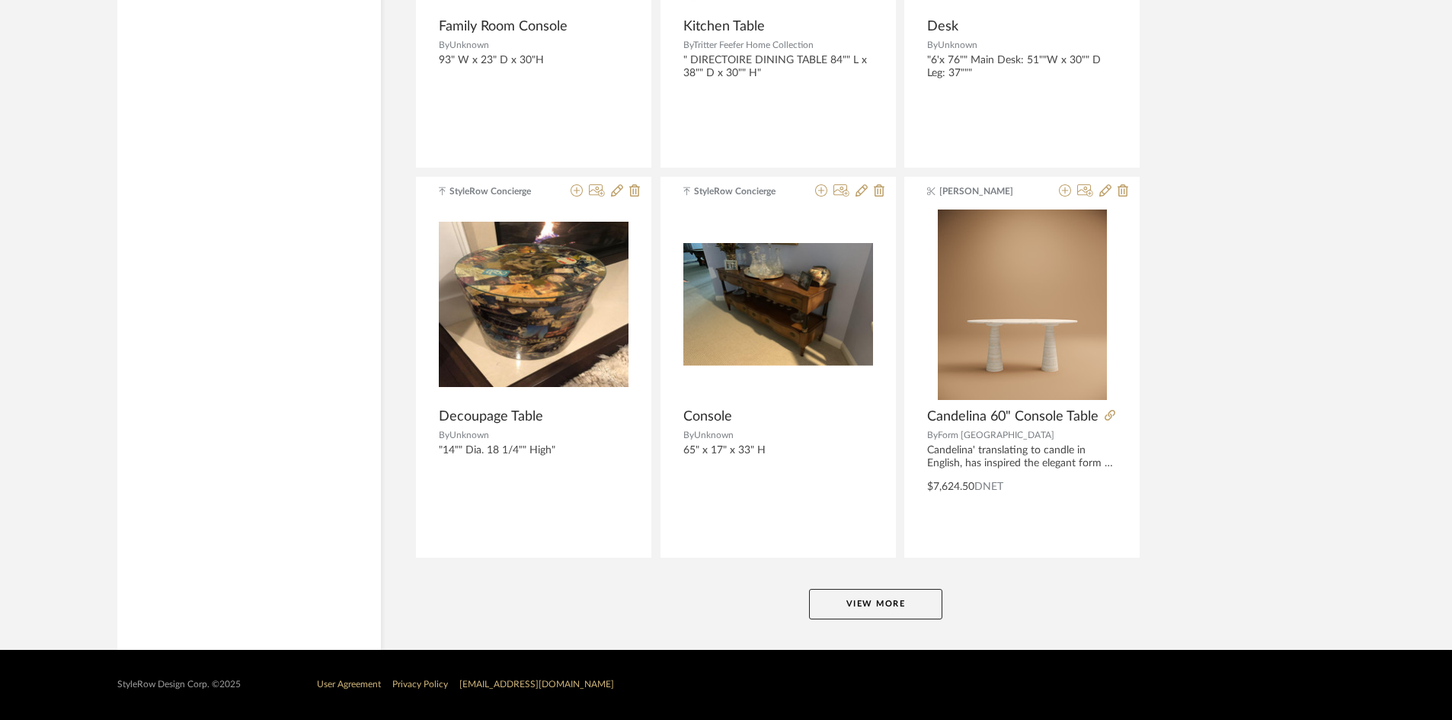
click at [917, 609] on button "View More" at bounding box center [875, 604] width 133 height 30
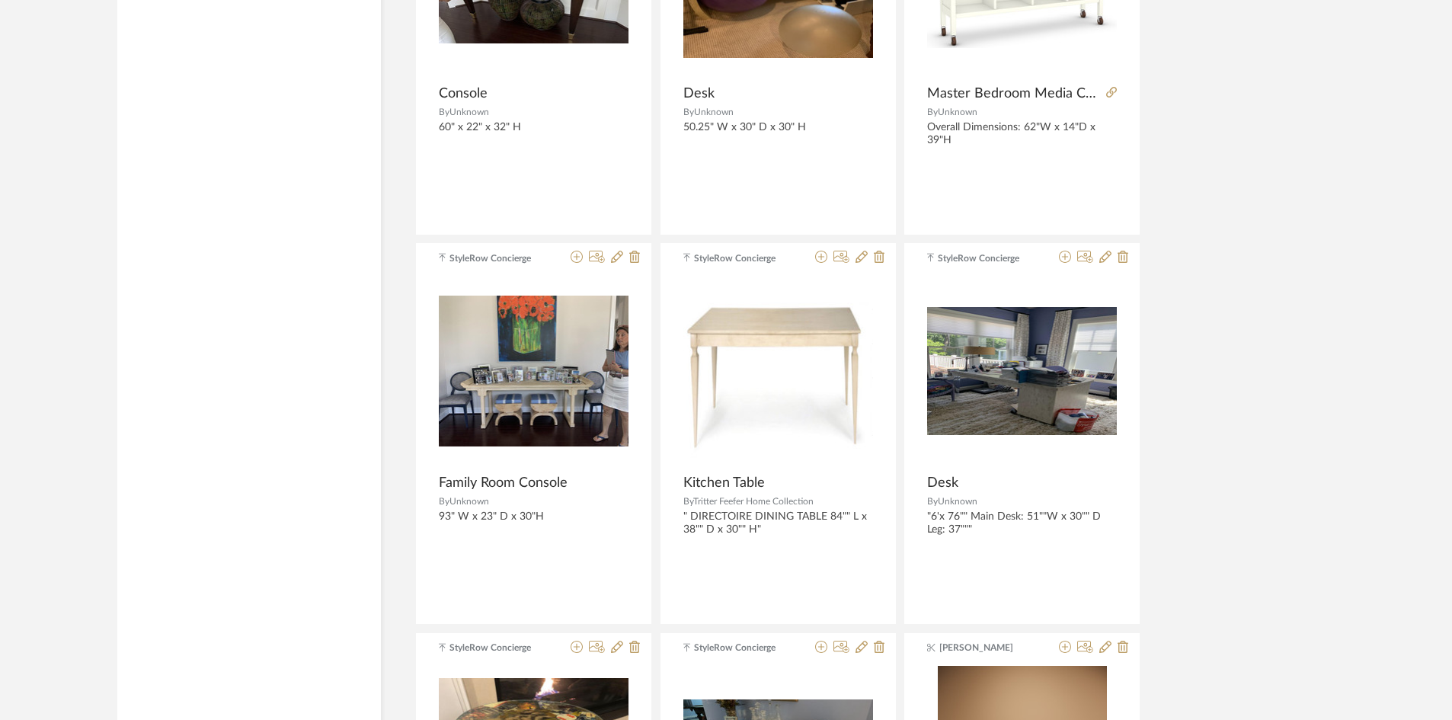
scroll to position [88204, 0]
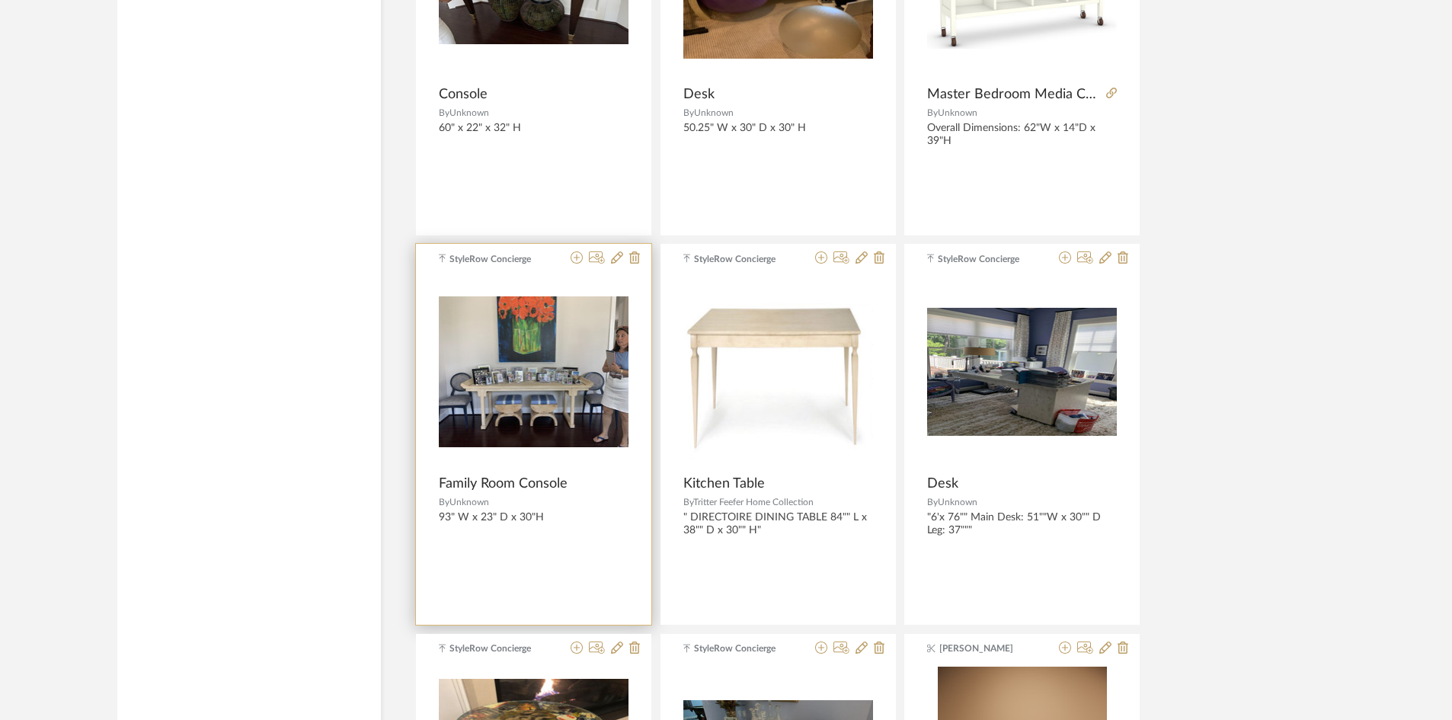
click at [592, 477] on div "Family Room Console" at bounding box center [534, 483] width 190 height 17
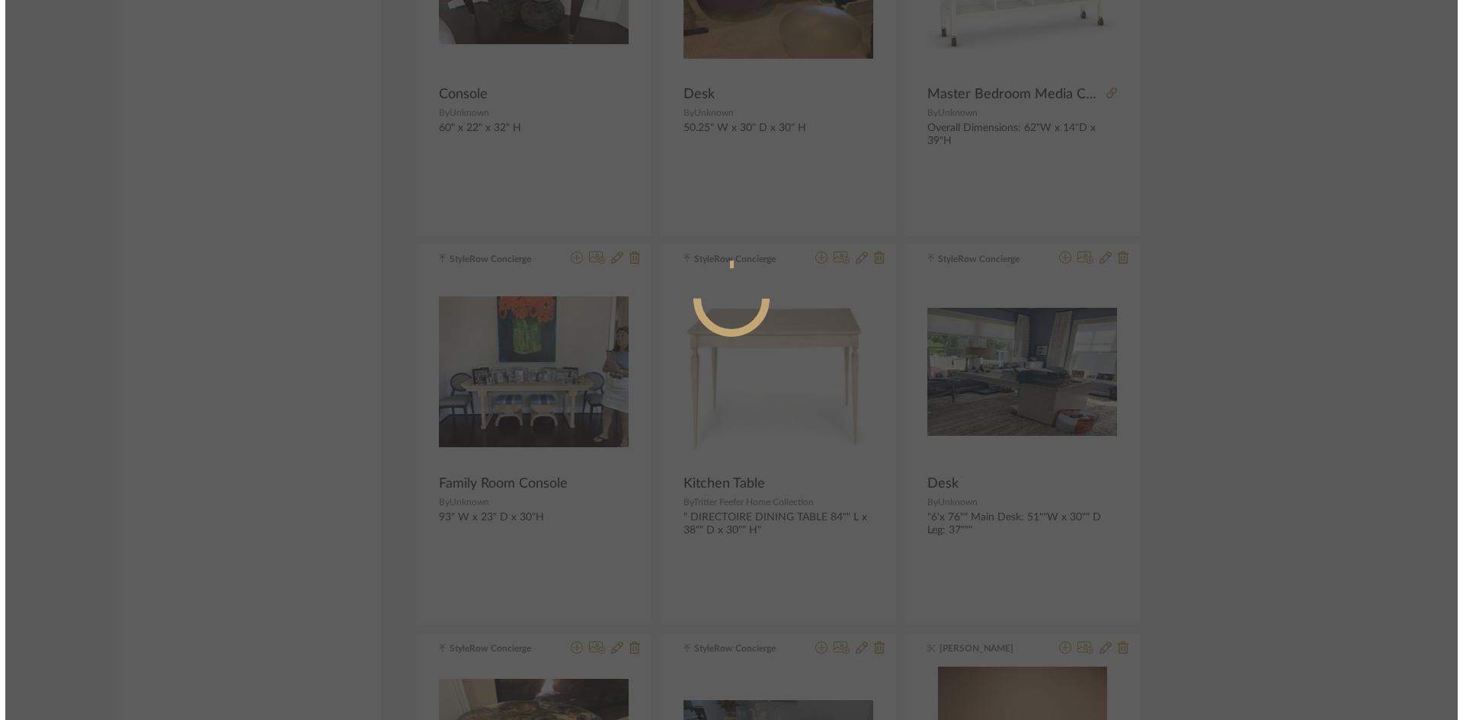
scroll to position [0, 0]
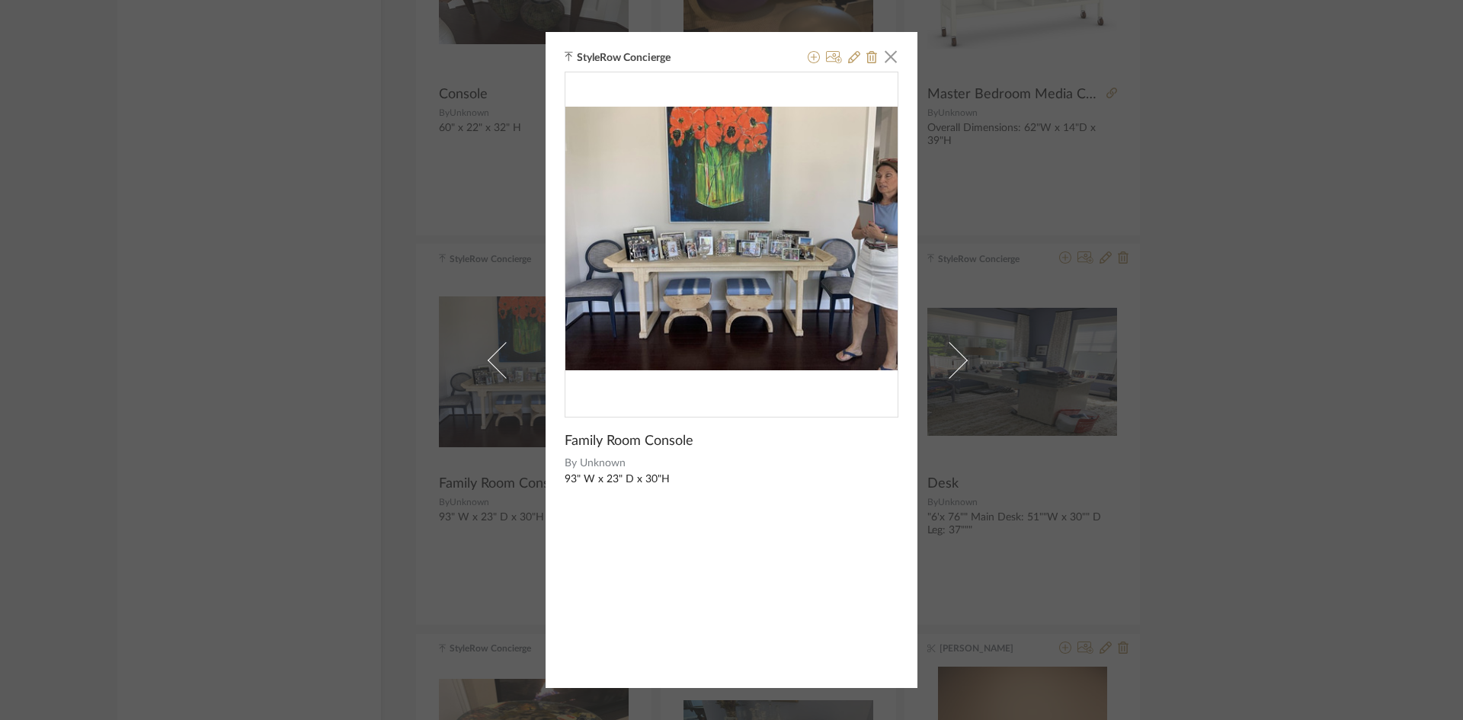
drag, startPoint x: 889, startPoint y: 48, endPoint x: 1229, endPoint y: 245, distance: 393.3
click at [889, 48] on span "button" at bounding box center [891, 56] width 30 height 30
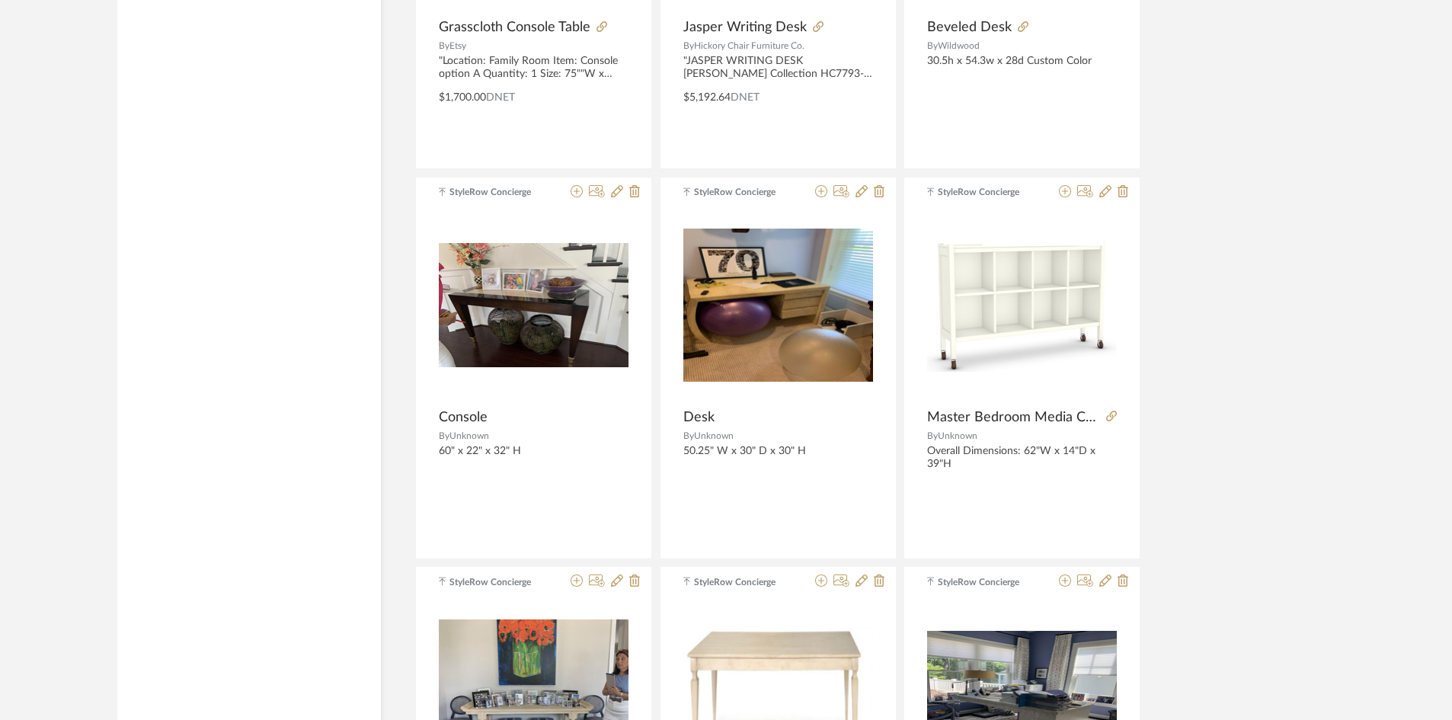
scroll to position [87823, 0]
